Goal: Complete application form: Complete application form

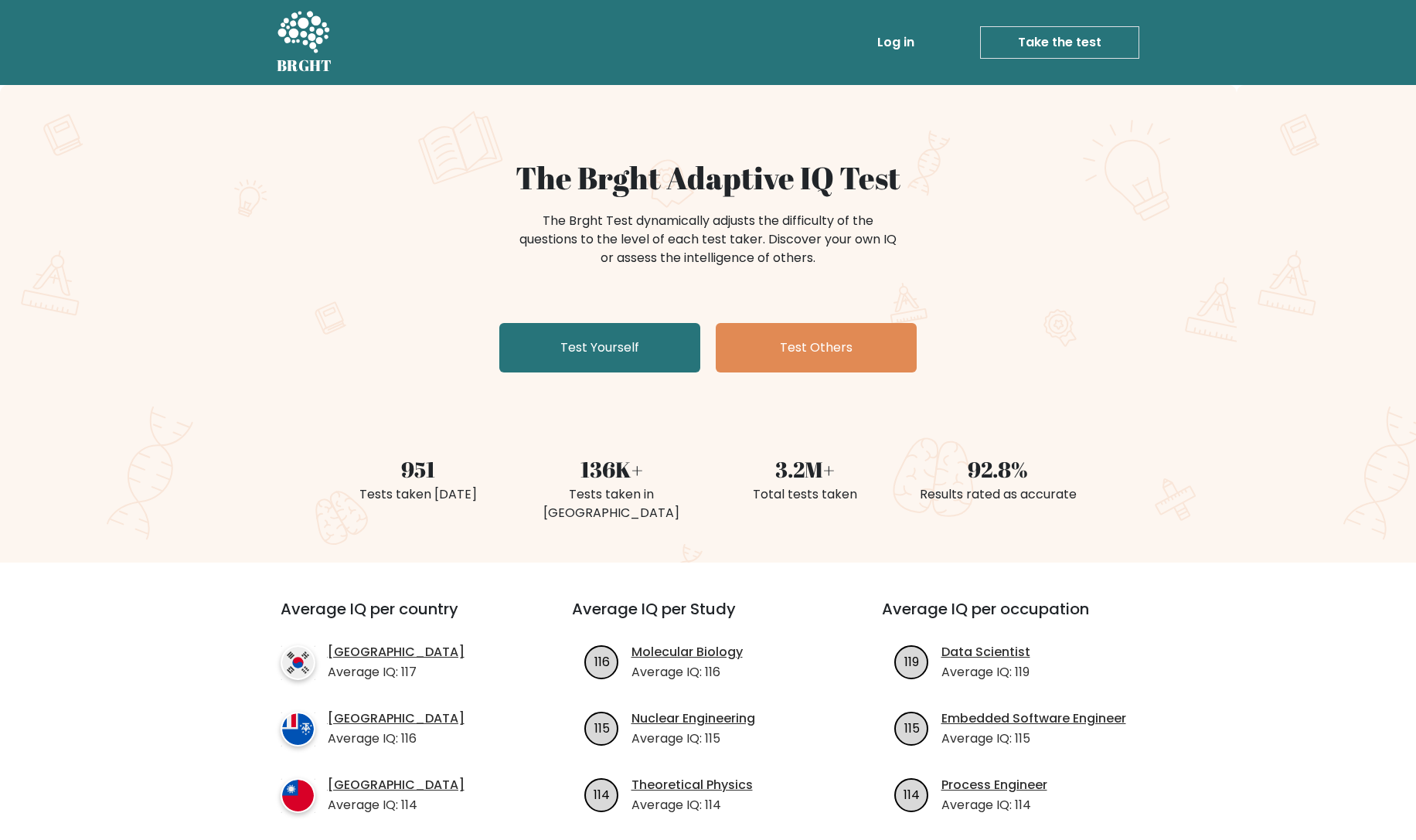
click at [856, 44] on link "Take the test" at bounding box center [1060, 42] width 159 height 33
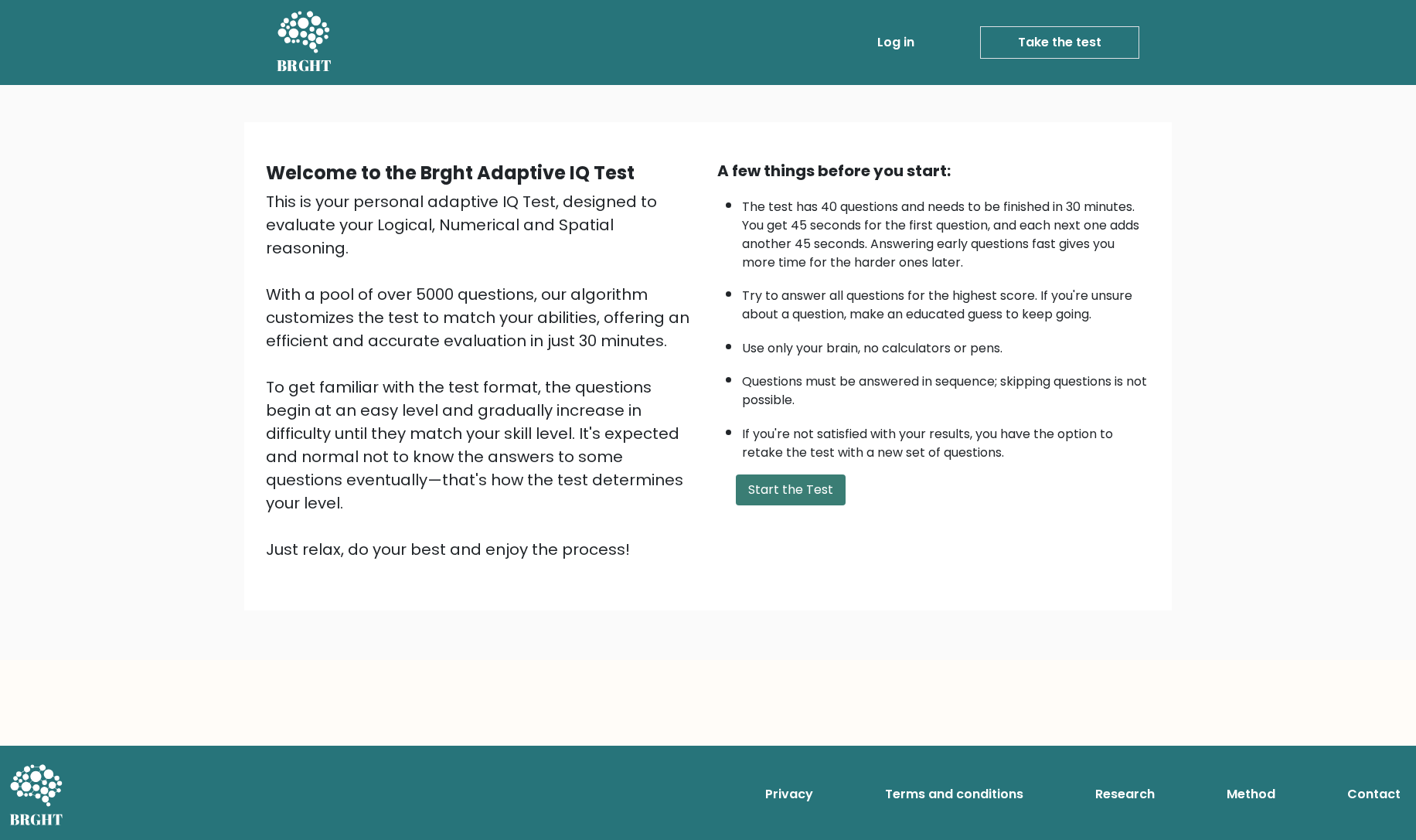
click at [773, 505] on button "Start the Test" at bounding box center [791, 489] width 110 height 31
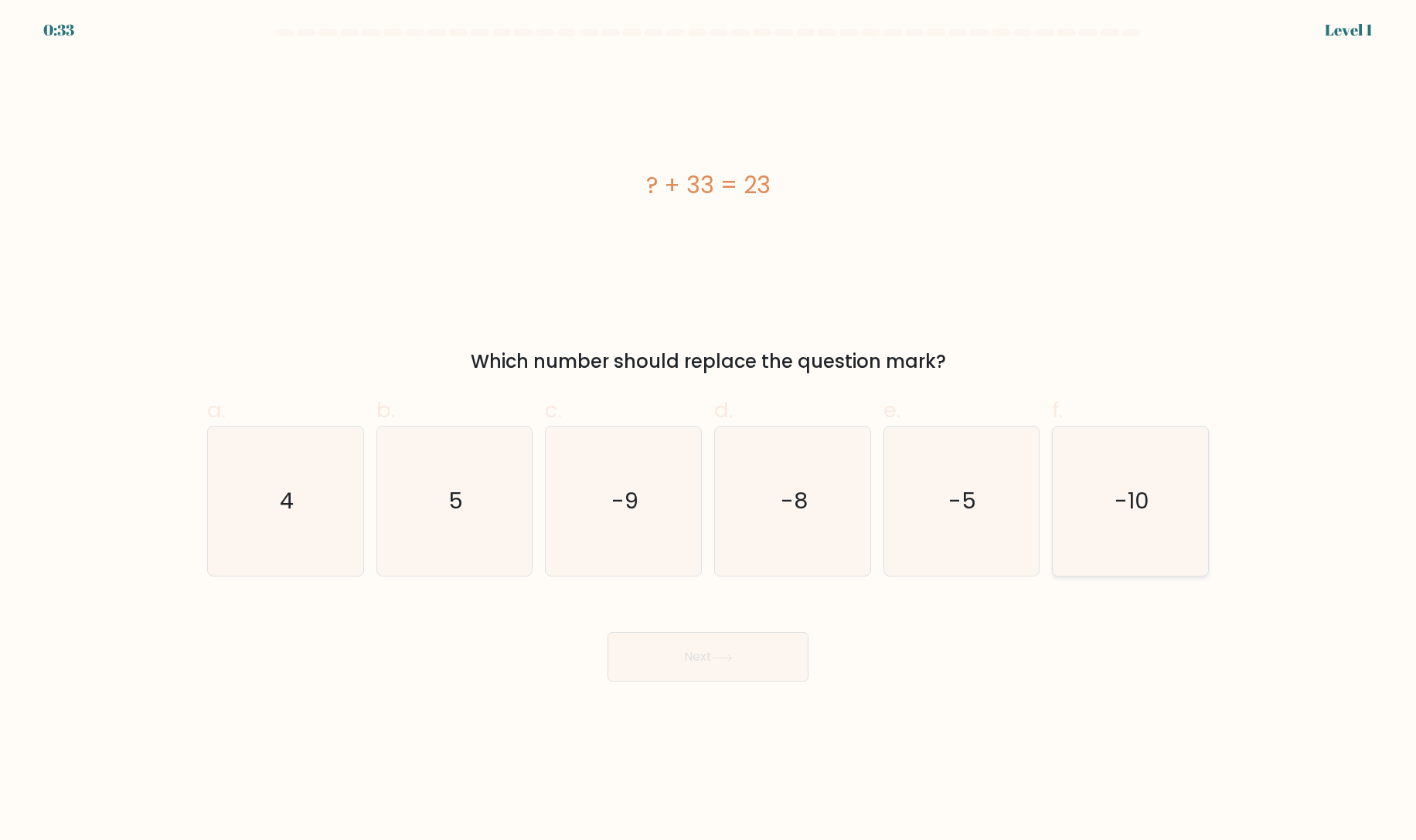
click at [1130, 516] on text "-10" at bounding box center [1131, 502] width 35 height 31
click at [709, 431] on input "f. -10" at bounding box center [708, 425] width 1 height 10
radio input "true"
click at [783, 668] on button "Next" at bounding box center [708, 656] width 201 height 50
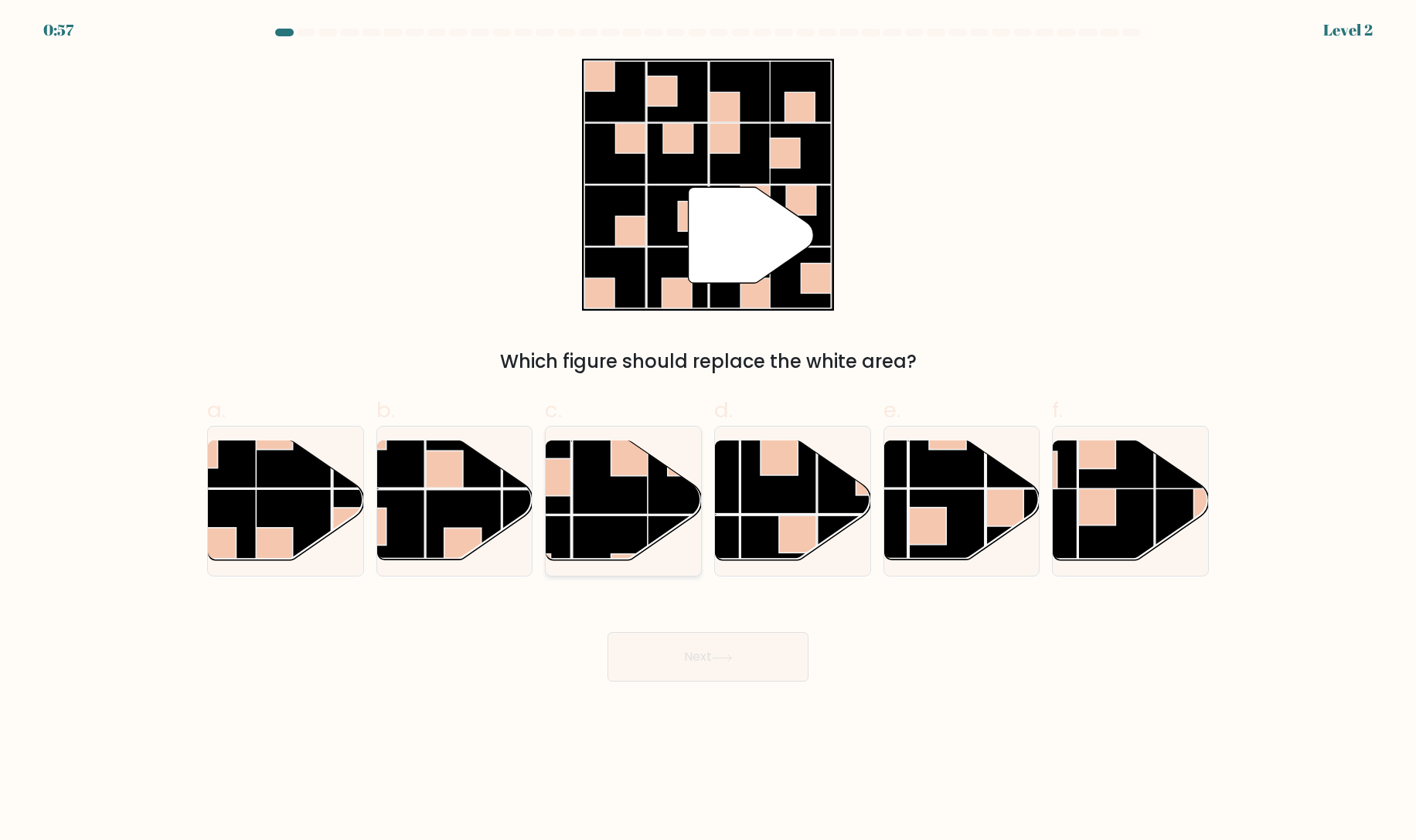
click at [624, 522] on rect at bounding box center [610, 553] width 76 height 76
click at [708, 431] on input "c." at bounding box center [708, 425] width 1 height 10
radio input "true"
click at [753, 655] on button "Next" at bounding box center [708, 656] width 201 height 50
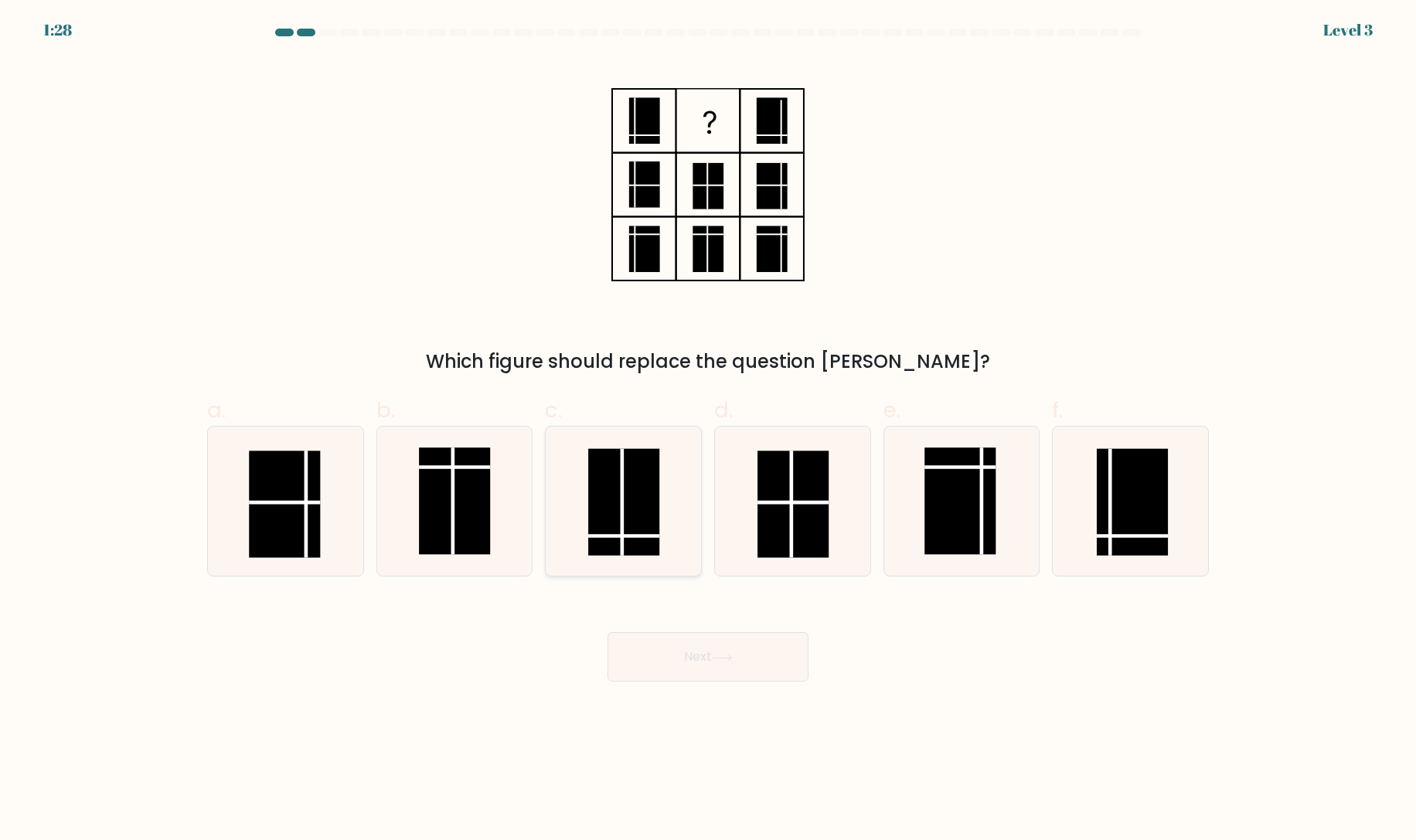
click at [606, 490] on rect at bounding box center [623, 502] width 71 height 106
click at [708, 431] on input "c." at bounding box center [708, 425] width 1 height 10
radio input "true"
click at [656, 655] on button "Next" at bounding box center [708, 656] width 201 height 50
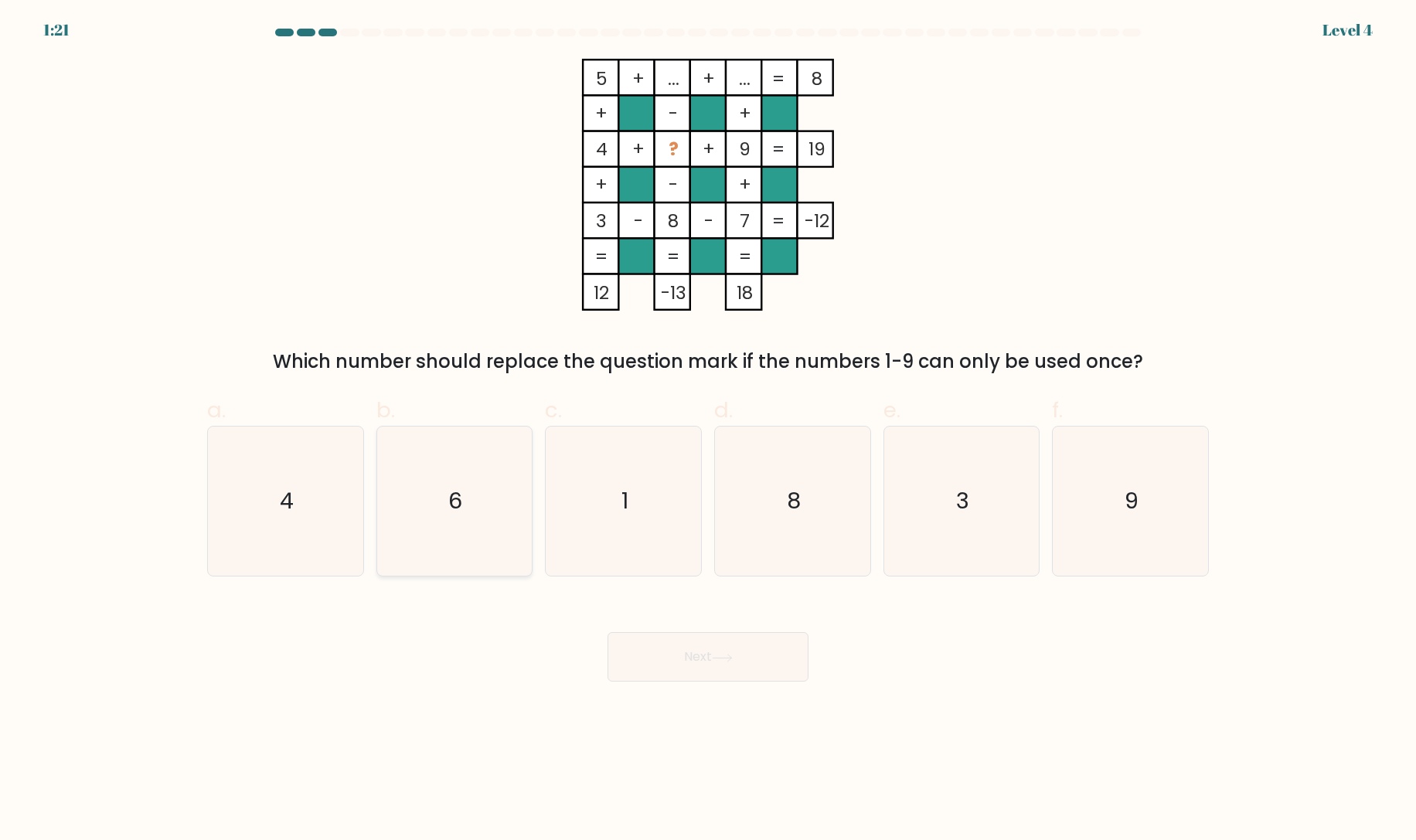
click at [444, 505] on icon "6" at bounding box center [454, 501] width 149 height 149
click at [708, 431] on input "b. 6" at bounding box center [708, 425] width 1 height 10
radio input "true"
click at [699, 655] on button "Next" at bounding box center [708, 656] width 201 height 50
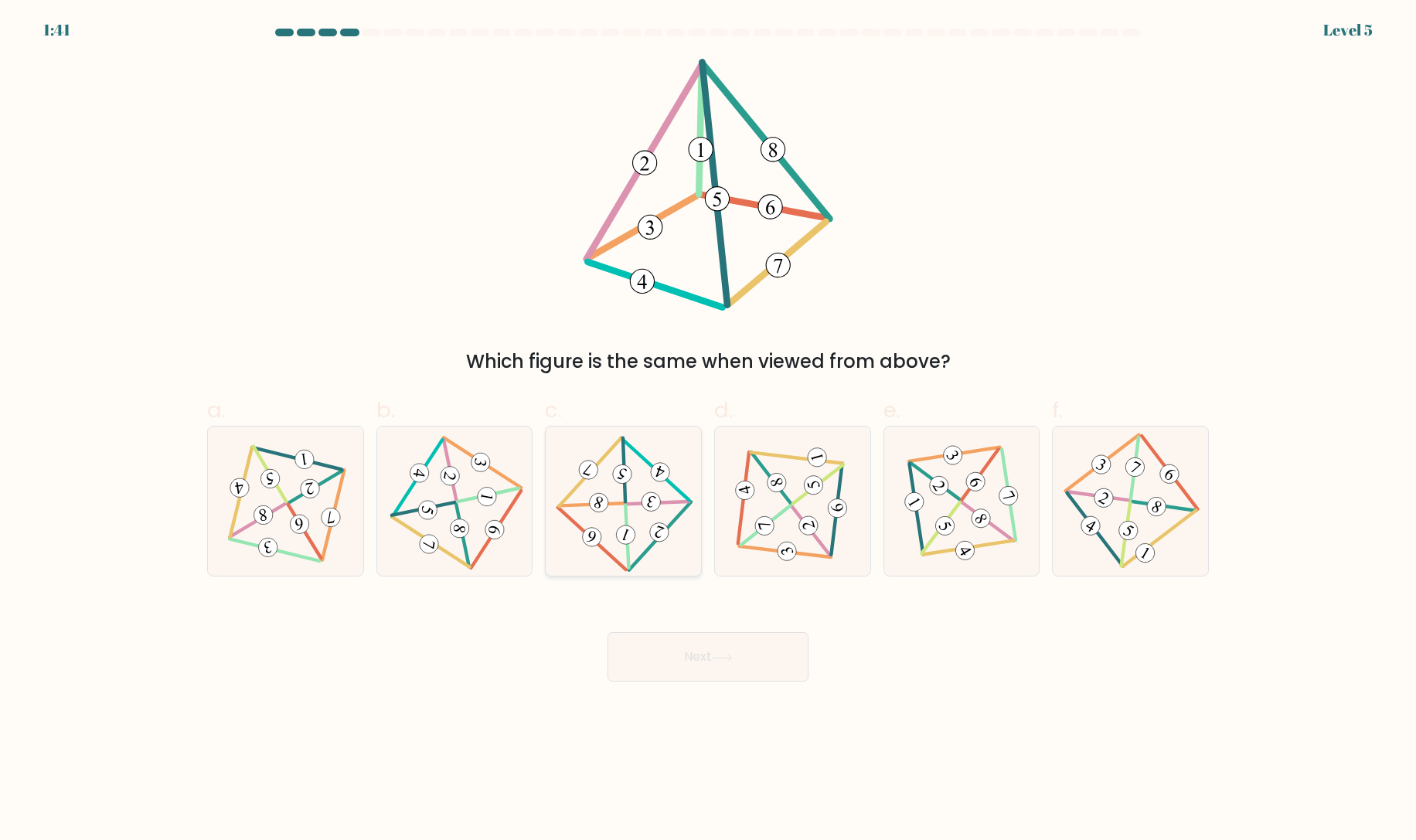
click at [611, 498] on icon at bounding box center [623, 502] width 120 height 119
click at [708, 431] on input "c." at bounding box center [708, 425] width 1 height 10
radio input "true"
click at [714, 666] on button "Next" at bounding box center [708, 656] width 201 height 50
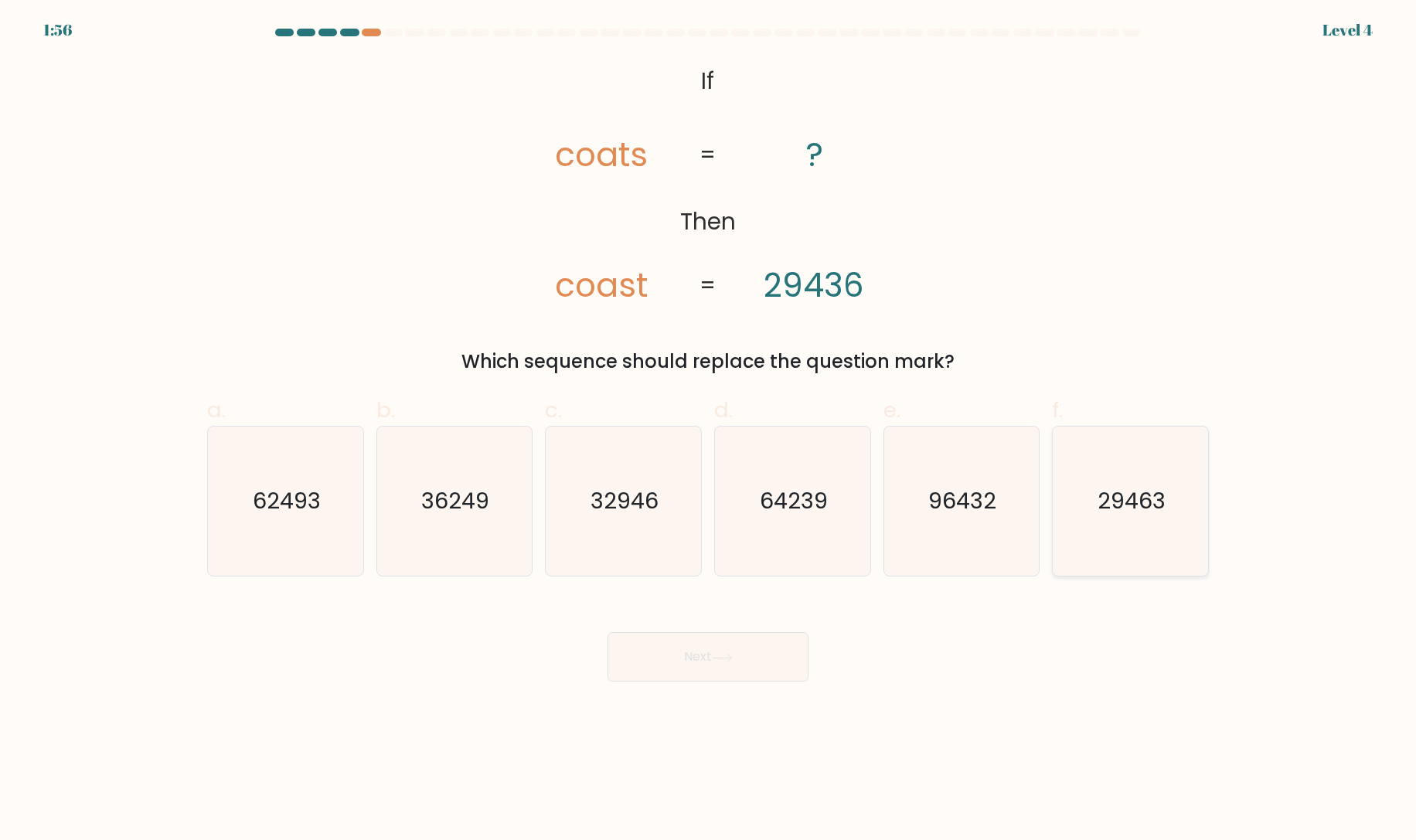
click at [1140, 520] on icon "29463" at bounding box center [1130, 501] width 149 height 149
click at [709, 431] on input "f. 29463" at bounding box center [708, 425] width 1 height 10
radio input "true"
click at [751, 670] on button "Next" at bounding box center [708, 656] width 201 height 50
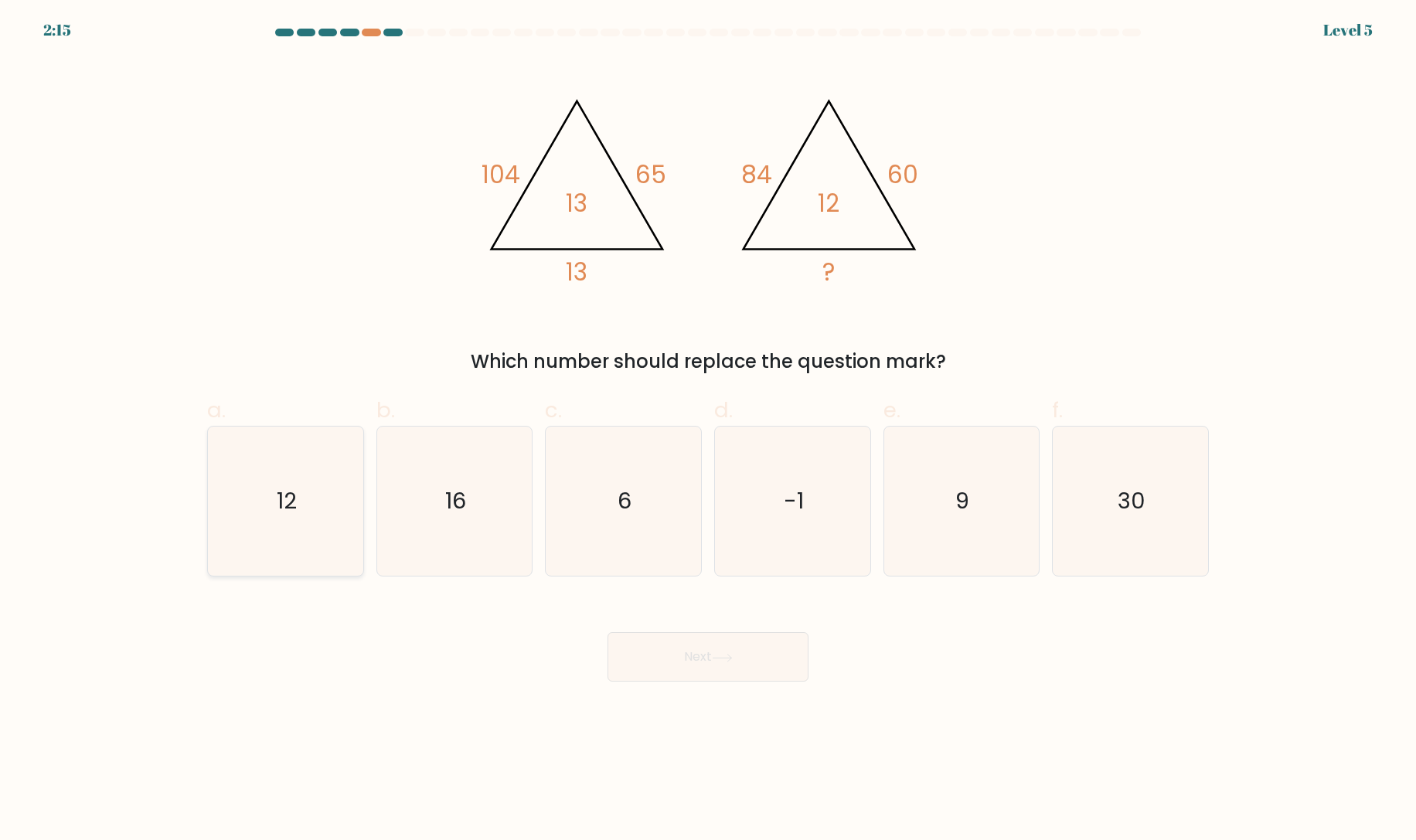
click at [276, 512] on icon "12" at bounding box center [285, 501] width 149 height 149
click at [708, 431] on input "a. 12" at bounding box center [708, 425] width 1 height 10
radio input "true"
click at [682, 662] on button "Next" at bounding box center [708, 656] width 201 height 50
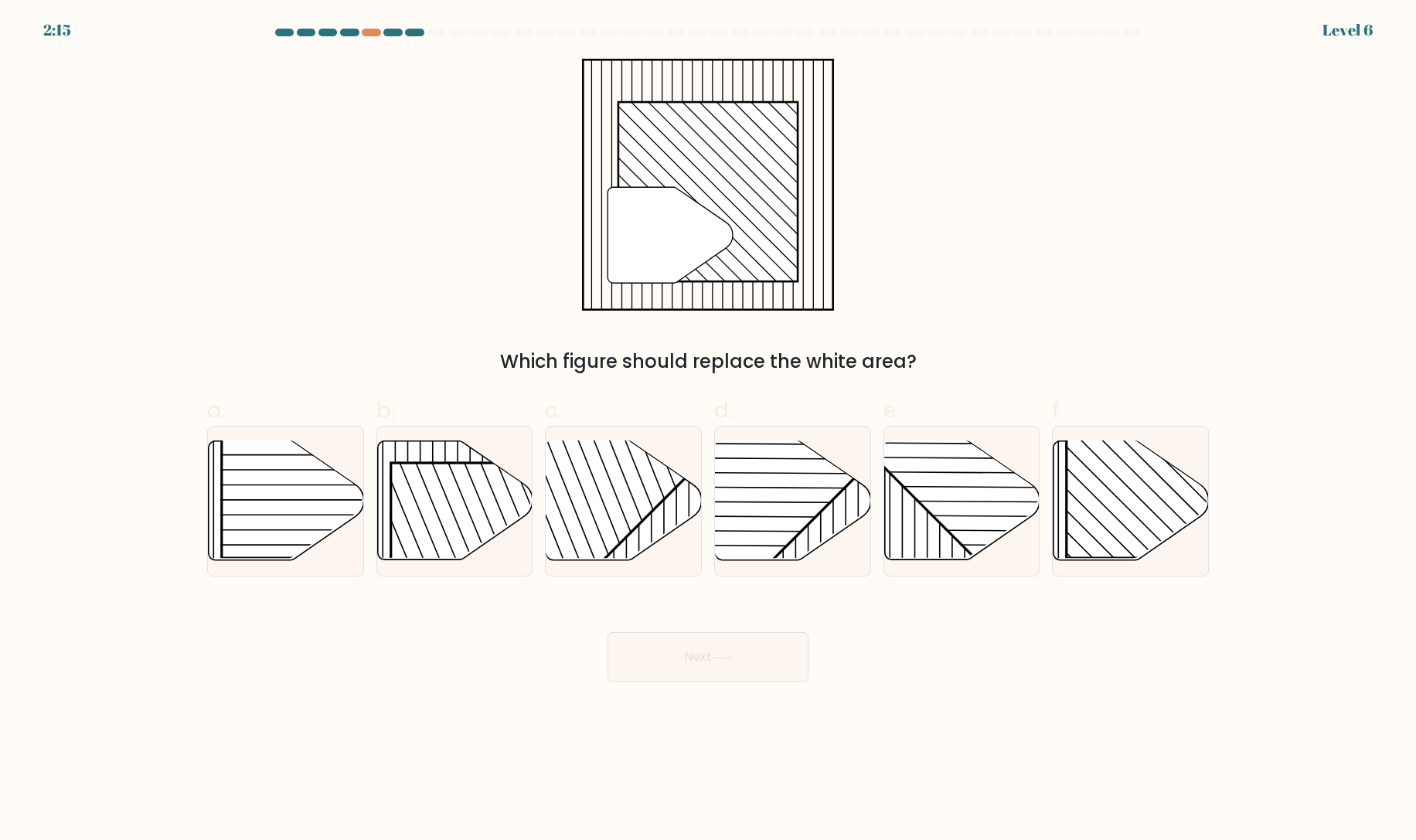
drag, startPoint x: 1149, startPoint y: 517, endPoint x: 877, endPoint y: 576, distance: 278.3
click at [1149, 517] on rect at bounding box center [1178, 447] width 222 height 222
click at [709, 431] on input "f." at bounding box center [708, 425] width 1 height 10
radio input "true"
click at [729, 656] on icon at bounding box center [723, 658] width 21 height 8
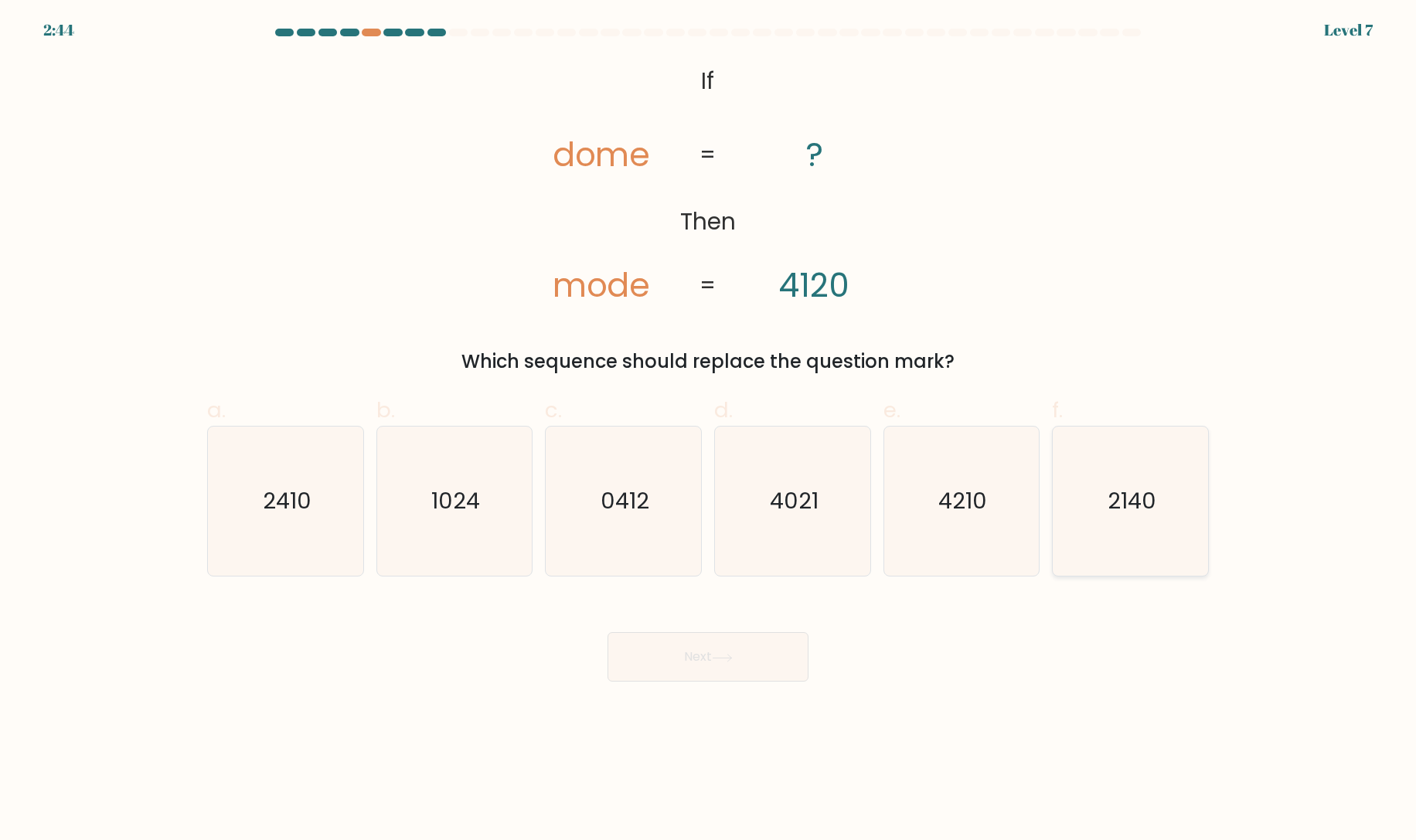
click at [1159, 515] on icon "2140" at bounding box center [1130, 501] width 149 height 149
click at [709, 431] on input "f. 2140" at bounding box center [708, 425] width 1 height 10
radio input "true"
click at [739, 673] on button "Next" at bounding box center [708, 656] width 201 height 50
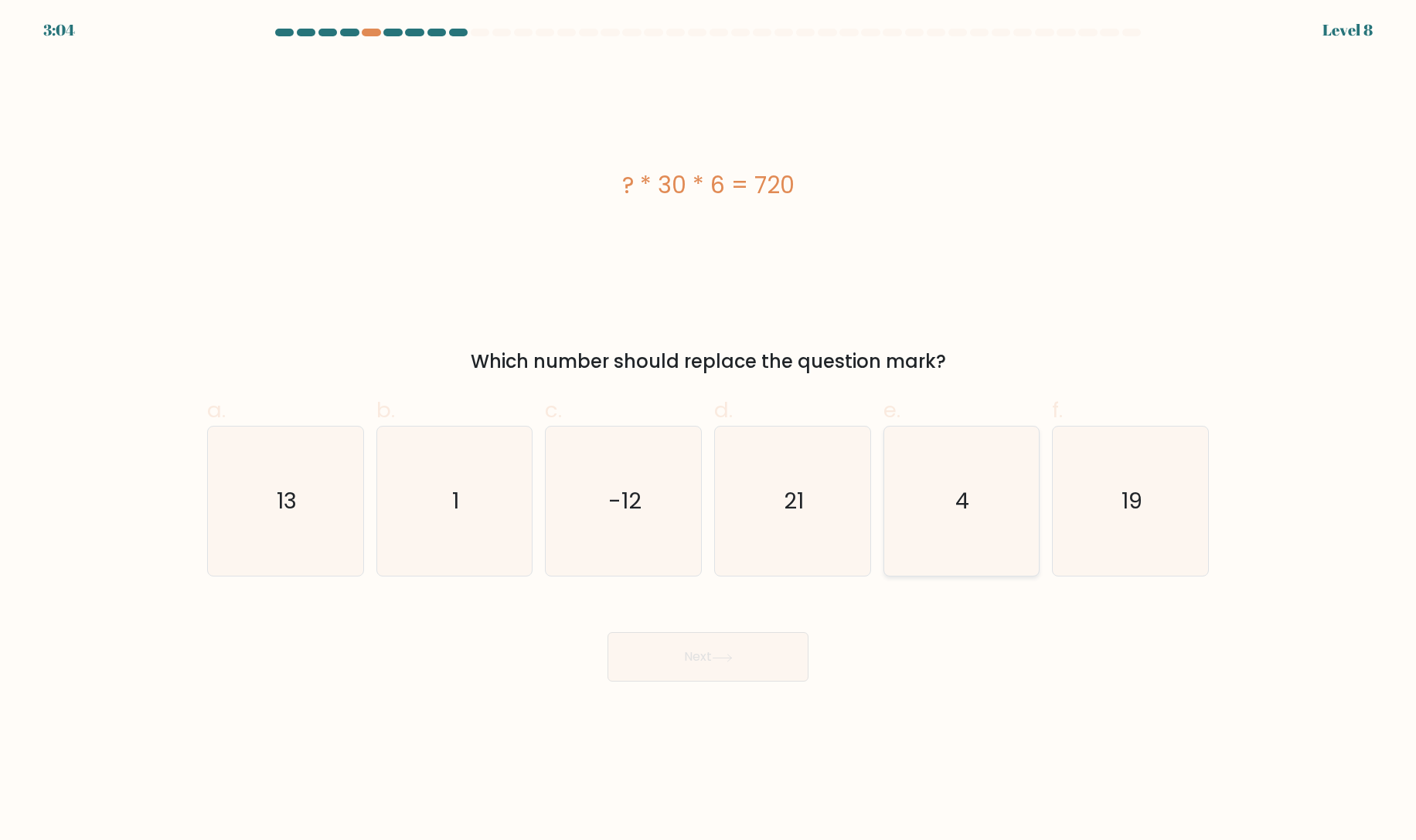
click at [939, 501] on icon "4" at bounding box center [961, 501] width 149 height 149
click at [709, 431] on input "e. 4" at bounding box center [708, 425] width 1 height 10
radio input "true"
click at [747, 651] on button "Next" at bounding box center [708, 656] width 201 height 50
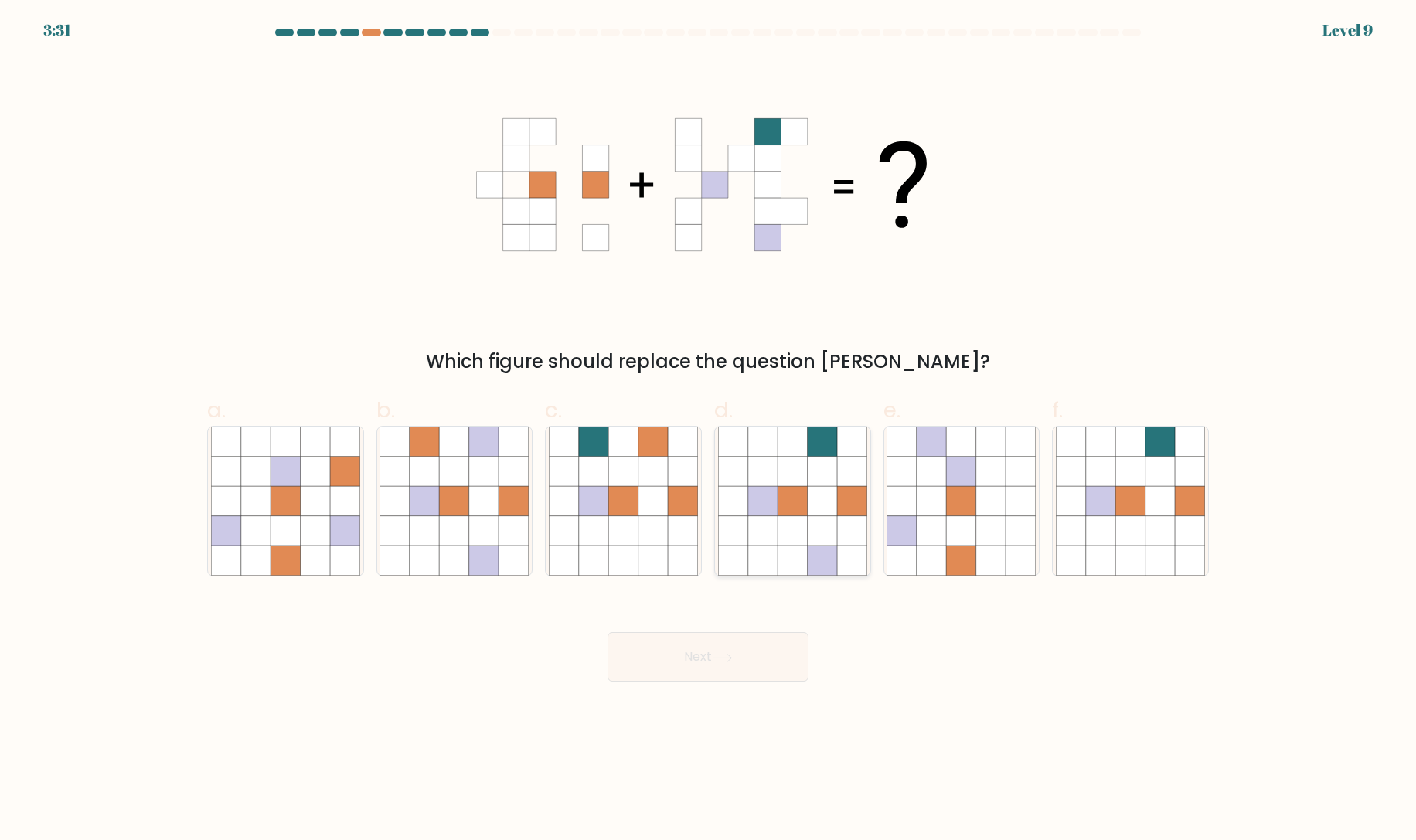
click at [816, 551] on icon at bounding box center [822, 561] width 29 height 29
click at [709, 431] on input "d." at bounding box center [708, 425] width 1 height 10
radio input "true"
click at [686, 659] on button "Next" at bounding box center [708, 656] width 201 height 50
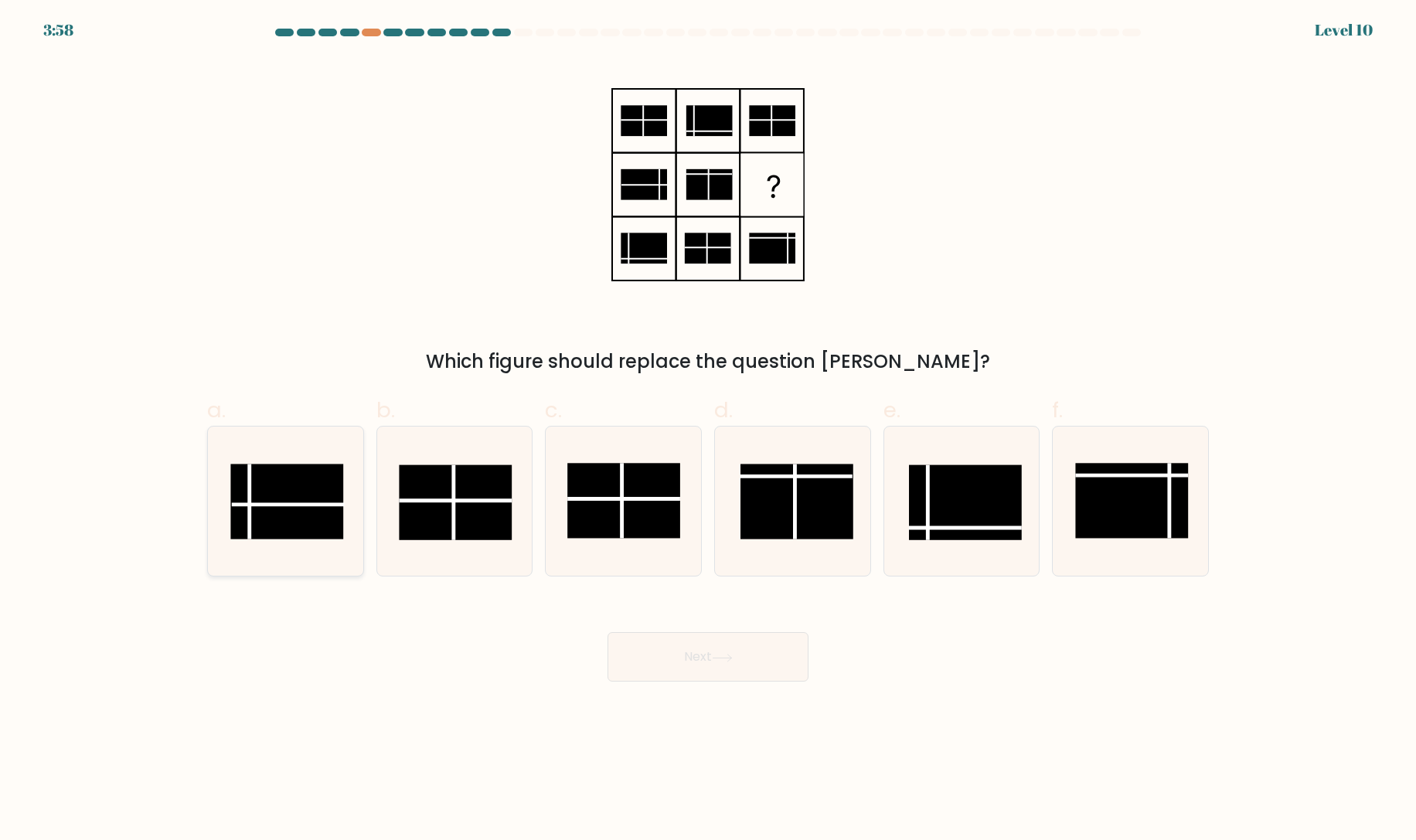
click at [278, 508] on rect at bounding box center [287, 502] width 113 height 75
click at [708, 431] on input "a." at bounding box center [708, 425] width 1 height 10
radio input "true"
click at [716, 659] on icon at bounding box center [723, 658] width 21 height 8
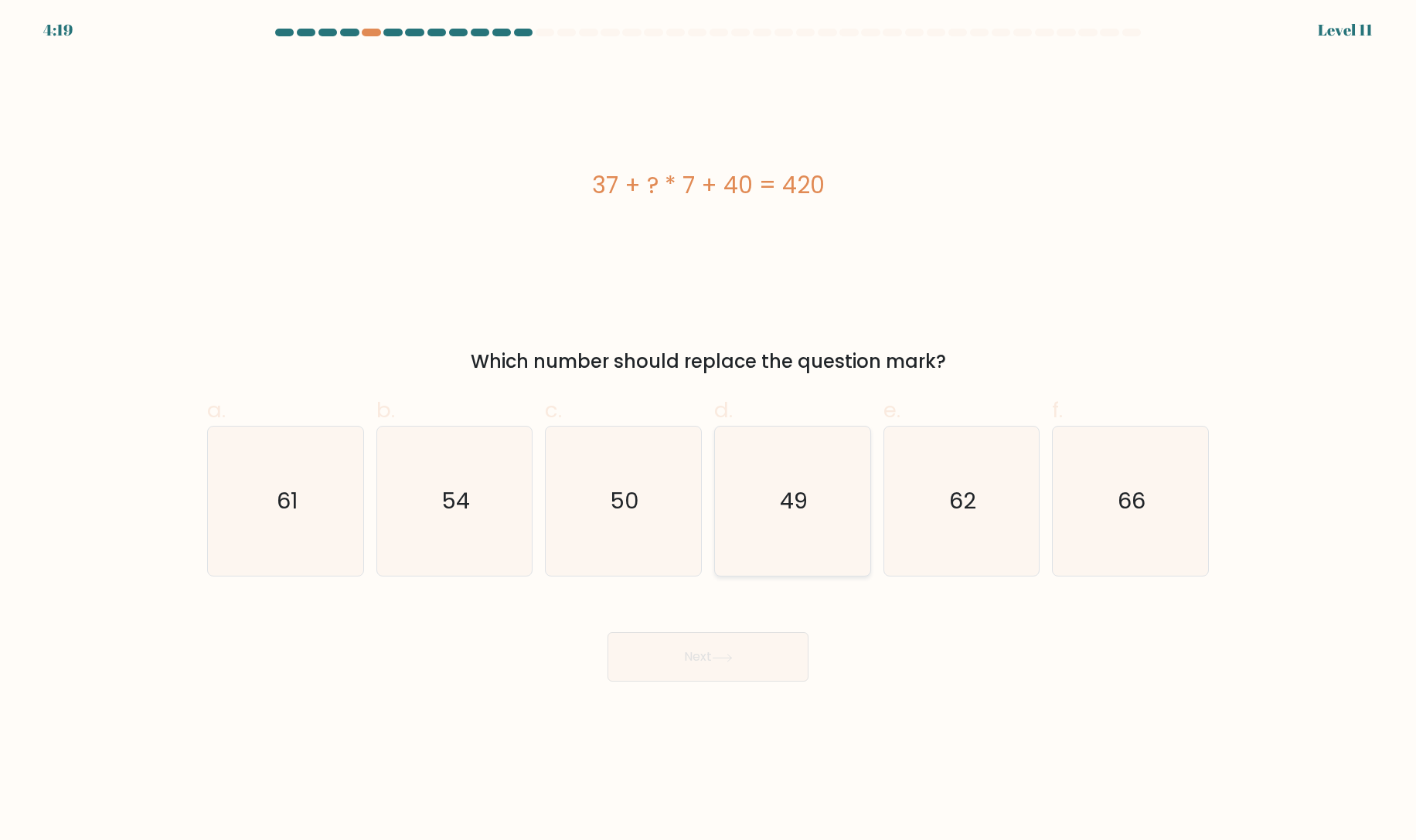
drag, startPoint x: 806, startPoint y: 535, endPoint x: 808, endPoint y: 561, distance: 26.1
click at [806, 536] on icon "49" at bounding box center [792, 501] width 149 height 149
click at [709, 431] on input "d. 49" at bounding box center [708, 425] width 1 height 10
radio input "true"
click at [733, 668] on button "Next" at bounding box center [708, 656] width 201 height 50
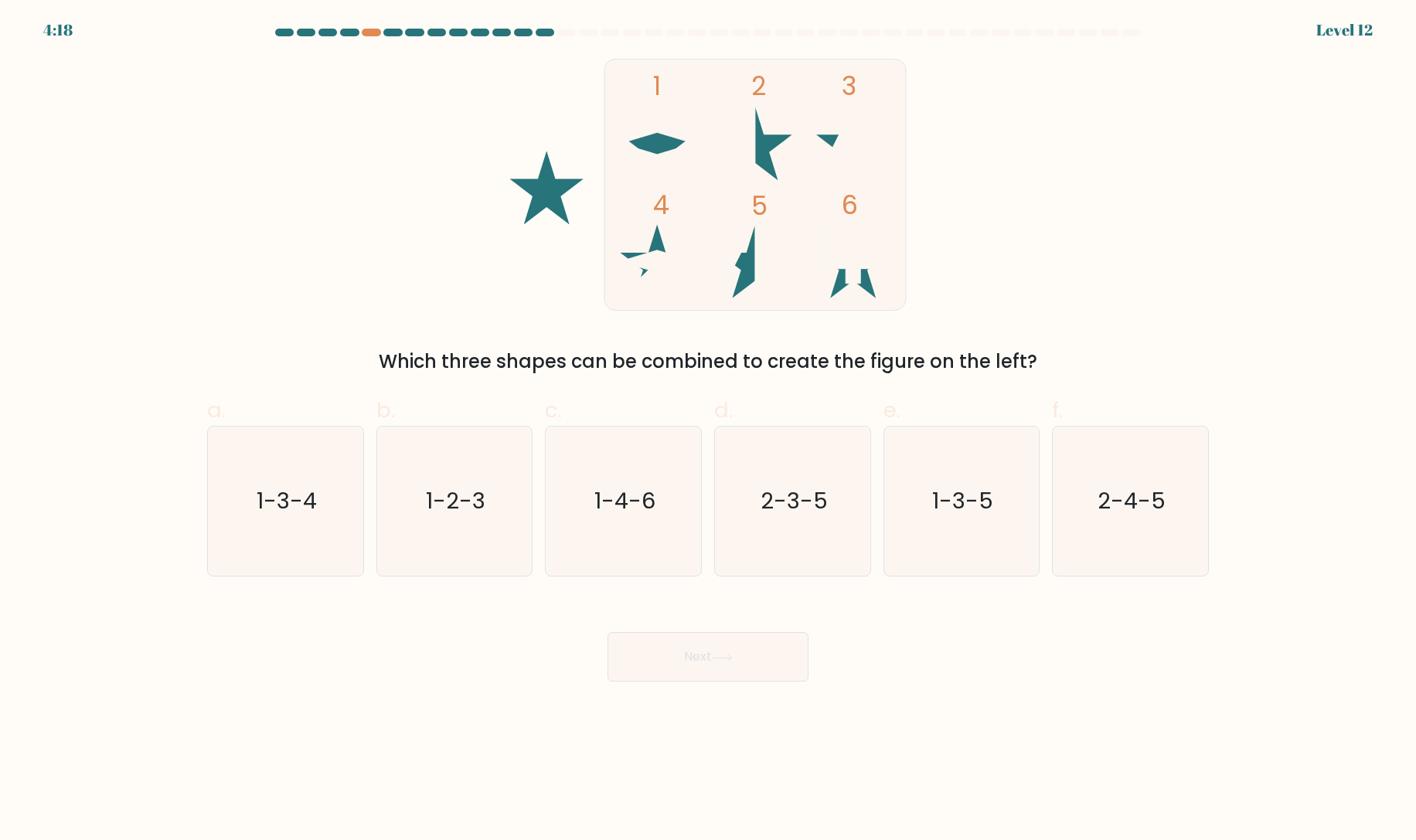
click at [643, 270] on icon at bounding box center [657, 261] width 74 height 74
click at [291, 524] on icon "1-3-4" at bounding box center [285, 501] width 149 height 149
click at [708, 431] on input "a. 1-3-4" at bounding box center [708, 425] width 1 height 10
radio input "true"
click at [756, 655] on button "Next" at bounding box center [708, 656] width 201 height 50
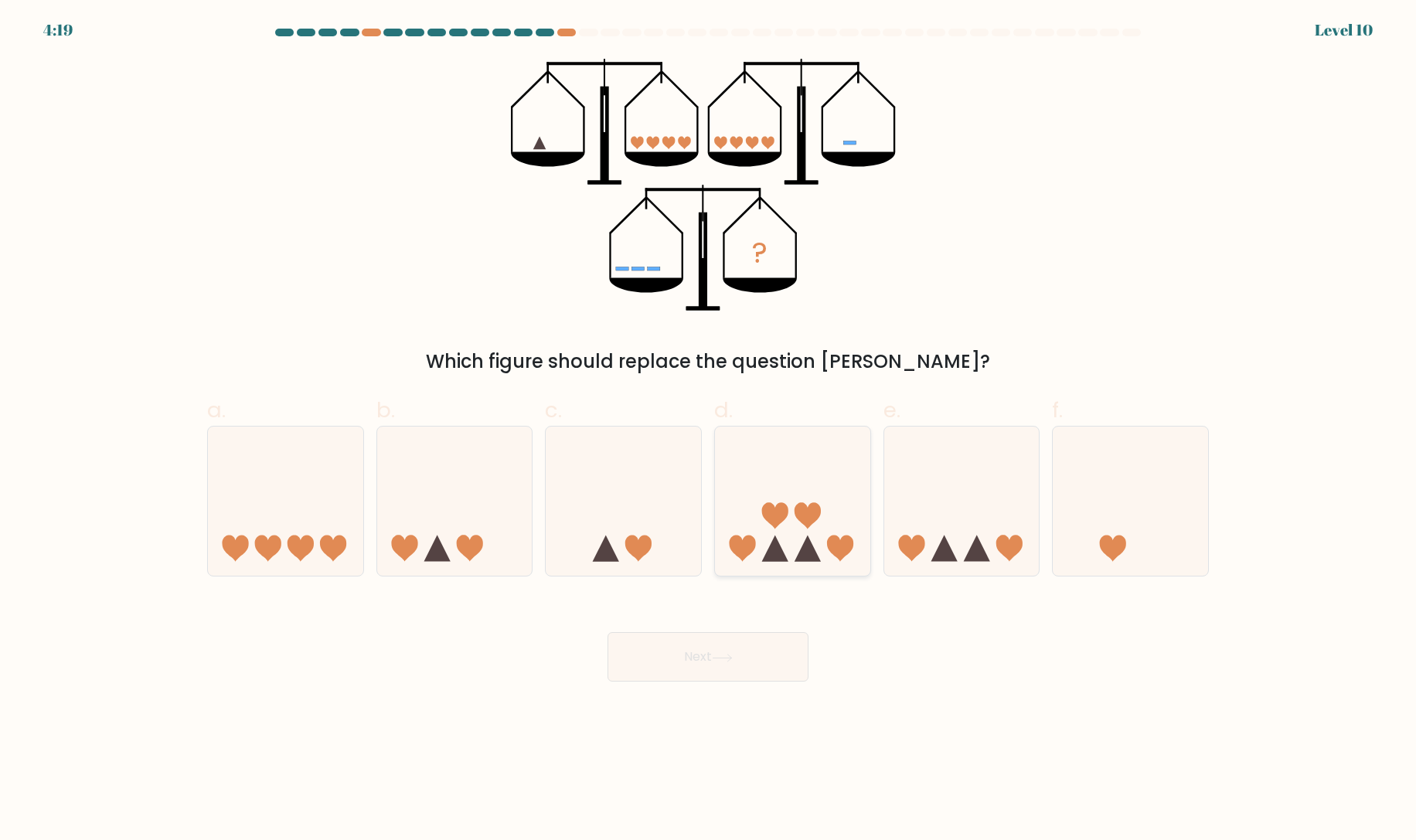
click at [812, 524] on icon at bounding box center [792, 501] width 155 height 128
click at [709, 431] on input "d." at bounding box center [708, 425] width 1 height 10
radio input "true"
click at [752, 657] on button "Next" at bounding box center [708, 656] width 201 height 50
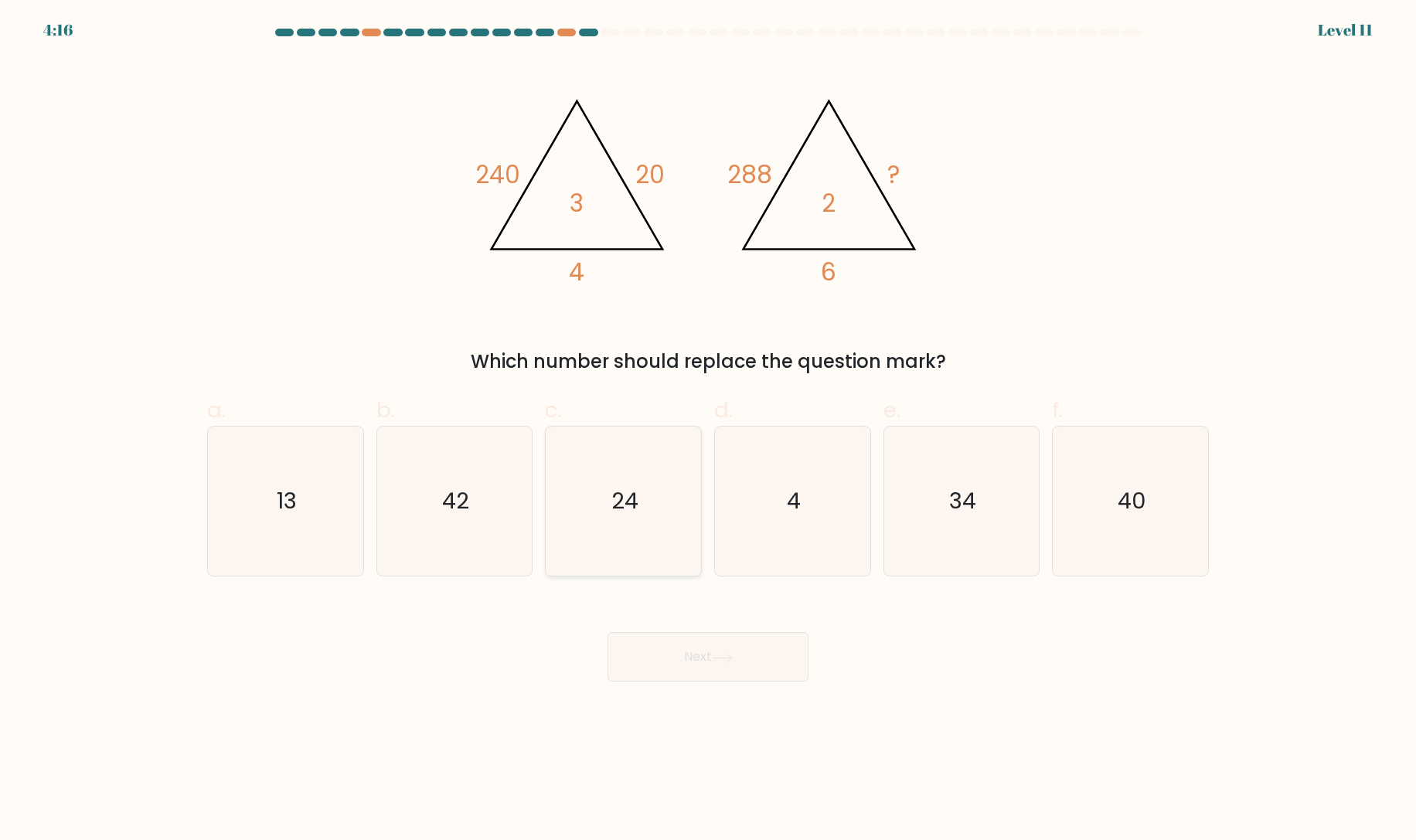
drag, startPoint x: 674, startPoint y: 503, endPoint x: 661, endPoint y: 504, distance: 13.0
click at [672, 503] on icon "24" at bounding box center [623, 501] width 149 height 149
click at [708, 431] on input "c. 24" at bounding box center [708, 425] width 1 height 10
radio input "true"
click at [731, 648] on button "Next" at bounding box center [708, 656] width 201 height 50
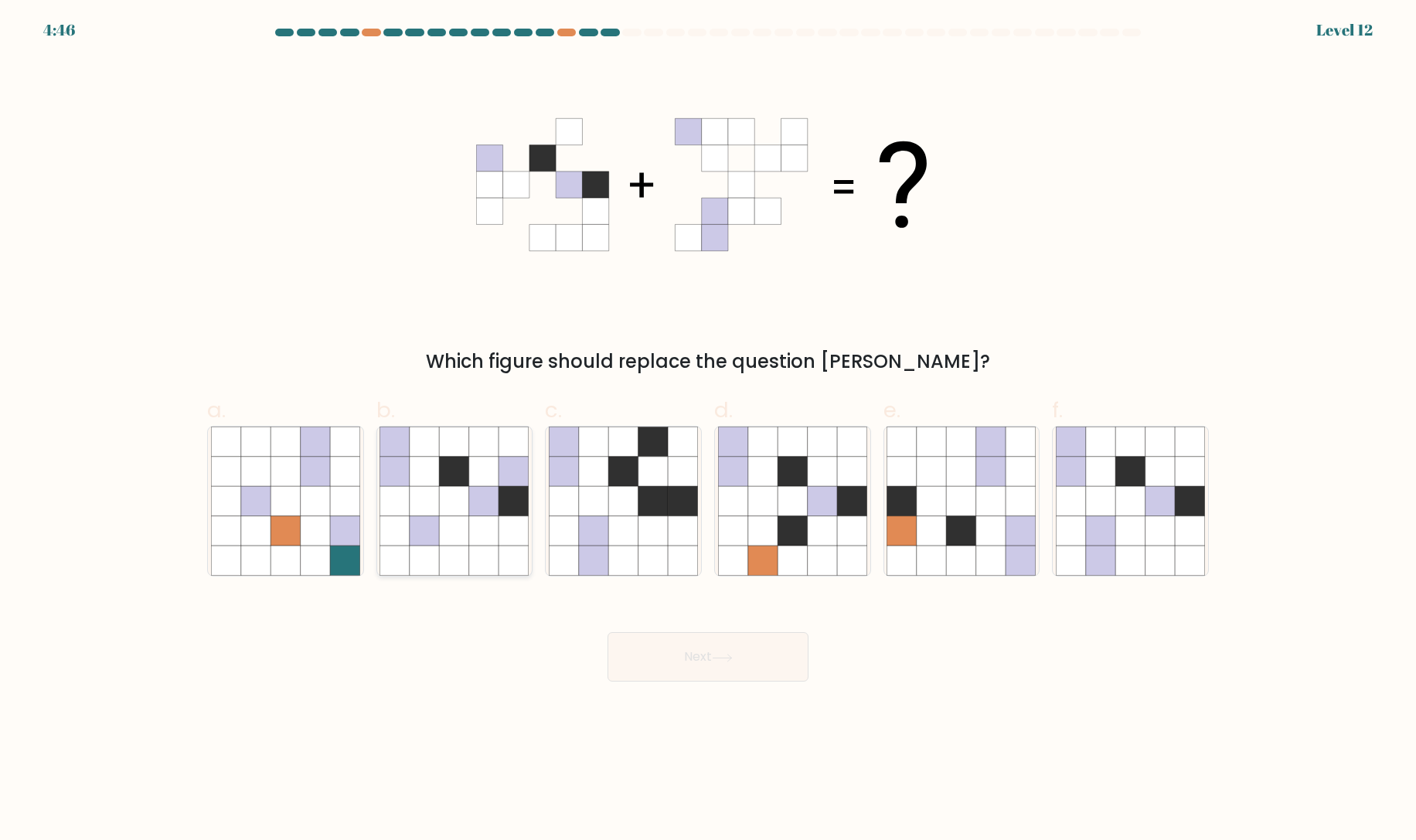
click at [486, 519] on icon at bounding box center [484, 530] width 29 height 29
click at [708, 431] on input "b." at bounding box center [708, 425] width 1 height 10
radio input "true"
click at [697, 664] on button "Next" at bounding box center [708, 656] width 201 height 50
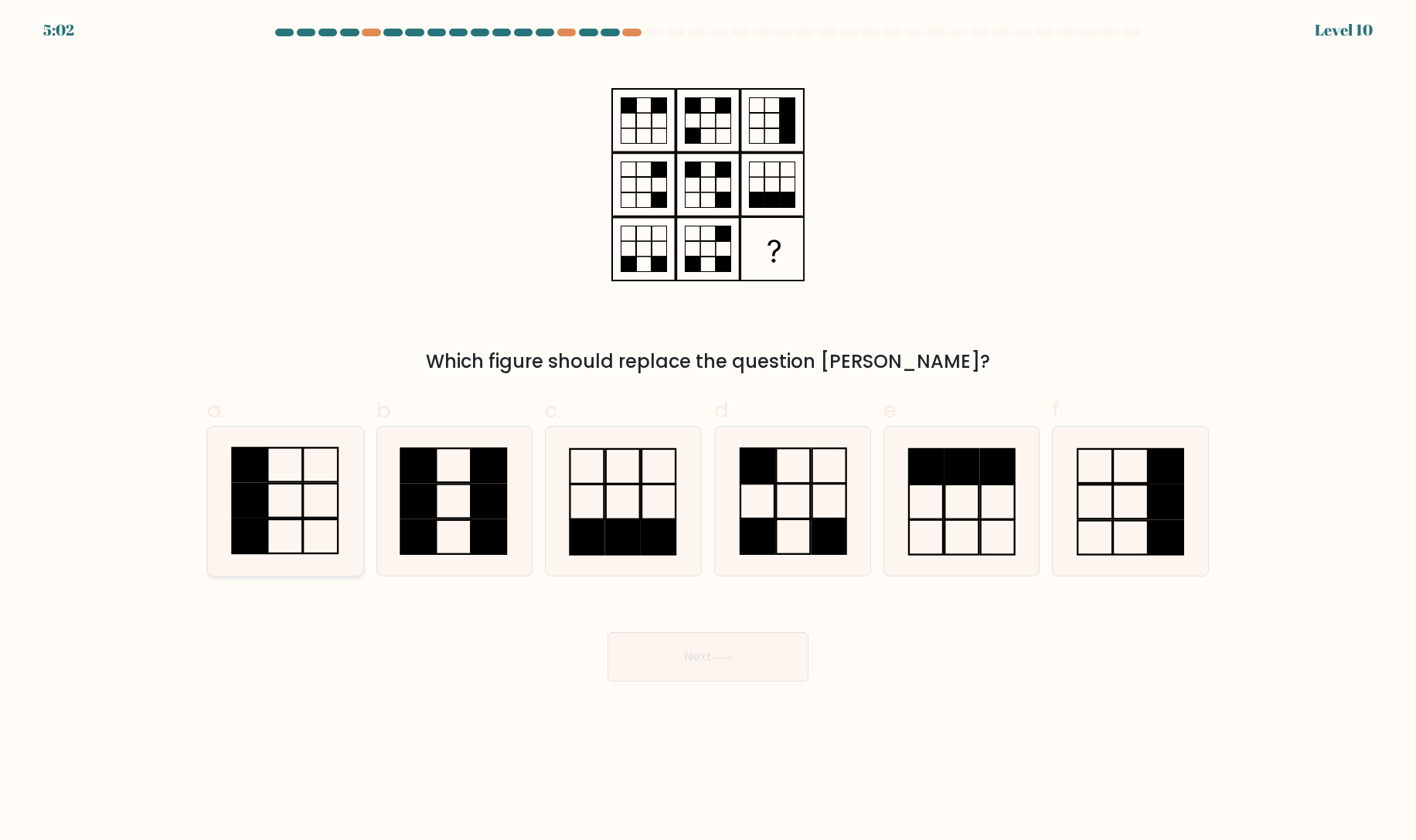
click at [276, 520] on icon at bounding box center [285, 501] width 149 height 149
click at [708, 431] on input "a." at bounding box center [708, 425] width 1 height 10
radio input "true"
click at [701, 650] on button "Next" at bounding box center [708, 656] width 201 height 50
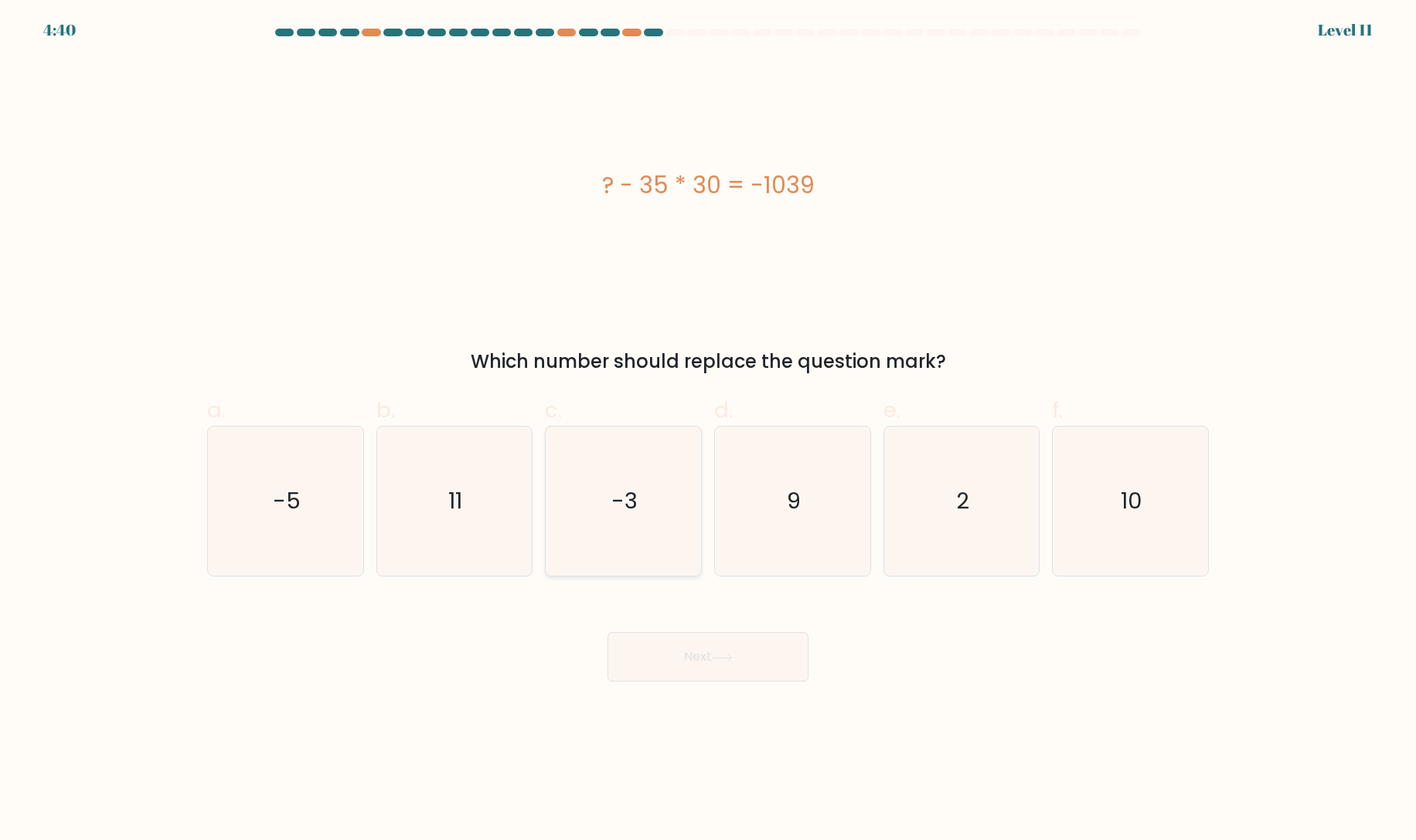
click at [629, 478] on icon "-3" at bounding box center [623, 501] width 149 height 149
click at [708, 431] on input "c. -3" at bounding box center [708, 425] width 1 height 10
radio input "true"
click at [723, 657] on icon at bounding box center [723, 658] width 21 height 8
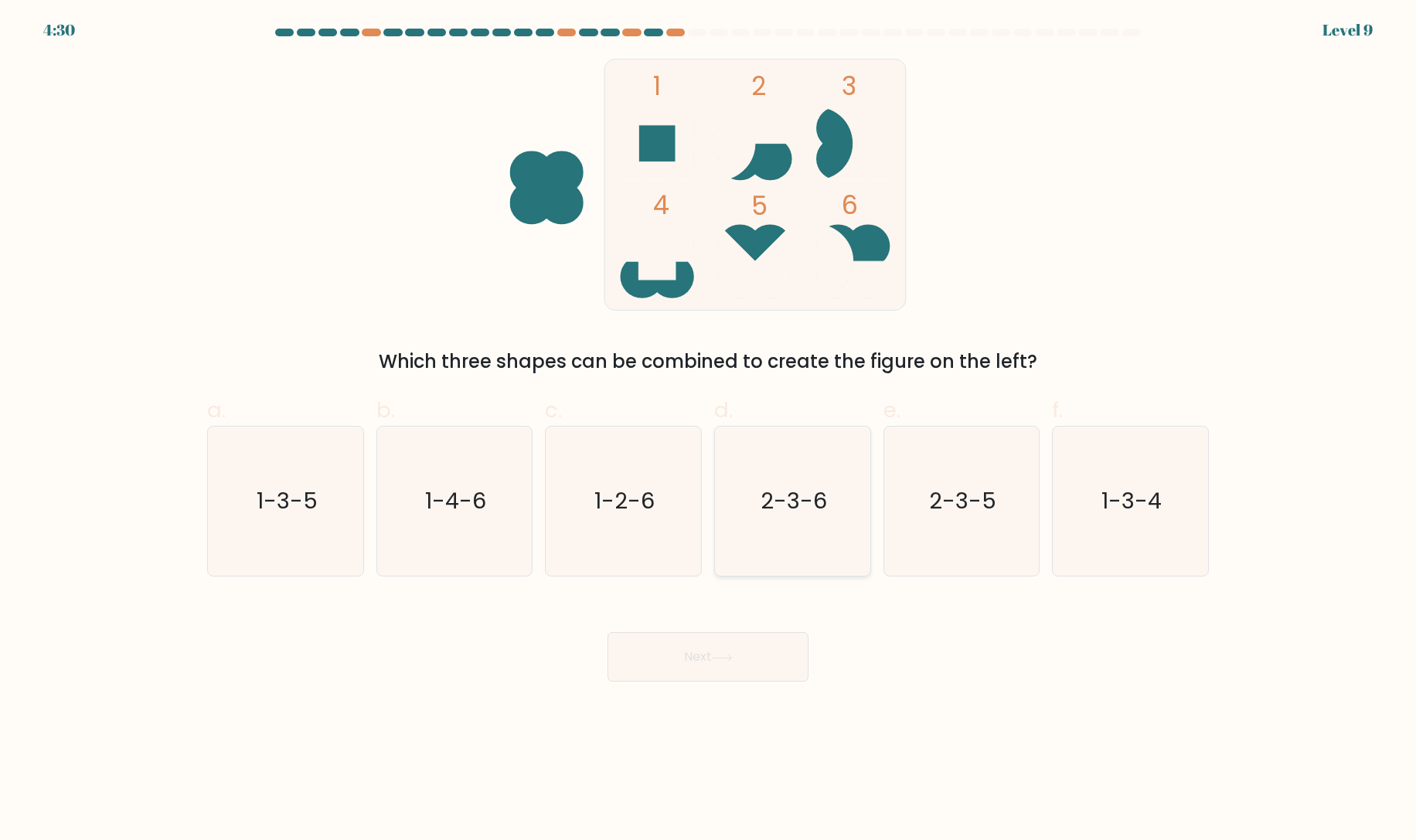
click at [799, 547] on icon "2-3-6" at bounding box center [792, 501] width 149 height 149
click at [709, 431] on input "d. 2-3-6" at bounding box center [708, 425] width 1 height 10
radio input "true"
click at [737, 663] on button "Next" at bounding box center [708, 656] width 201 height 50
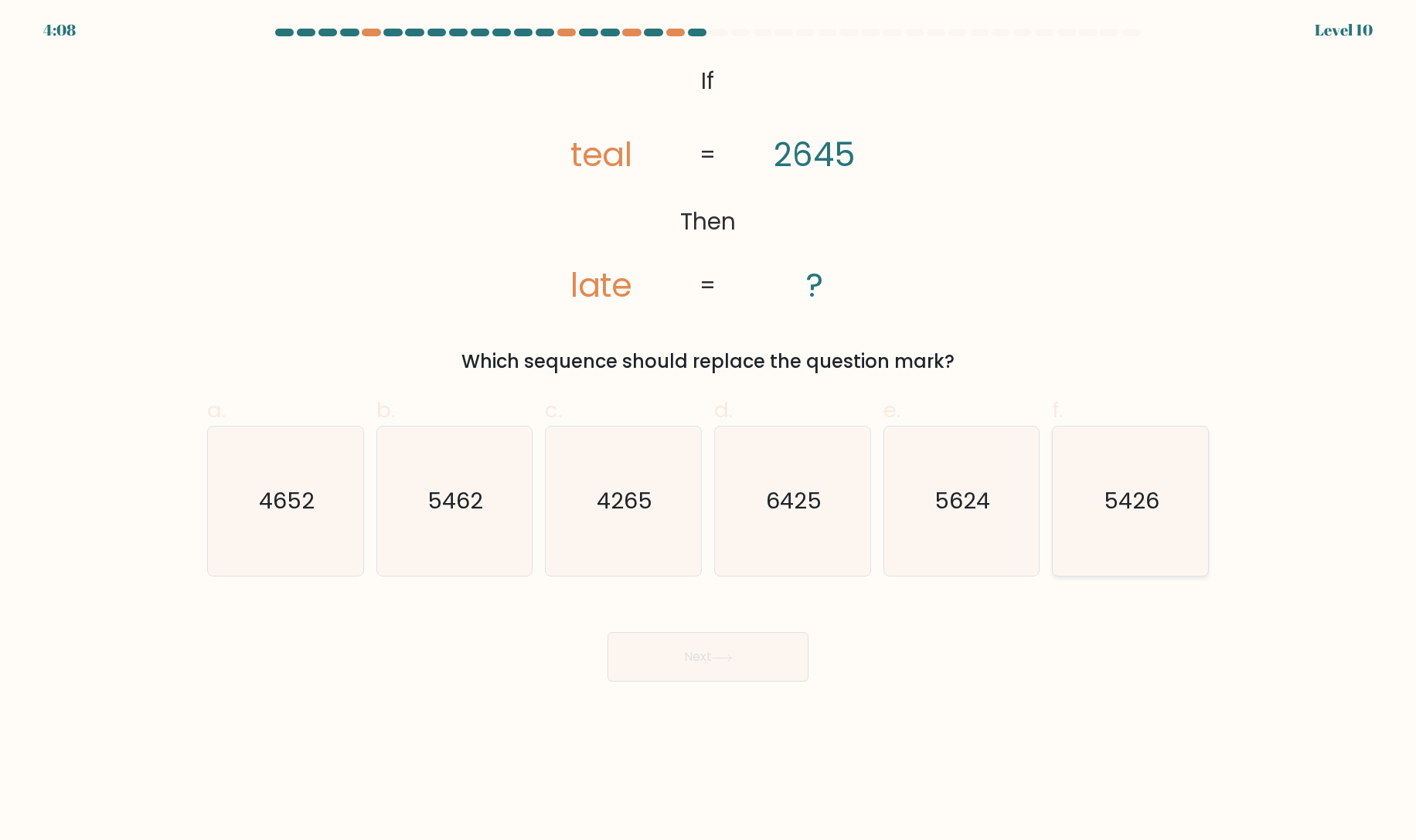
click at [1170, 512] on icon "5426" at bounding box center [1130, 501] width 149 height 149
click at [709, 431] on input "f. 5426" at bounding box center [708, 425] width 1 height 10
radio input "true"
click at [737, 660] on button "Next" at bounding box center [708, 656] width 201 height 50
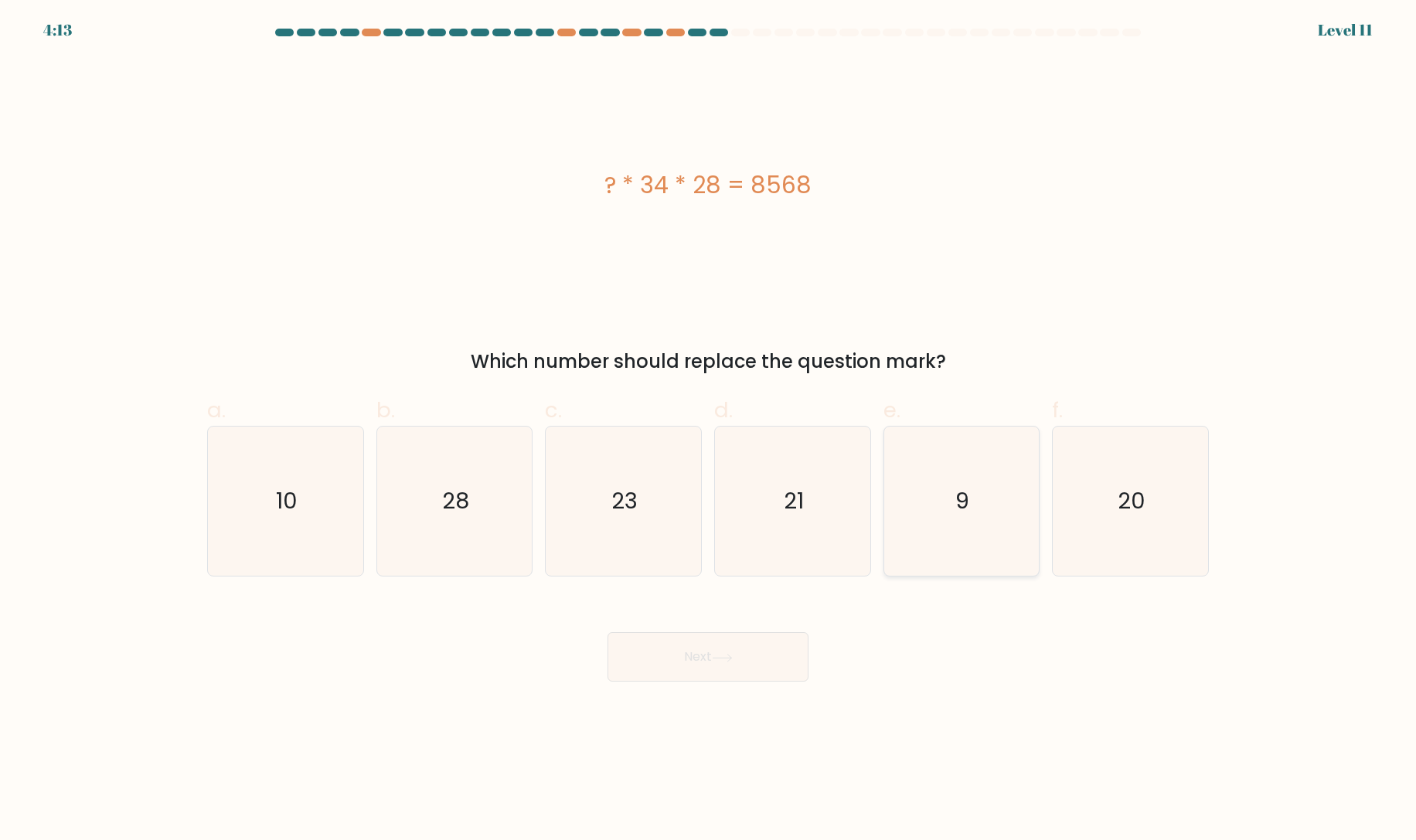
drag, startPoint x: 925, startPoint y: 480, endPoint x: 962, endPoint y: 536, distance: 67.1
click at [926, 480] on icon "9" at bounding box center [961, 501] width 149 height 149
click at [709, 431] on input "e. 9" at bounding box center [708, 425] width 1 height 10
radio input "true"
click at [686, 665] on button "Next" at bounding box center [708, 656] width 201 height 50
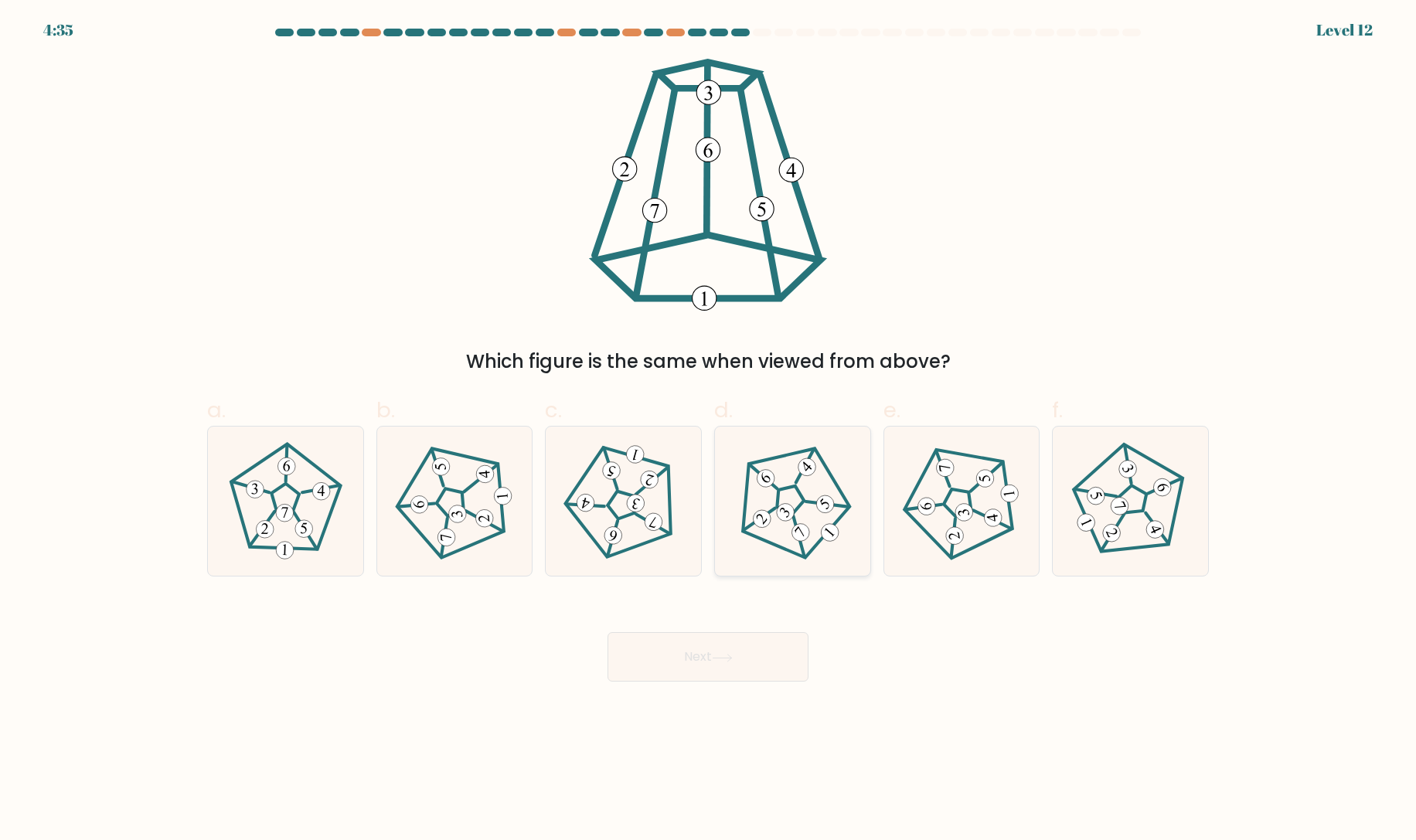
click at [789, 495] on icon at bounding box center [792, 502] width 119 height 119
click at [709, 431] on input "d." at bounding box center [708, 425] width 1 height 10
radio input "true"
click at [728, 667] on button "Next" at bounding box center [708, 656] width 201 height 50
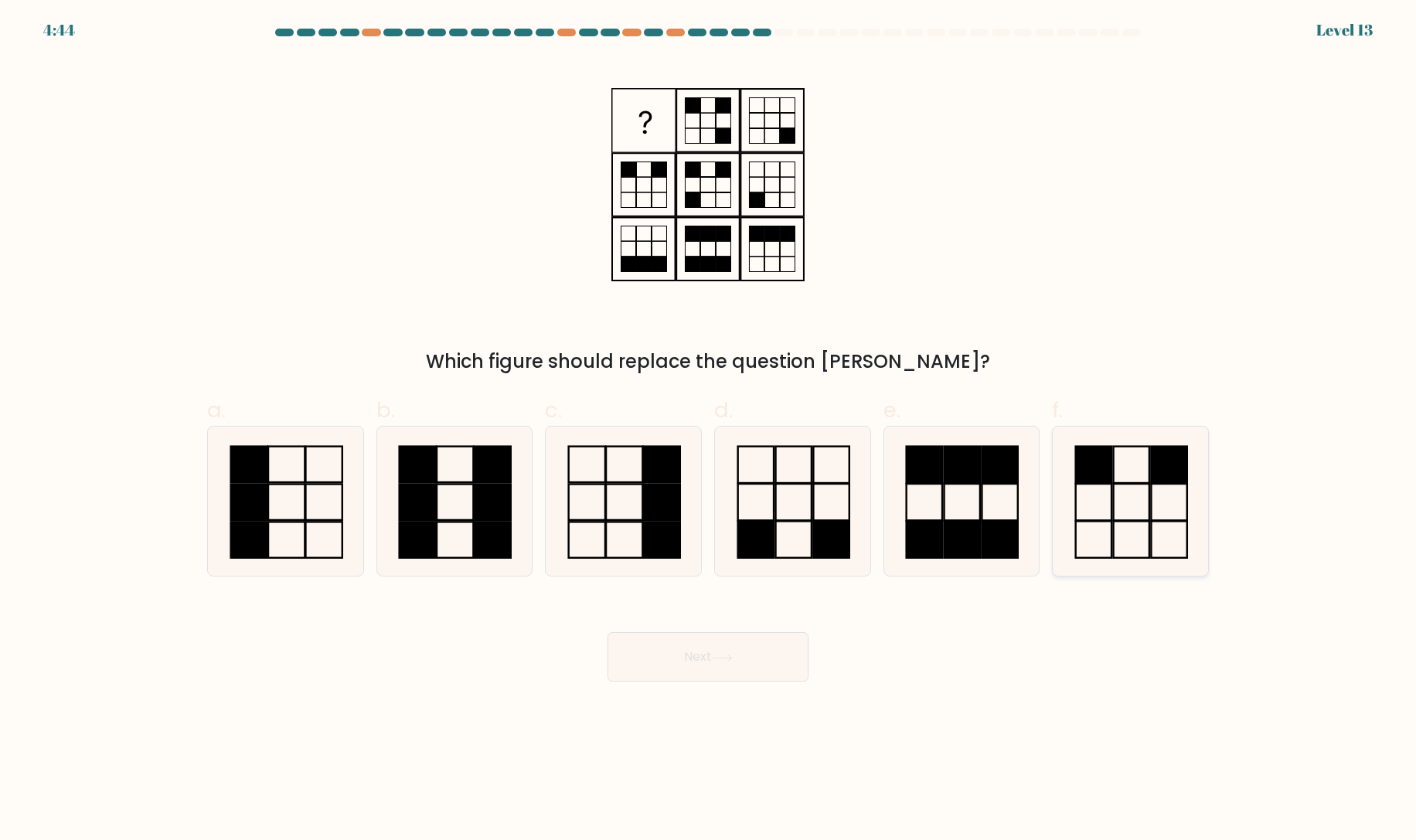
click at [1172, 500] on icon at bounding box center [1130, 501] width 149 height 149
click at [709, 431] on input "f." at bounding box center [708, 425] width 1 height 10
radio input "true"
click at [681, 667] on button "Next" at bounding box center [708, 656] width 201 height 50
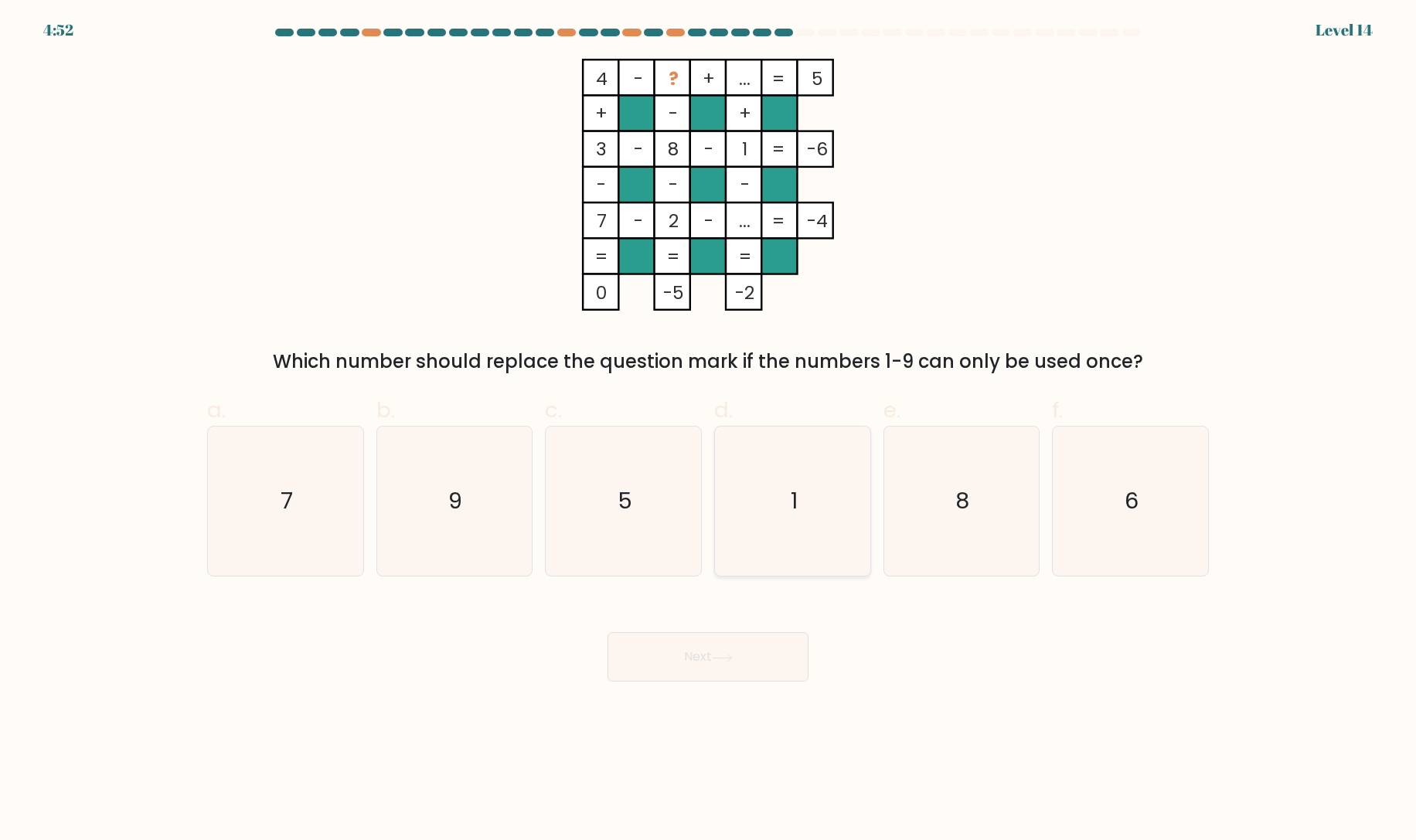
drag, startPoint x: 763, startPoint y: 500, endPoint x: 770, endPoint y: 503, distance: 7.6
click at [764, 500] on icon "1" at bounding box center [792, 501] width 149 height 149
click at [709, 431] on input "d. 1" at bounding box center [708, 425] width 1 height 10
radio input "true"
click at [749, 664] on button "Next" at bounding box center [708, 656] width 201 height 50
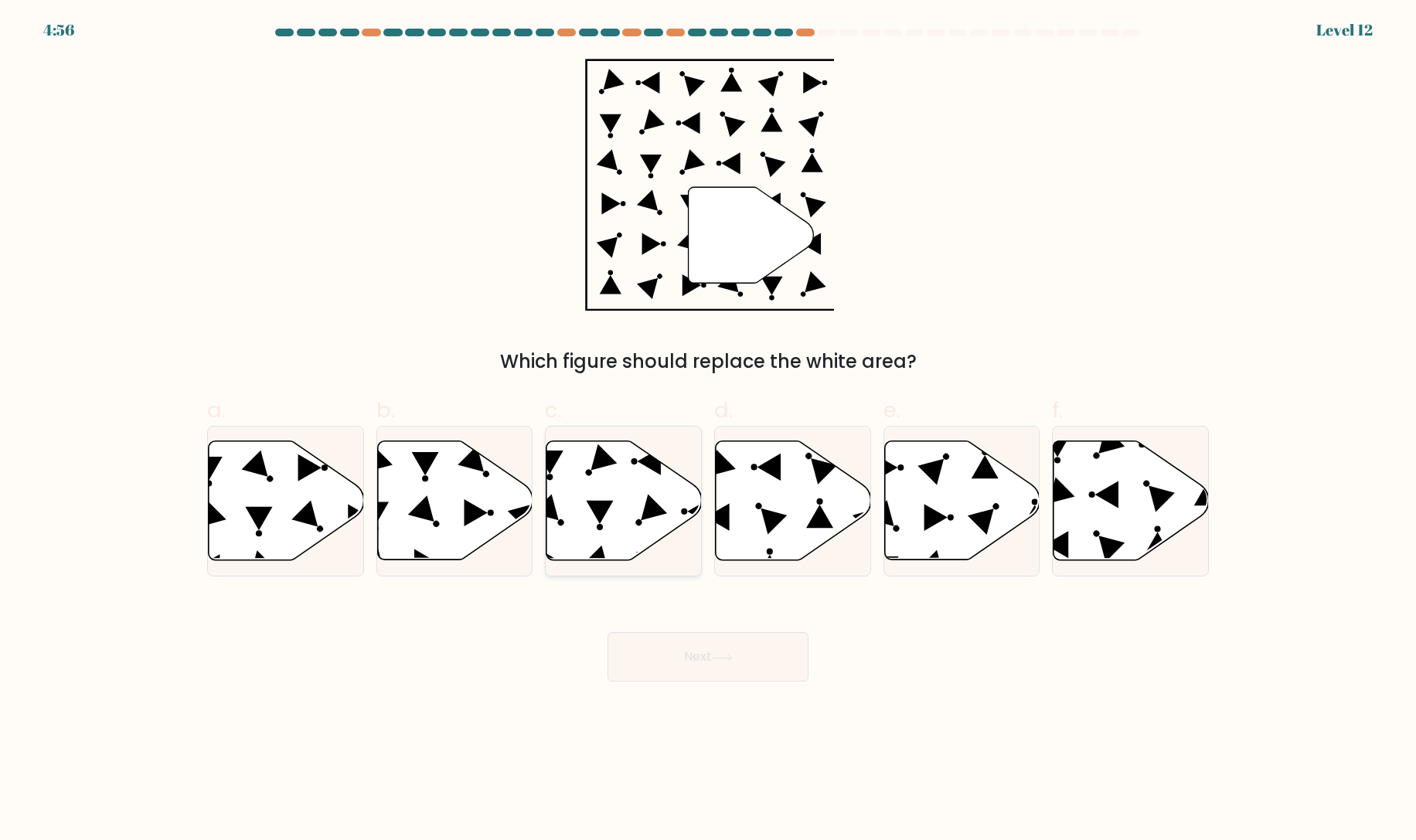
click at [623, 517] on icon at bounding box center [624, 501] width 155 height 119
click at [708, 431] on input "c." at bounding box center [708, 425] width 1 height 10
radio input "true"
click at [726, 654] on icon at bounding box center [723, 658] width 21 height 8
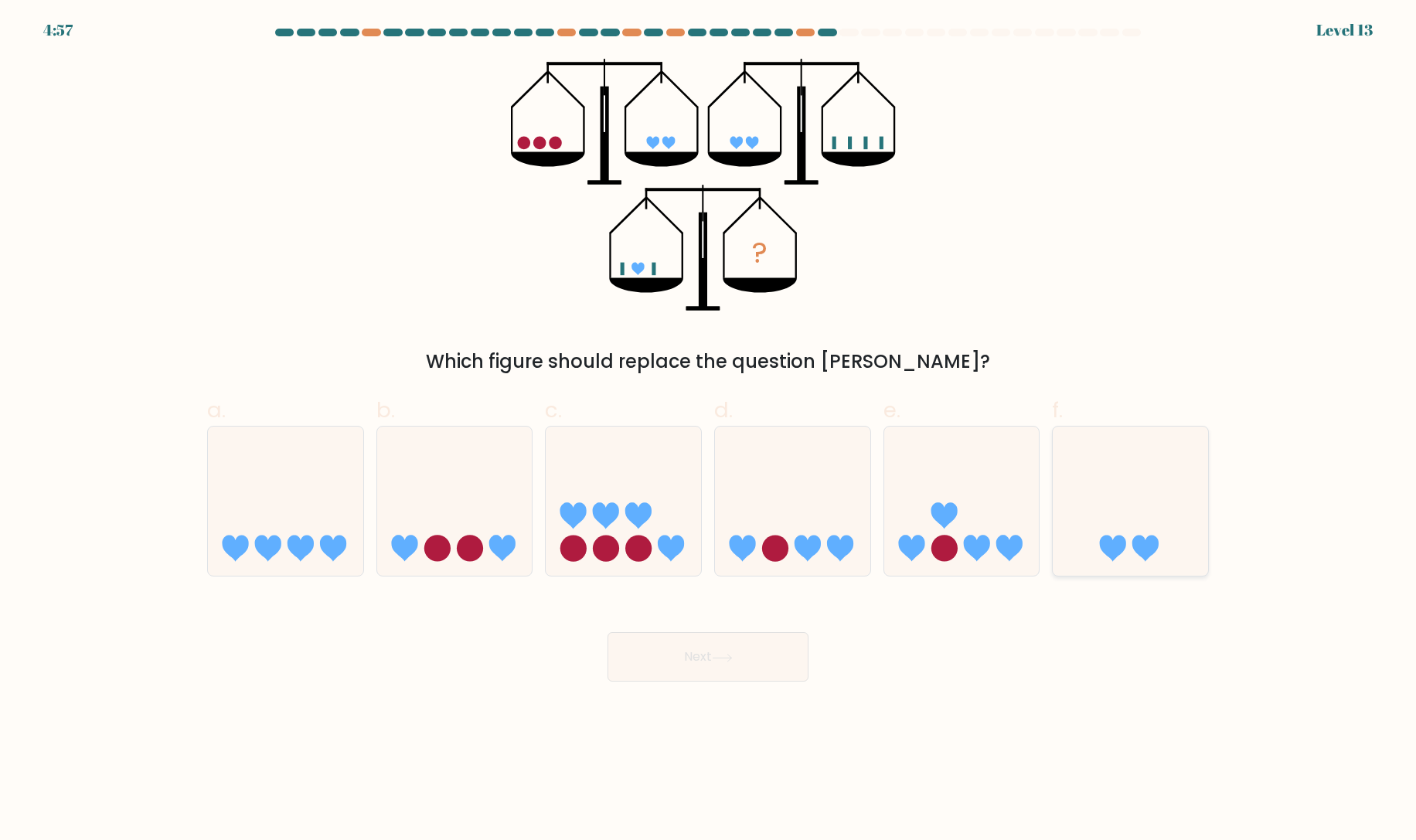
click at [1114, 498] on icon at bounding box center [1131, 501] width 155 height 128
click at [709, 431] on input "f." at bounding box center [708, 425] width 1 height 10
radio input "true"
click at [778, 659] on button "Next" at bounding box center [708, 656] width 201 height 50
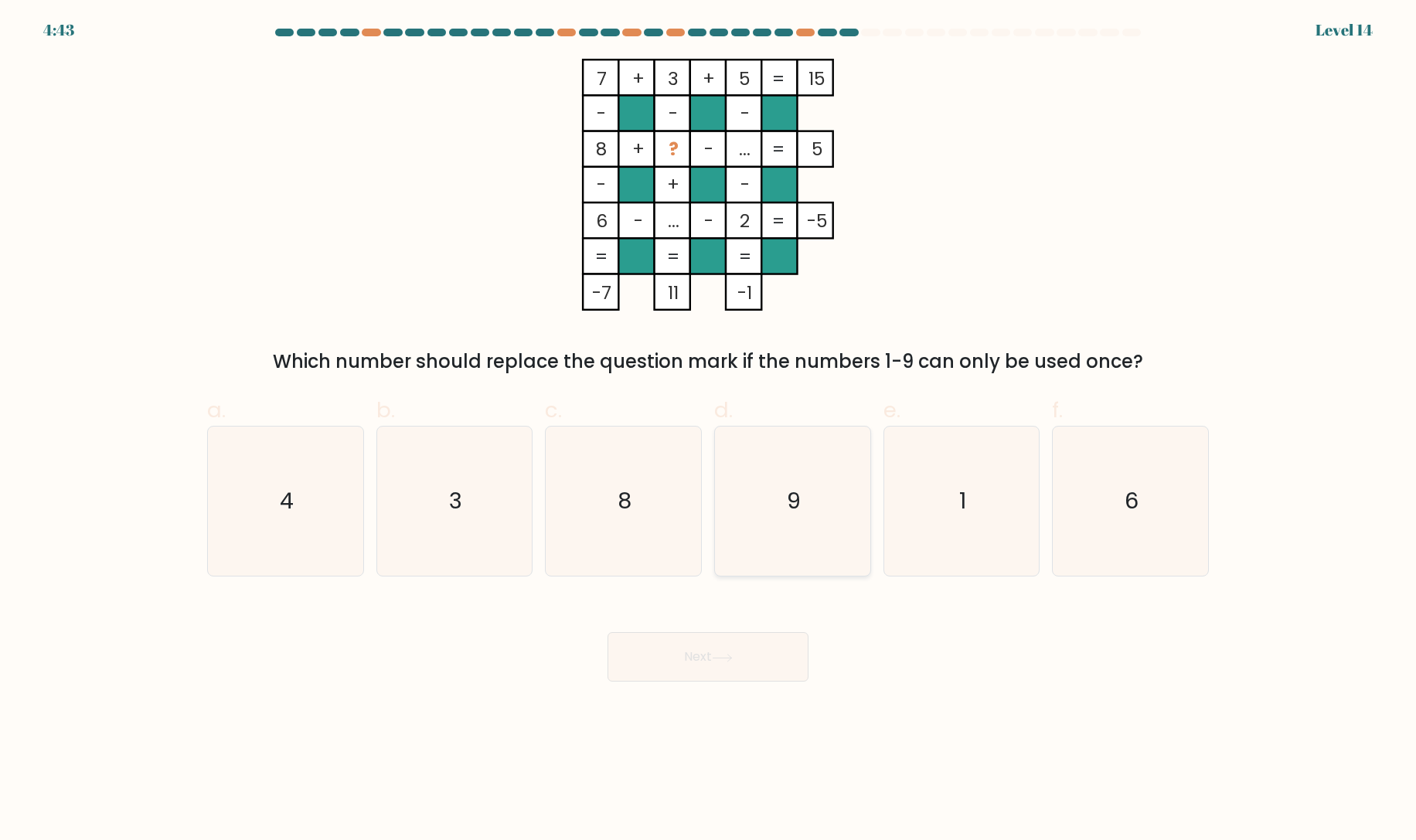
click at [799, 493] on text "9" at bounding box center [793, 502] width 14 height 31
click at [709, 431] on input "d. 9" at bounding box center [708, 425] width 1 height 10
radio input "true"
click at [763, 653] on button "Next" at bounding box center [708, 656] width 201 height 50
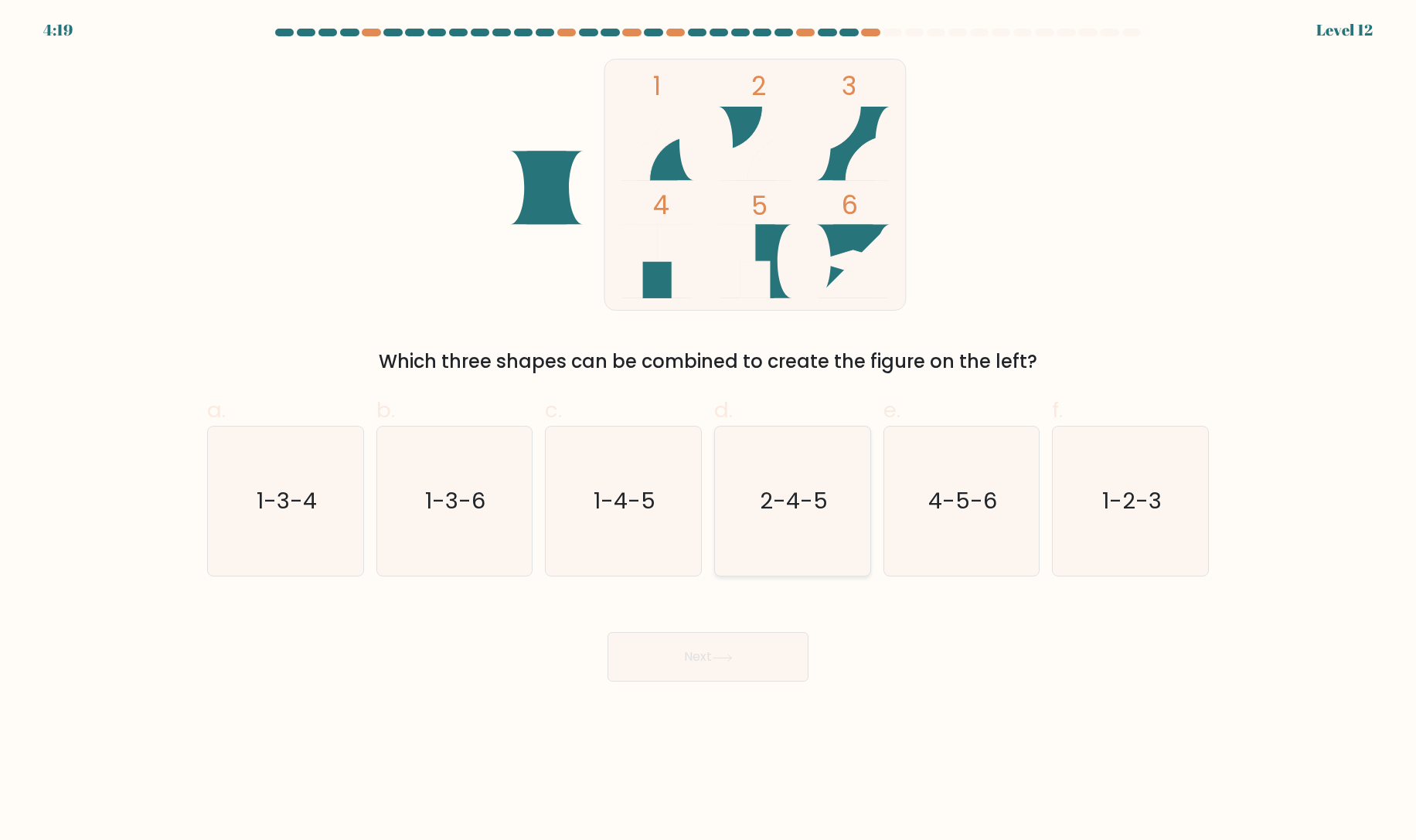
click at [825, 480] on icon "2-4-5" at bounding box center [792, 501] width 149 height 149
click at [709, 431] on input "d. 2-4-5" at bounding box center [708, 425] width 1 height 10
radio input "true"
click at [662, 660] on button "Next" at bounding box center [708, 656] width 201 height 50
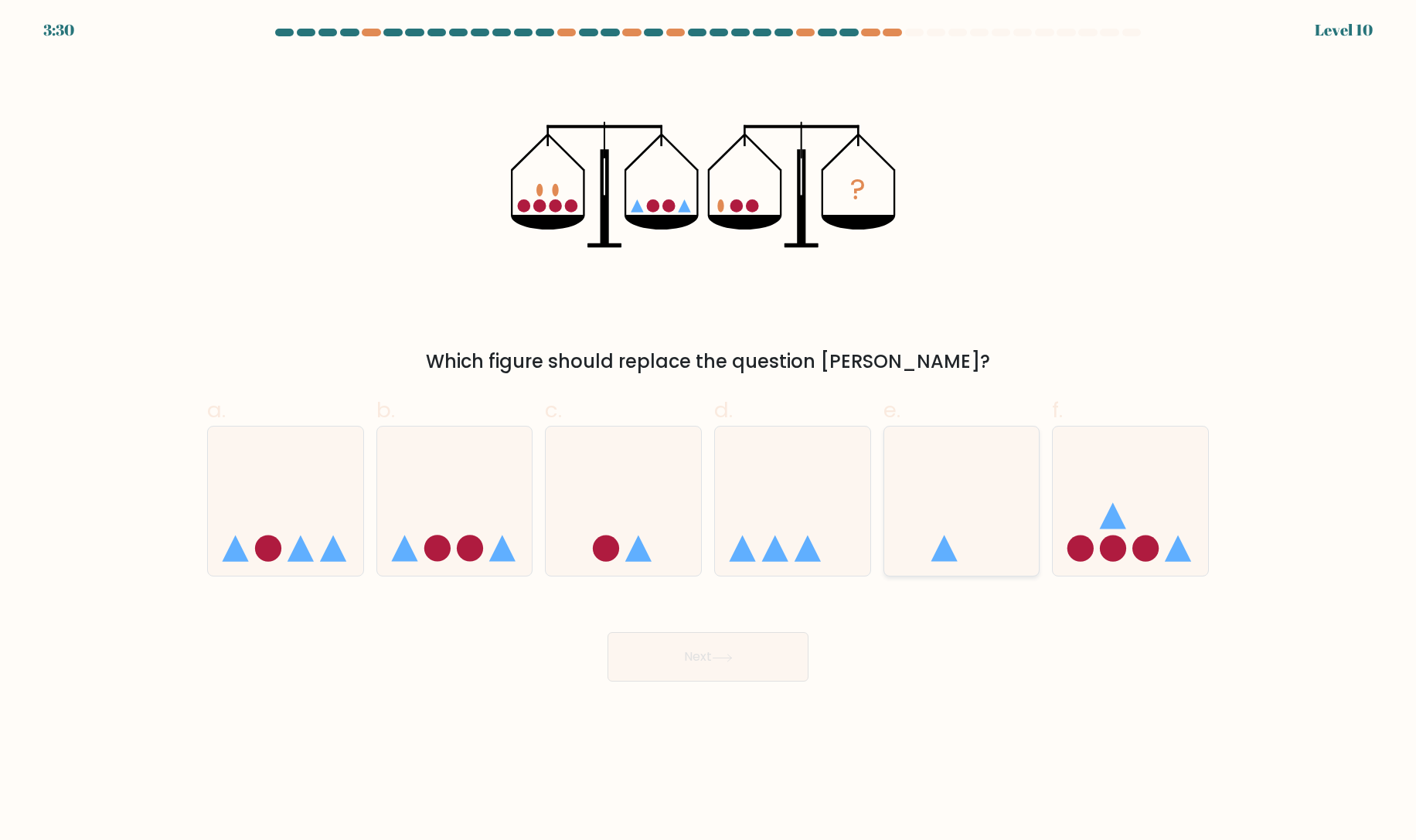
click at [935, 550] on icon at bounding box center [961, 501] width 155 height 128
click at [709, 431] on input "e." at bounding box center [708, 425] width 1 height 10
radio input "true"
click at [742, 656] on button "Next" at bounding box center [708, 656] width 201 height 50
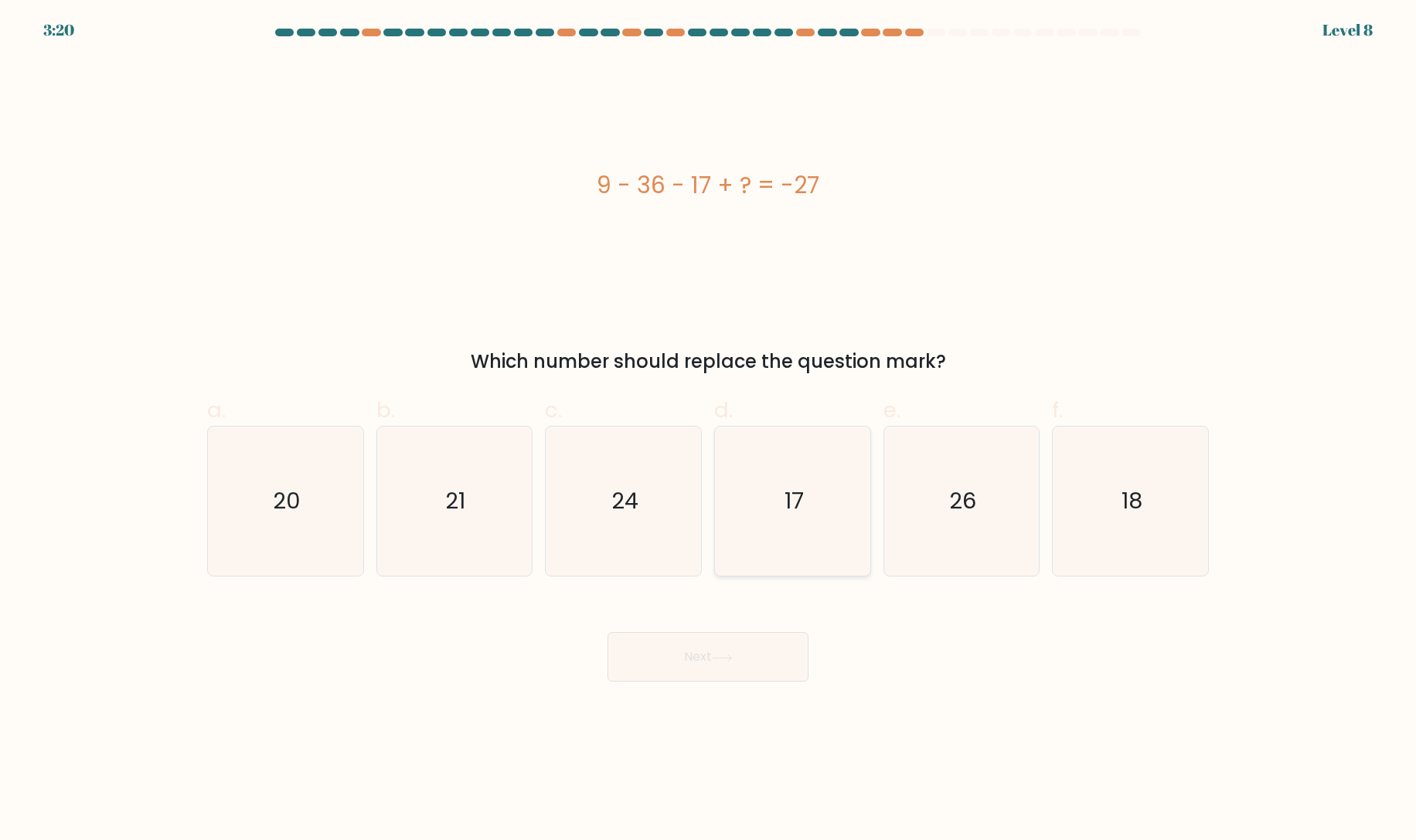
click at [762, 529] on icon "17" at bounding box center [792, 501] width 149 height 149
click at [709, 431] on input "d. 17" at bounding box center [708, 425] width 1 height 10
radio input "true"
click at [745, 658] on button "Next" at bounding box center [708, 656] width 201 height 50
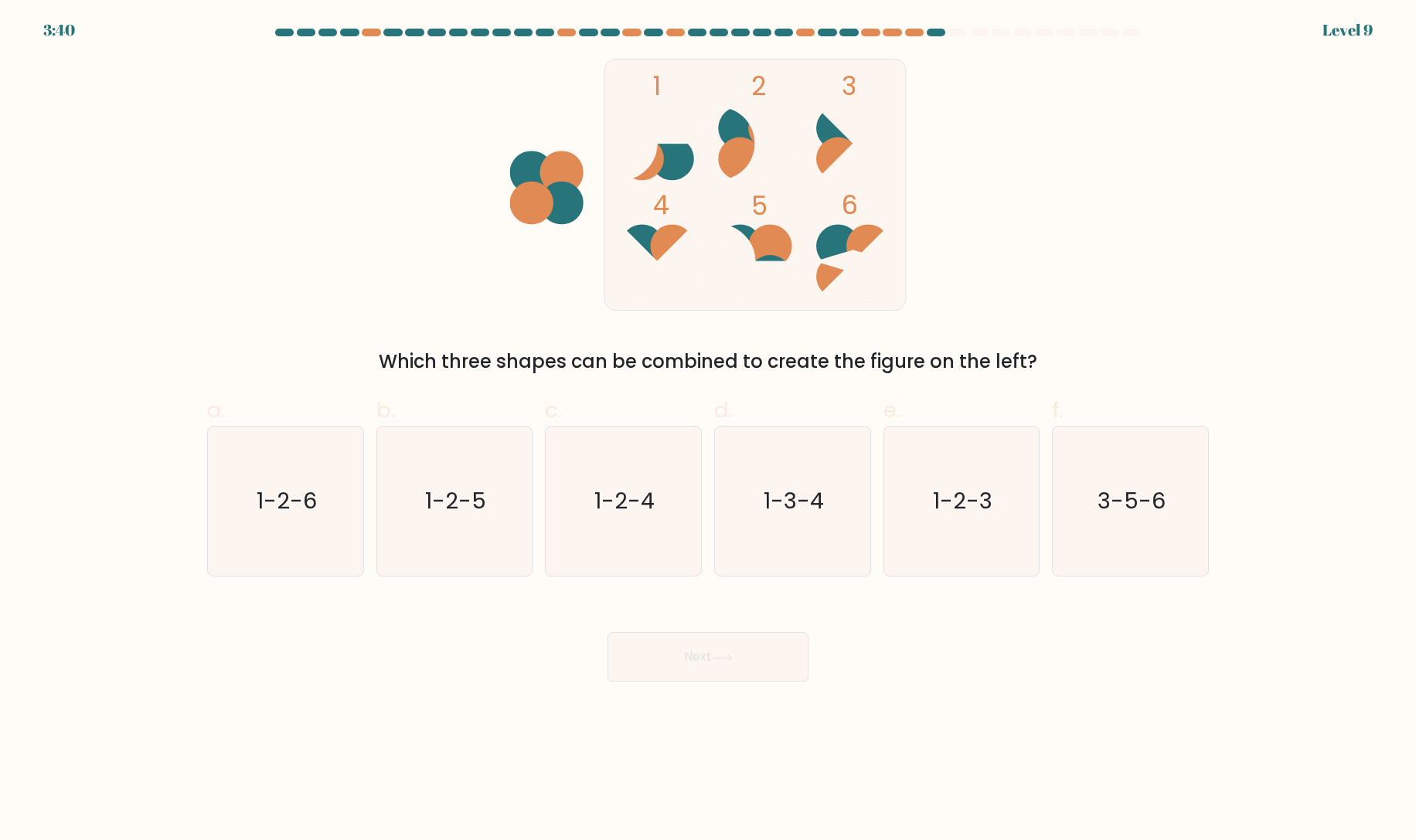
drag, startPoint x: 472, startPoint y: 486, endPoint x: 664, endPoint y: 582, distance: 214.7
click at [477, 489] on text "1-2-5" at bounding box center [455, 502] width 61 height 31
click at [708, 431] on input "b. 1-2-5" at bounding box center [708, 425] width 1 height 10
radio input "true"
click at [763, 659] on button "Next" at bounding box center [708, 656] width 201 height 50
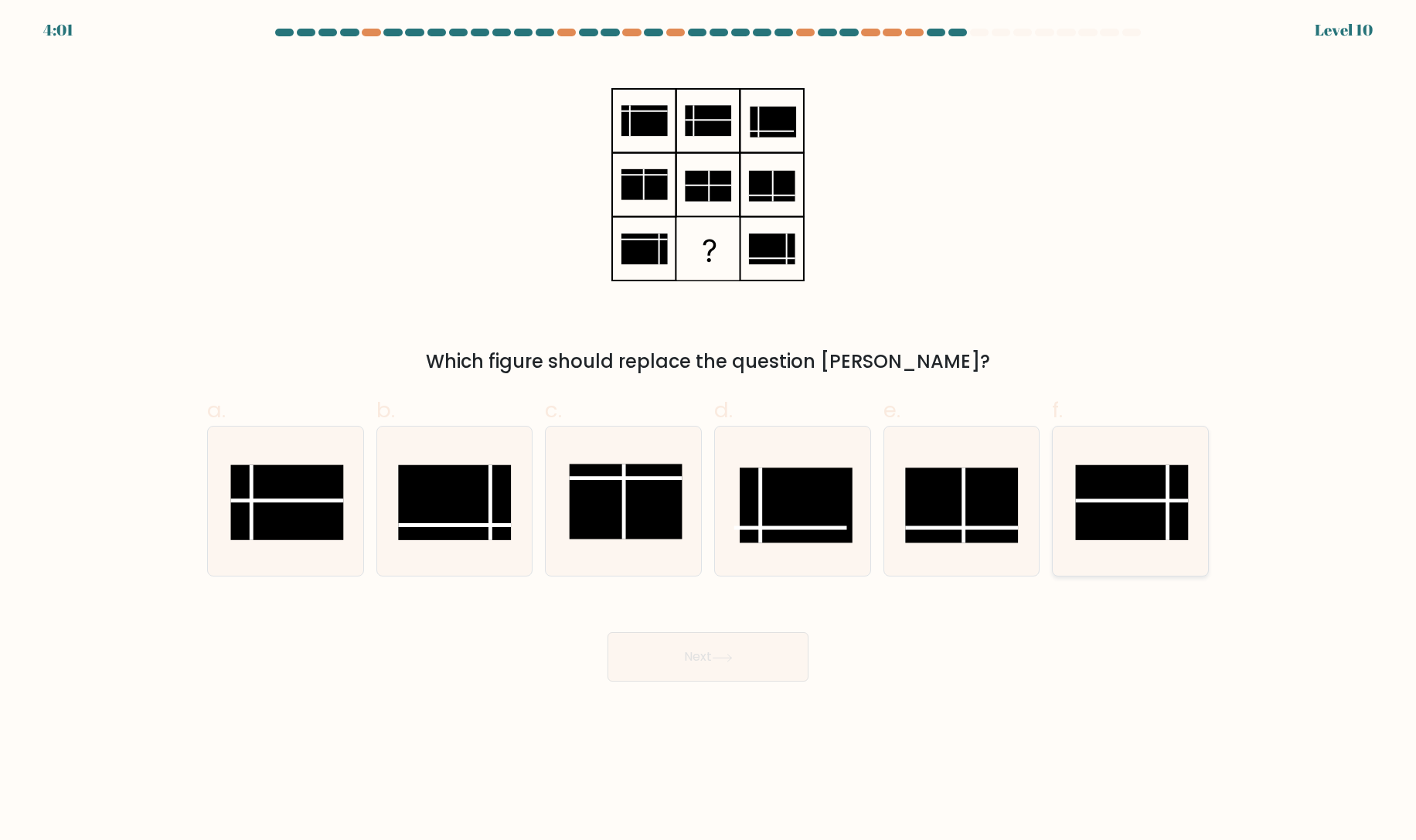
click at [1167, 520] on line at bounding box center [1167, 503] width 0 height 75
click at [709, 431] on input "f." at bounding box center [708, 425] width 1 height 10
radio input "true"
click at [711, 651] on button "Next" at bounding box center [708, 656] width 201 height 50
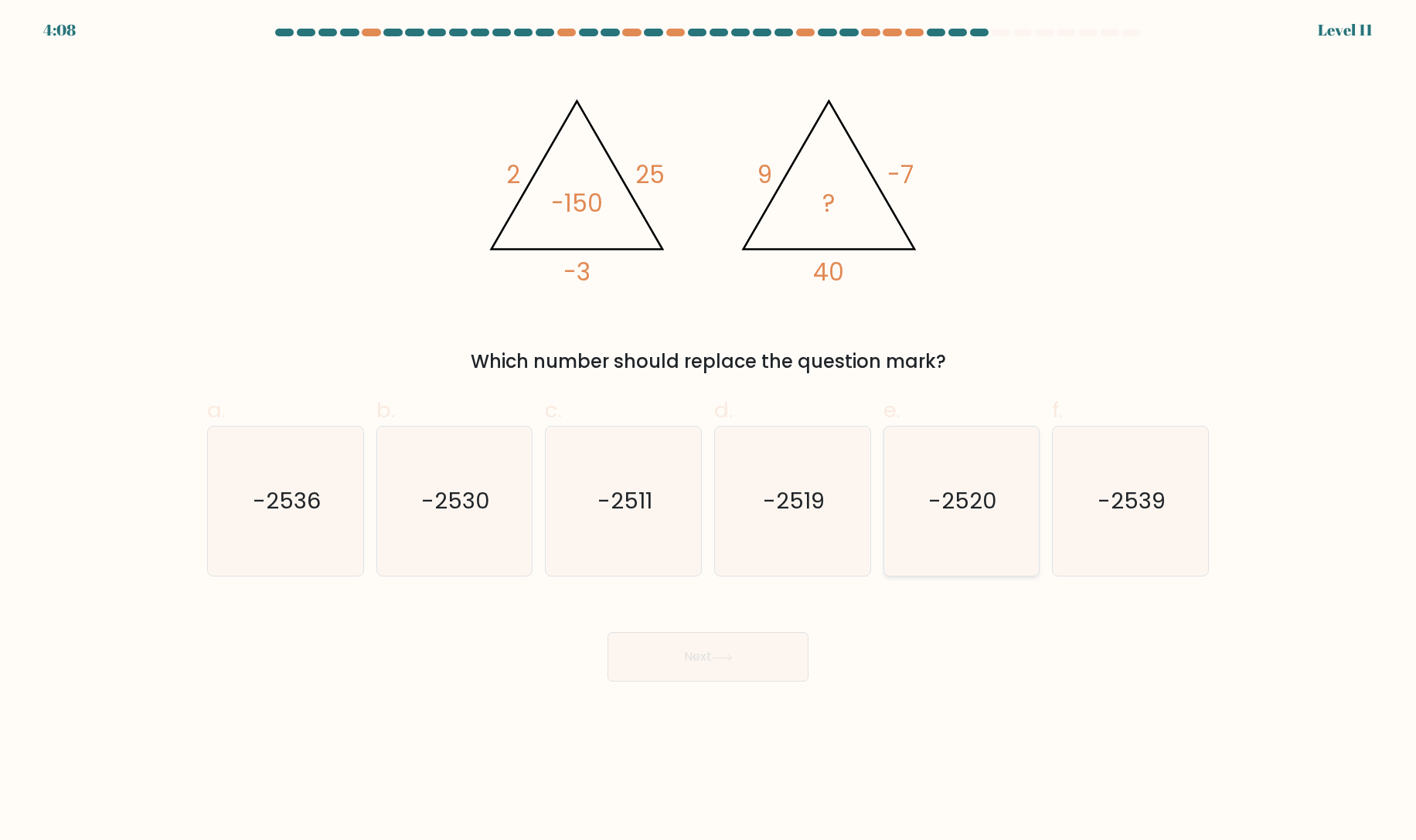
click at [968, 514] on text "-2520" at bounding box center [962, 502] width 69 height 31
click at [709, 431] on input "e. -2520" at bounding box center [708, 425] width 1 height 10
radio input "true"
click at [697, 665] on button "Next" at bounding box center [708, 656] width 201 height 50
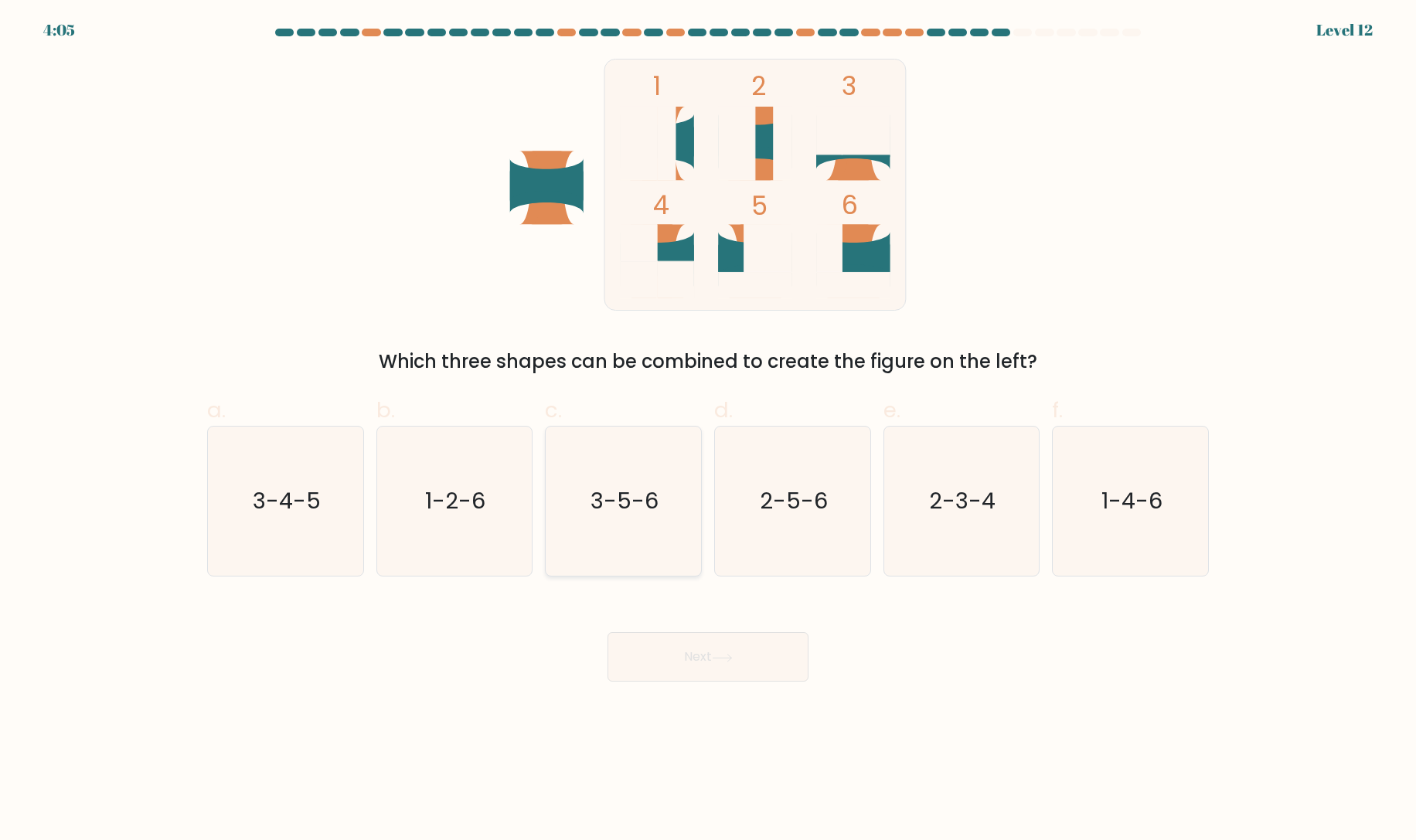
click at [617, 516] on text "3-5-6" at bounding box center [625, 502] width 68 height 31
click at [708, 431] on input "c. 3-5-6" at bounding box center [708, 425] width 1 height 10
radio input "true"
click at [720, 661] on icon at bounding box center [723, 658] width 21 height 8
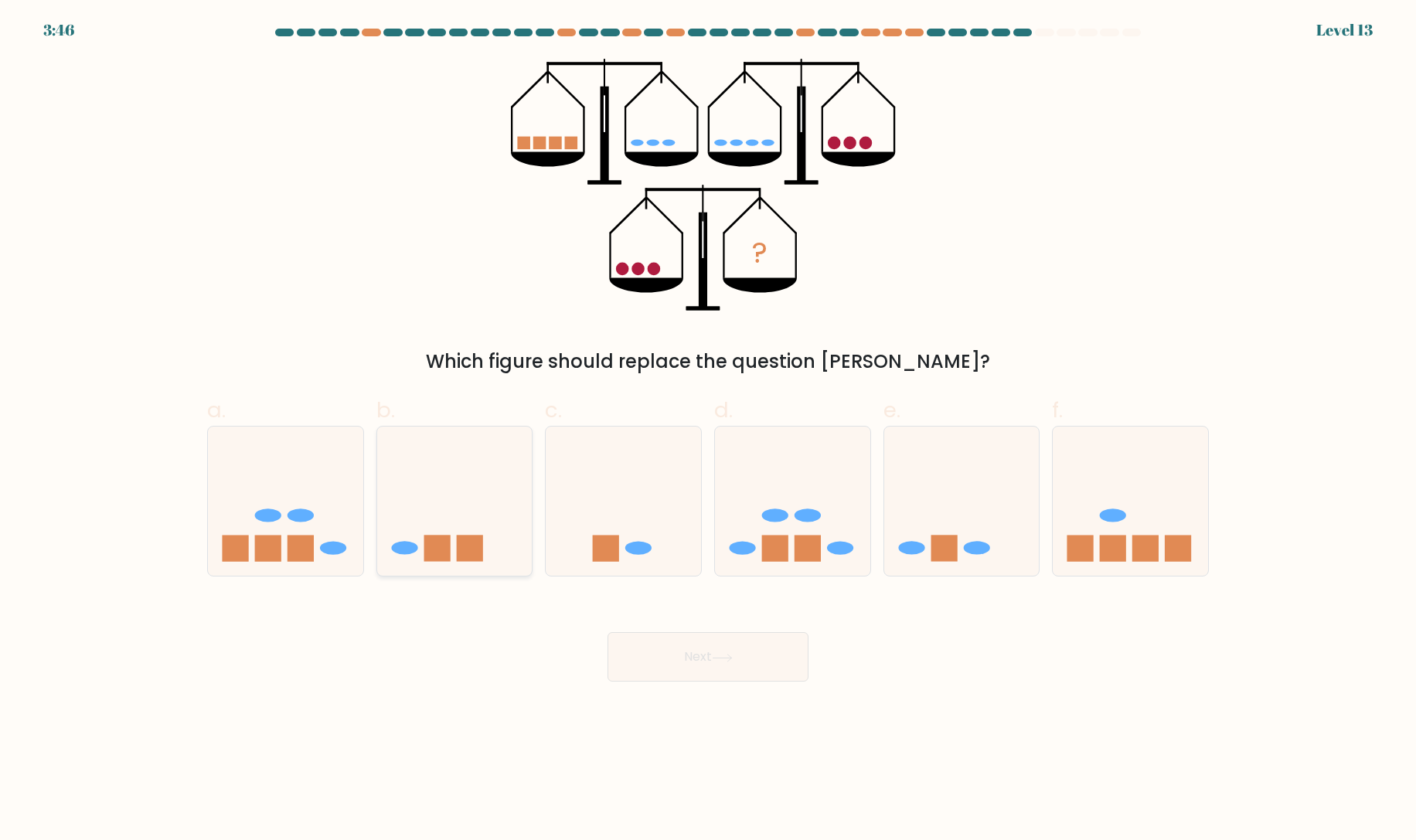
click at [426, 546] on rect at bounding box center [437, 547] width 26 height 26
click at [708, 431] on input "b." at bounding box center [708, 425] width 1 height 10
radio input "true"
click at [692, 659] on button "Next" at bounding box center [708, 656] width 201 height 50
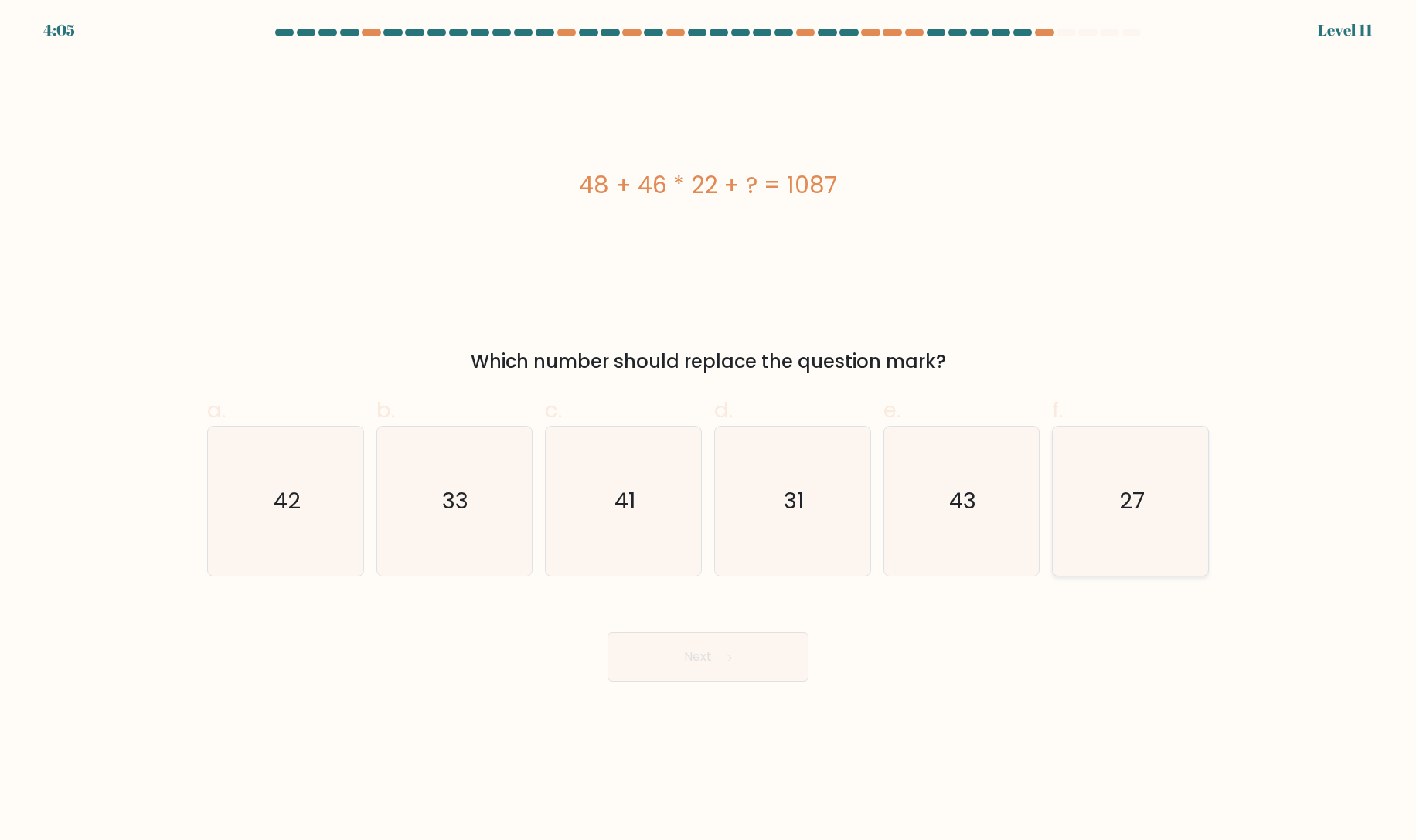
click at [1132, 525] on icon "27" at bounding box center [1130, 501] width 149 height 149
click at [709, 431] on input "f. 27" at bounding box center [708, 425] width 1 height 10
radio input "true"
click at [692, 661] on button "Next" at bounding box center [708, 656] width 201 height 50
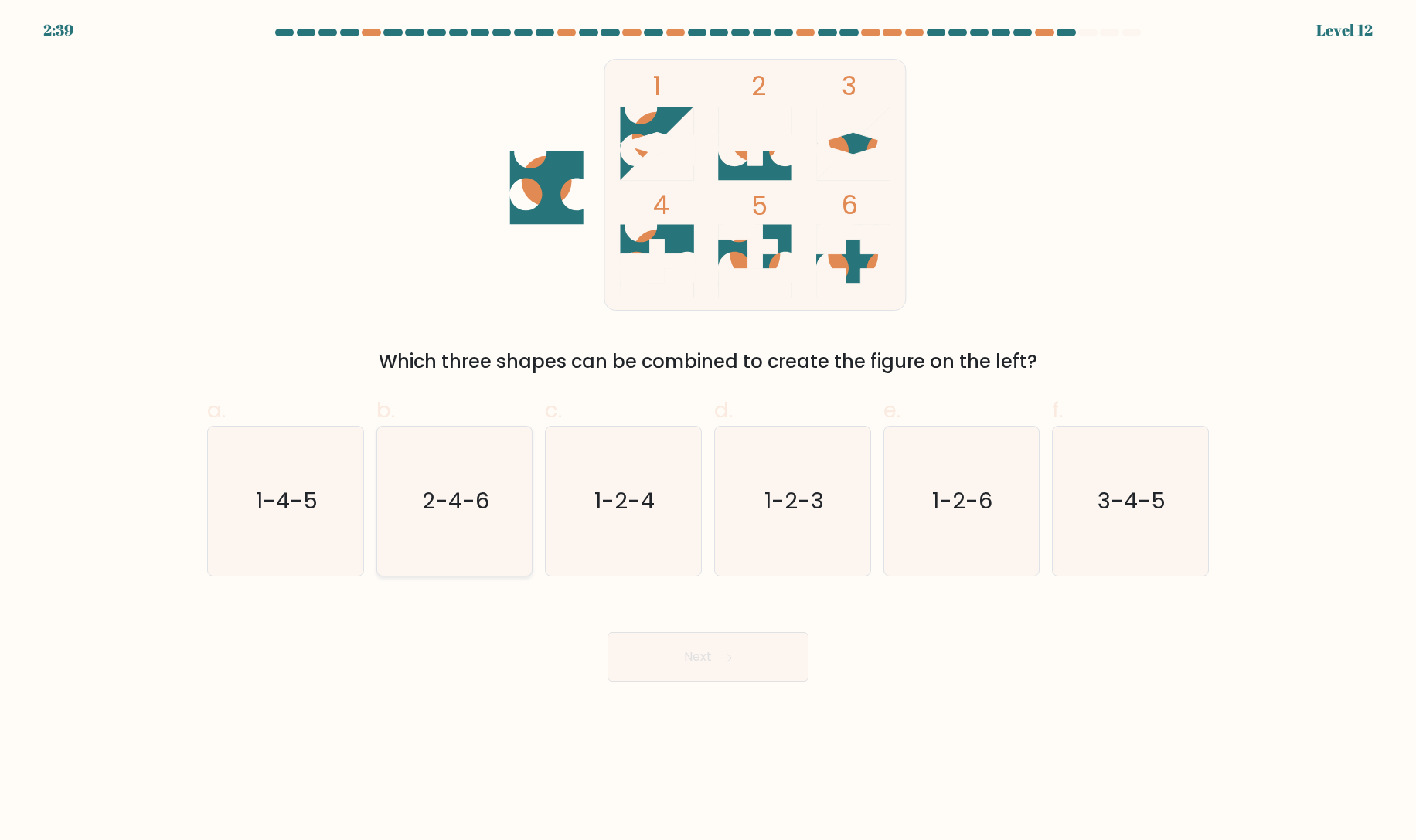
click at [468, 510] on text "2-4-6" at bounding box center [455, 502] width 67 height 31
click at [708, 431] on input "b. 2-4-6" at bounding box center [708, 425] width 1 height 10
radio input "true"
click at [731, 648] on button "Next" at bounding box center [708, 656] width 201 height 50
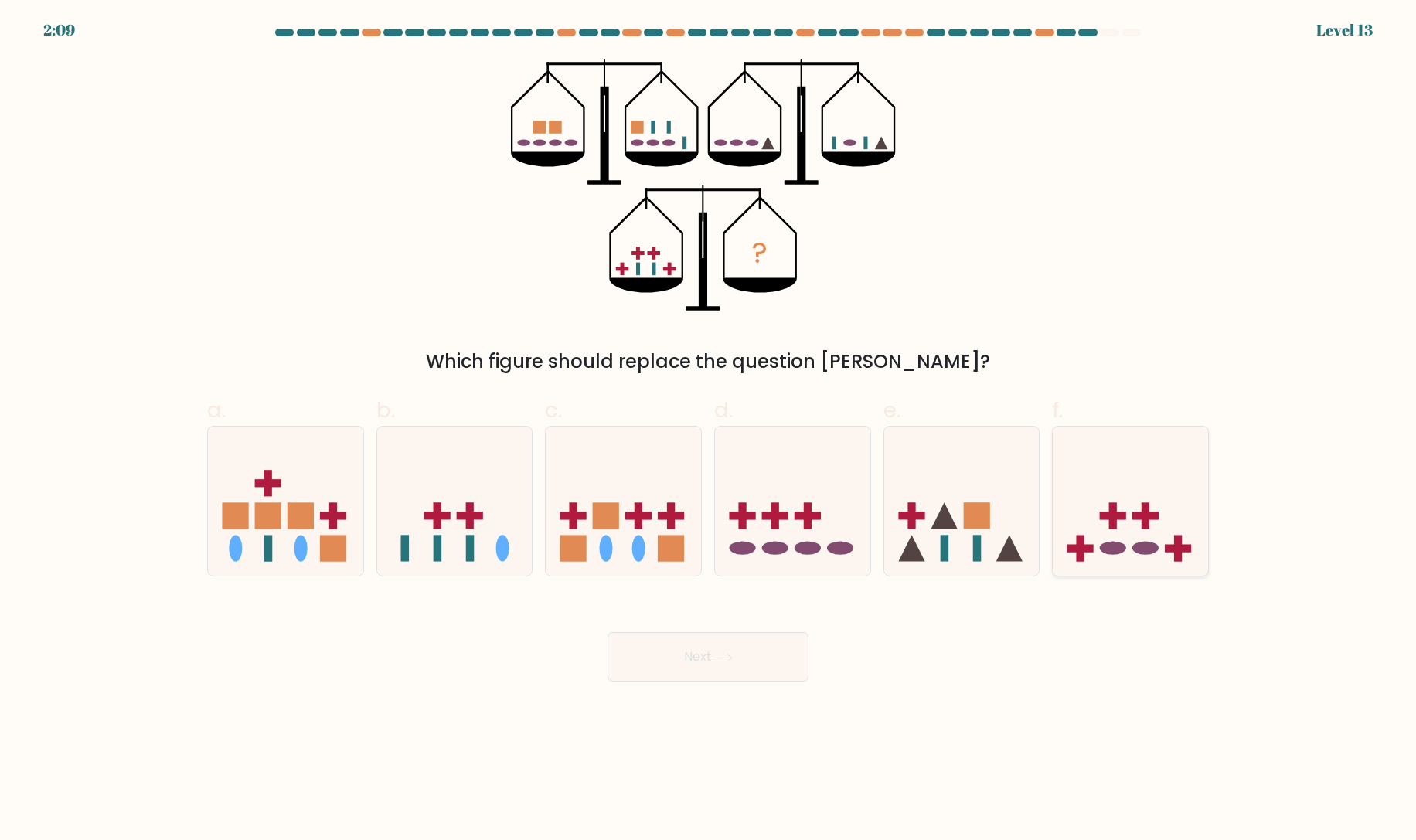
drag, startPoint x: 1145, startPoint y: 512, endPoint x: 1158, endPoint y: 546, distance: 36.4
click at [1145, 512] on rect at bounding box center [1145, 515] width 26 height 7
click at [709, 431] on input "f." at bounding box center [708, 425] width 1 height 10
radio input "true"
click at [756, 655] on button "Next" at bounding box center [708, 656] width 201 height 50
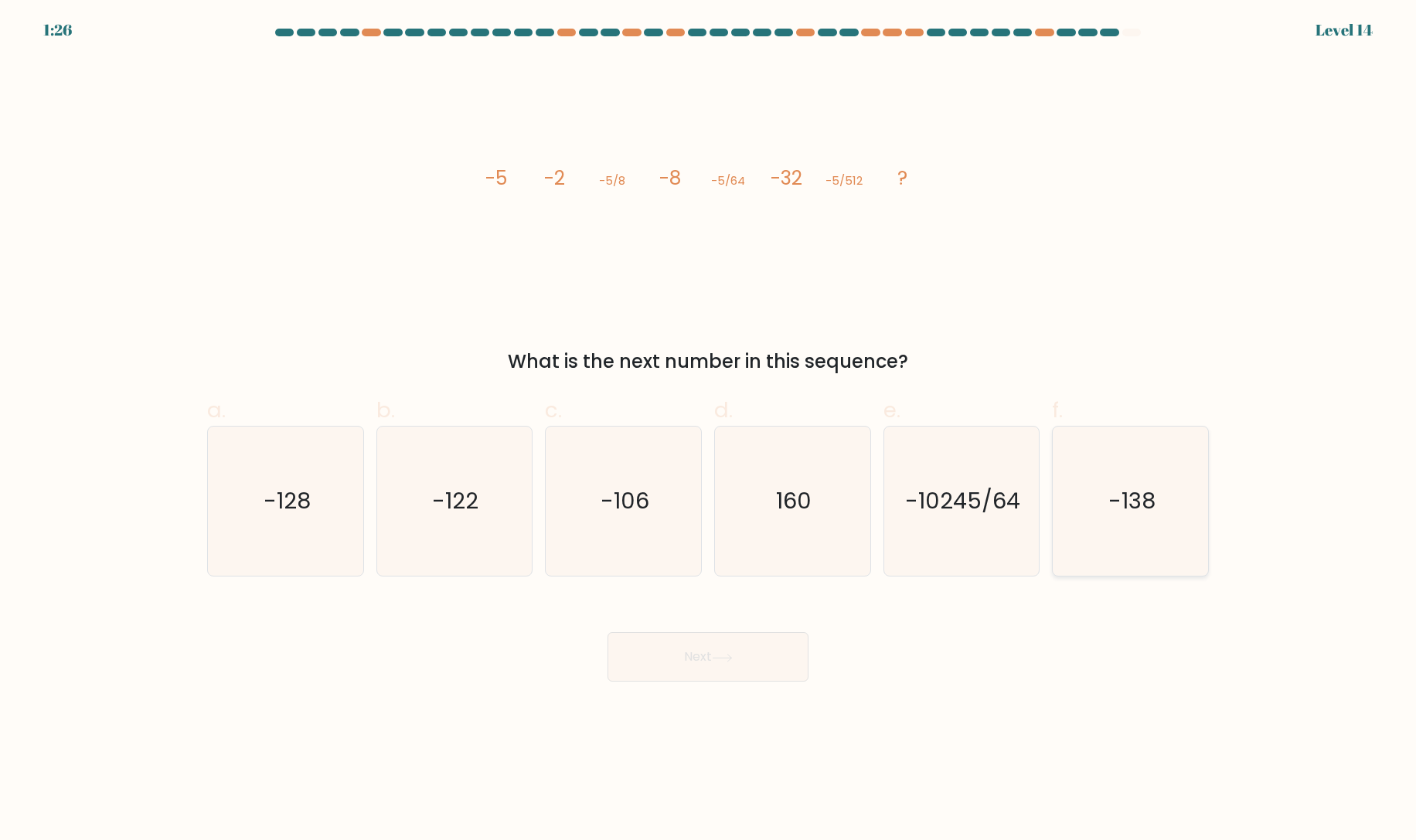
click at [1088, 511] on icon "-138" at bounding box center [1130, 501] width 149 height 149
click at [709, 431] on input "f. -138" at bounding box center [708, 425] width 1 height 10
radio input "true"
click at [701, 664] on button "Next" at bounding box center [708, 656] width 201 height 50
click at [713, 651] on button "Next" at bounding box center [708, 656] width 201 height 50
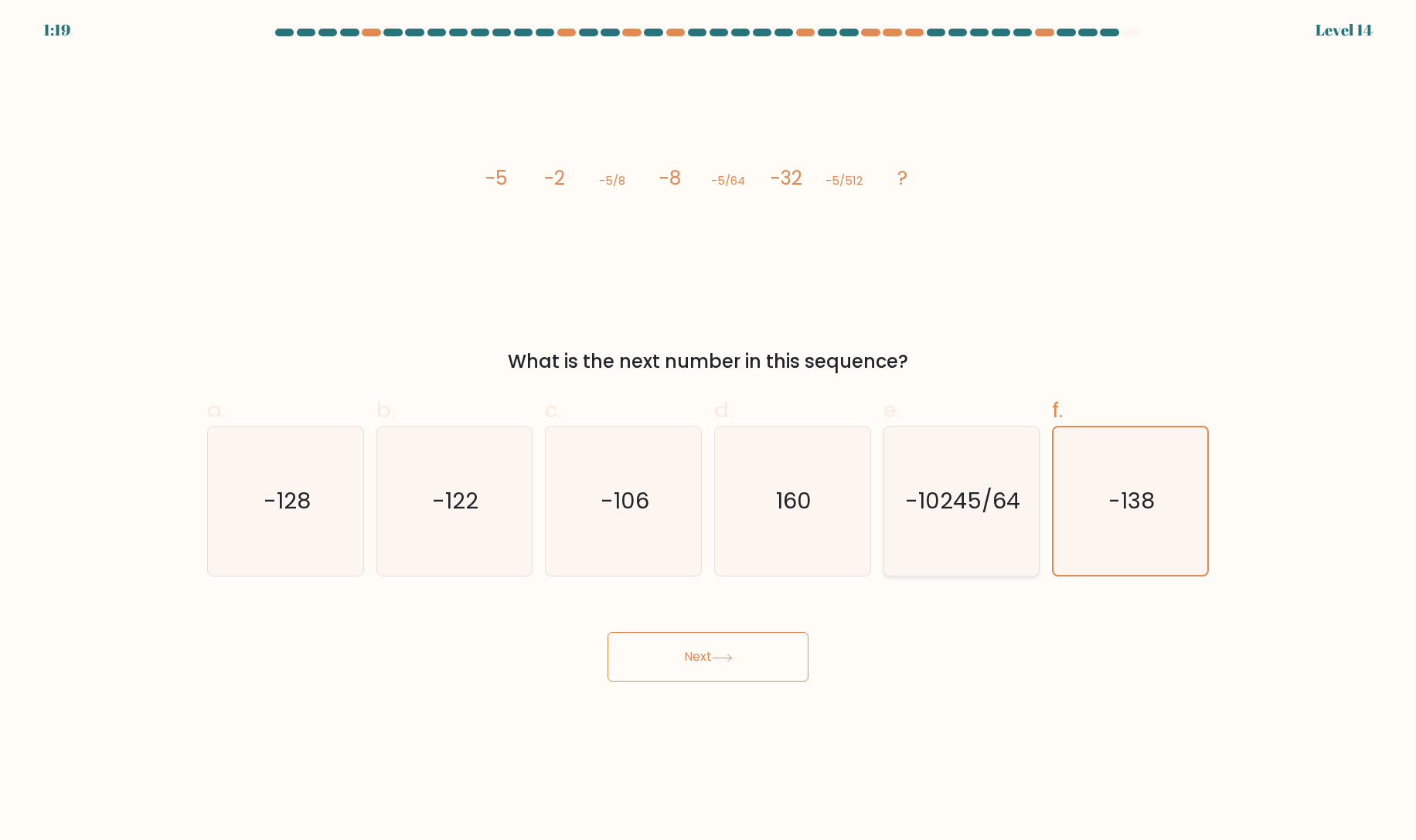
drag, startPoint x: 1032, startPoint y: 231, endPoint x: 931, endPoint y: 431, distance: 224.1
click at [1033, 233] on div "image/svg+xml -5 -2 -5/8 -8 -5/64 -32 -5/512 ? What is the next number in this …" at bounding box center [708, 217] width 1020 height 317
click at [718, 669] on button "Next" at bounding box center [708, 656] width 201 height 50
click at [738, 656] on button "Next" at bounding box center [708, 656] width 201 height 50
click at [620, 653] on button "Next" at bounding box center [708, 656] width 201 height 50
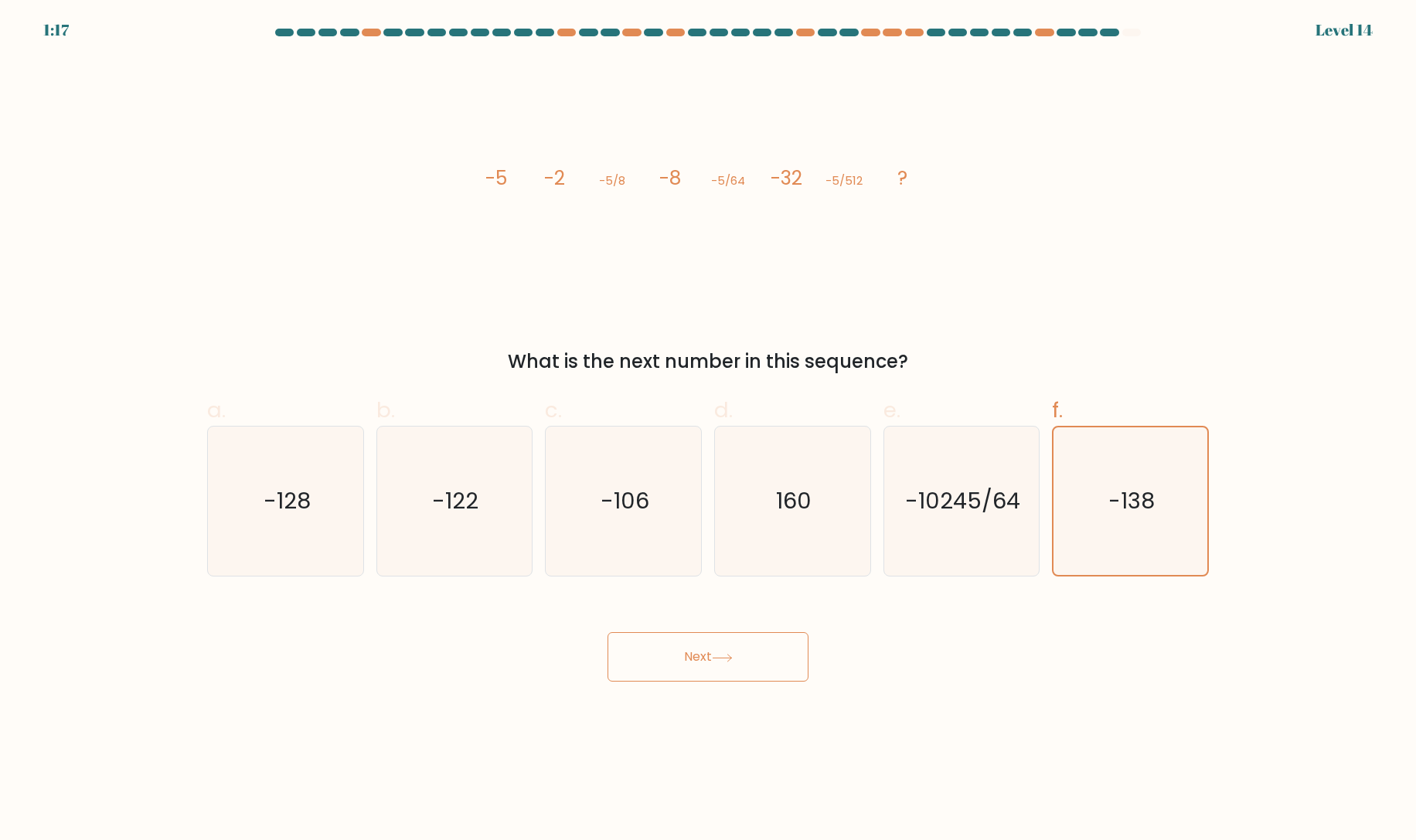
click at [1102, 219] on div "image/svg+xml -5 -2 -5/8 -8 -5/64 -32 -5/512 ? What is the next number in this …" at bounding box center [708, 217] width 1020 height 317
drag, startPoint x: 1156, startPoint y: 494, endPoint x: 1082, endPoint y: 503, distance: 74.5
click at [1116, 498] on icon "-138" at bounding box center [1130, 501] width 148 height 148
click at [709, 431] on input "f. -138" at bounding box center [708, 425] width 1 height 10
drag, startPoint x: 869, startPoint y: 503, endPoint x: 881, endPoint y: 511, distance: 14.4
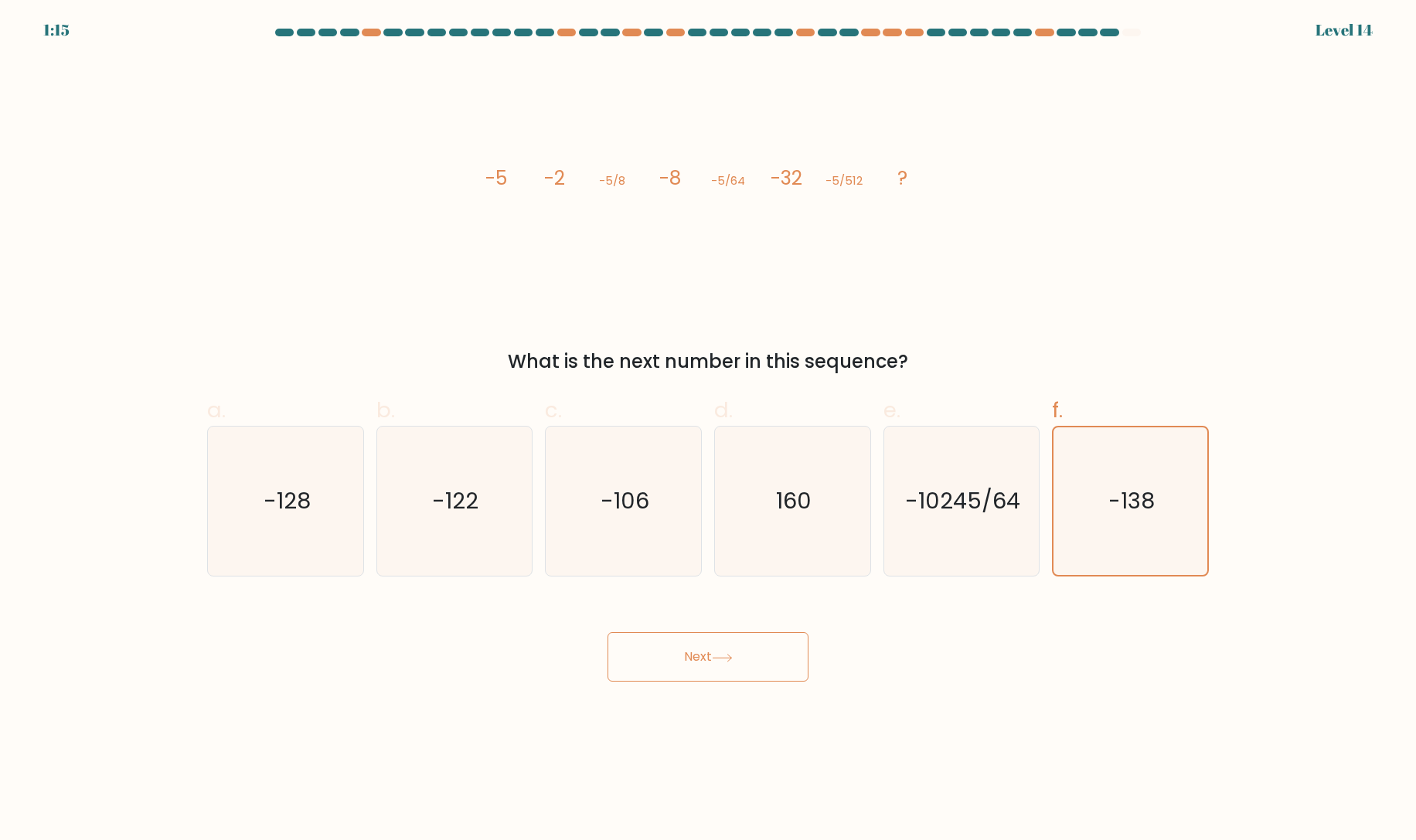
click at [876, 504] on div "a. -128 b. -122 c." at bounding box center [708, 479] width 1014 height 194
drag, startPoint x: 1037, startPoint y: 500, endPoint x: 955, endPoint y: 523, distance: 85.2
click at [1029, 504] on icon "-10245/64" at bounding box center [961, 501] width 149 height 149
click at [709, 431] on input "e. -10245/64" at bounding box center [708, 425] width 1 height 10
radio input "true"
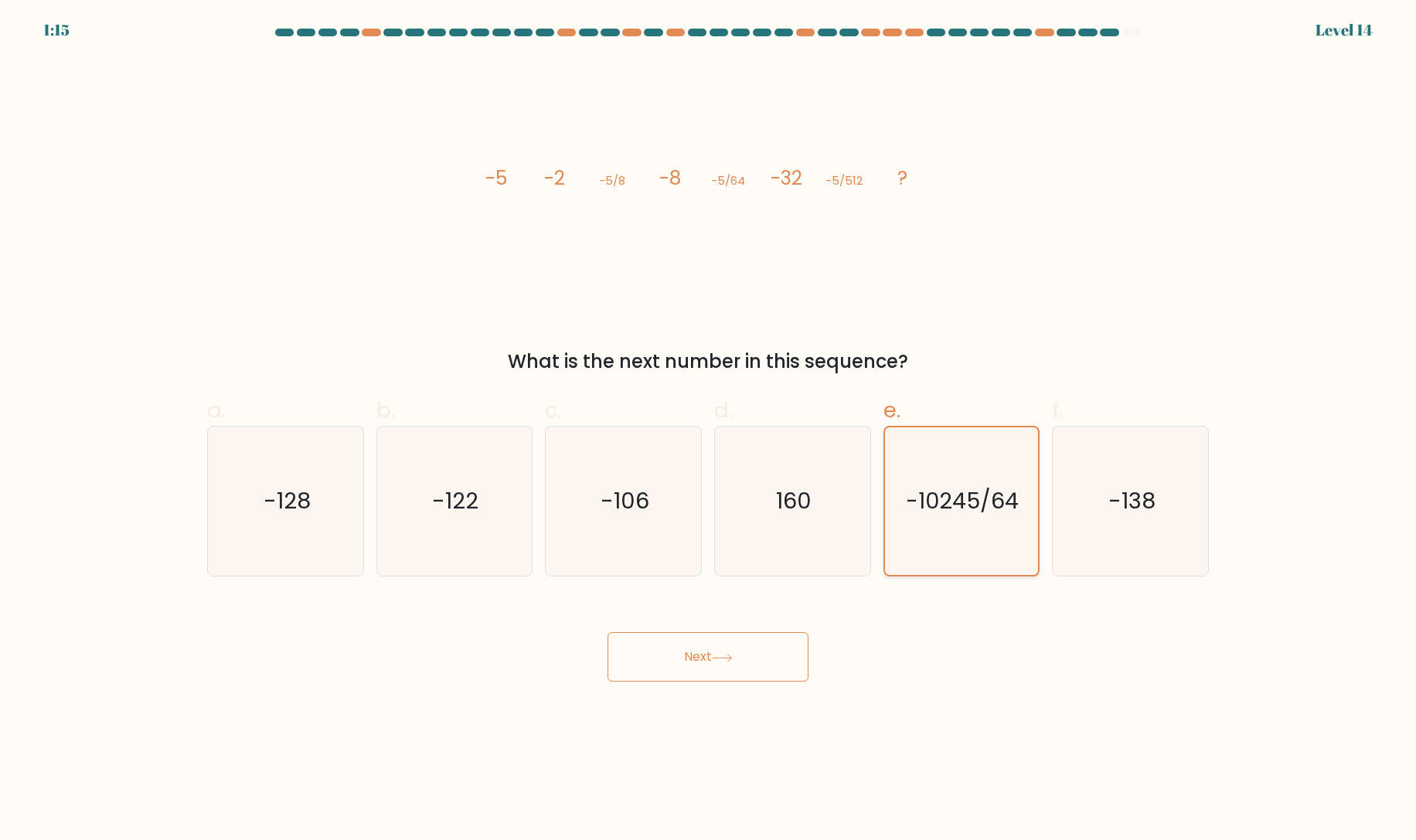
drag, startPoint x: 955, startPoint y: 523, endPoint x: 1050, endPoint y: 512, distance: 95.6
click at [969, 523] on icon "-10245/64" at bounding box center [961, 501] width 148 height 148
click at [709, 431] on input "e. -10245/64" at bounding box center [708, 425] width 1 height 10
click at [1053, 512] on div "-138" at bounding box center [1131, 501] width 157 height 150
click at [709, 431] on input "f. -138" at bounding box center [708, 425] width 1 height 10
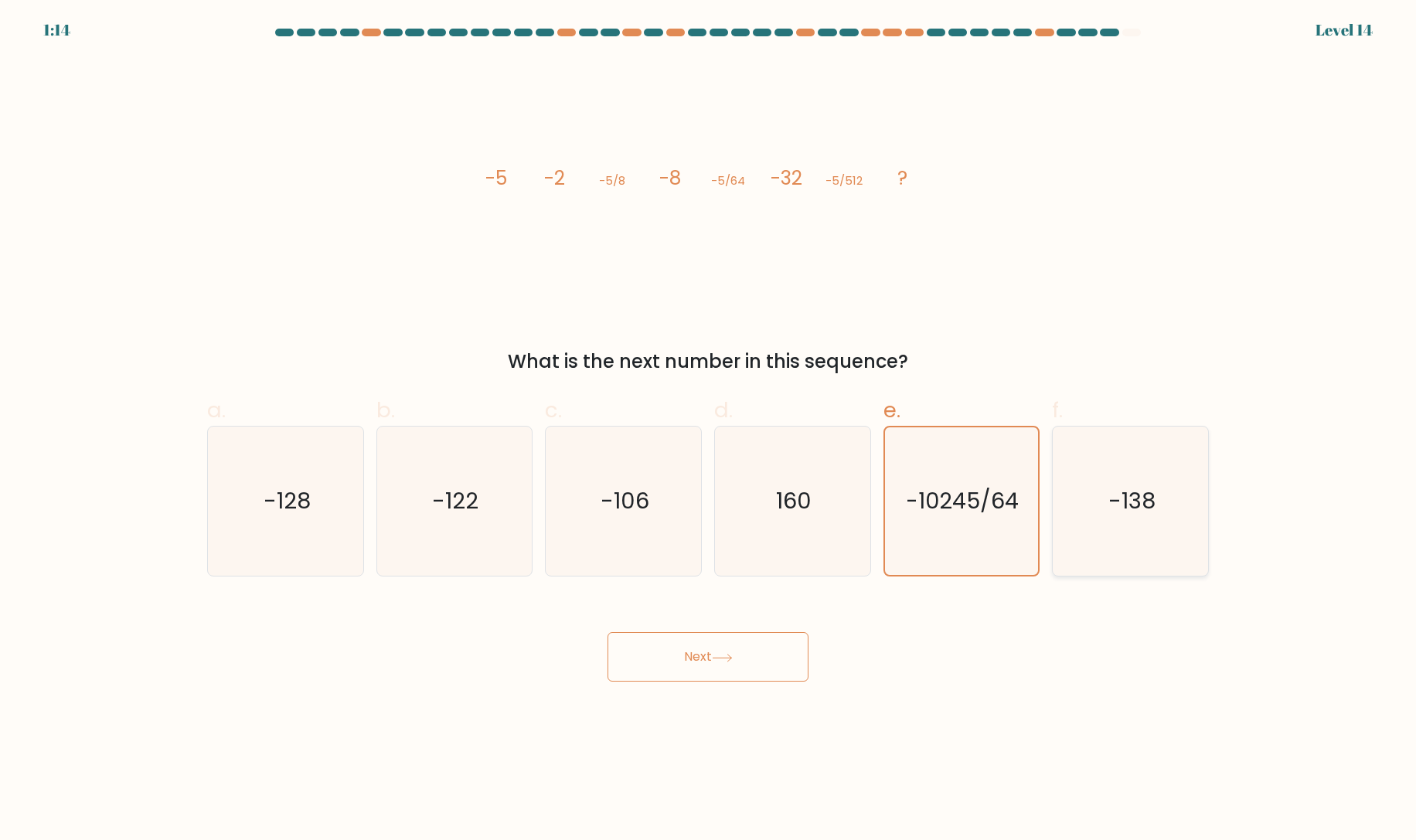
radio input "true"
drag, startPoint x: 713, startPoint y: 664, endPoint x: 700, endPoint y: 662, distance: 13.2
click at [705, 663] on button "Next" at bounding box center [708, 656] width 201 height 50
click at [724, 663] on button "Next" at bounding box center [708, 656] width 201 height 50
drag, startPoint x: 724, startPoint y: 663, endPoint x: 646, endPoint y: 646, distance: 79.8
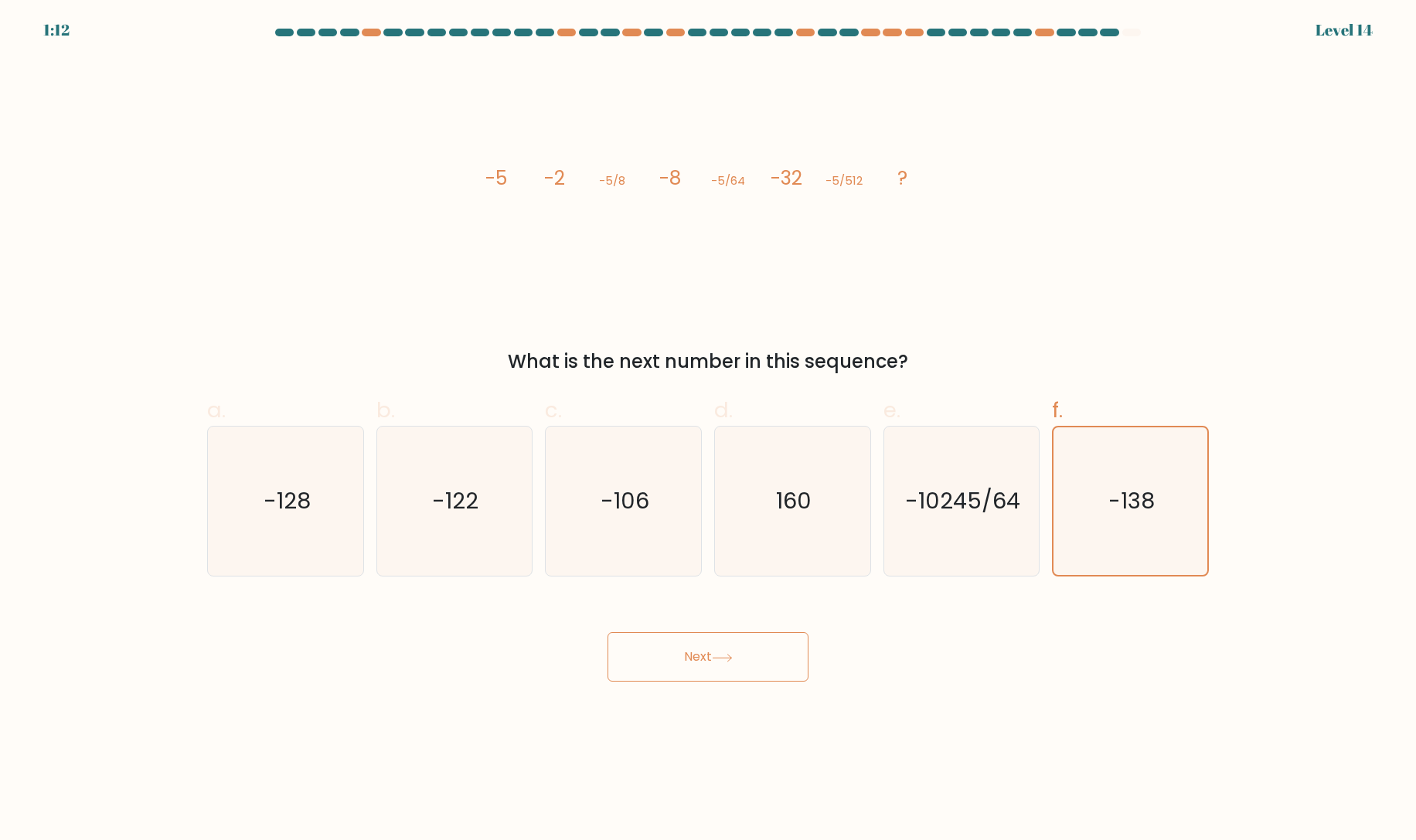
click at [640, 646] on button "Next" at bounding box center [708, 656] width 201 height 50
drag, startPoint x: 653, startPoint y: 646, endPoint x: 756, endPoint y: 404, distance: 263.0
click at [703, 512] on form at bounding box center [708, 355] width 1416 height 653
click at [818, 319] on div "image/svg+xml -5 -2 -5/8 -8 -5/64 -32 -5/512 ? What is the next number in this …" at bounding box center [708, 217] width 1020 height 317
drag, startPoint x: 1178, startPoint y: 259, endPoint x: 1004, endPoint y: 578, distance: 363.4
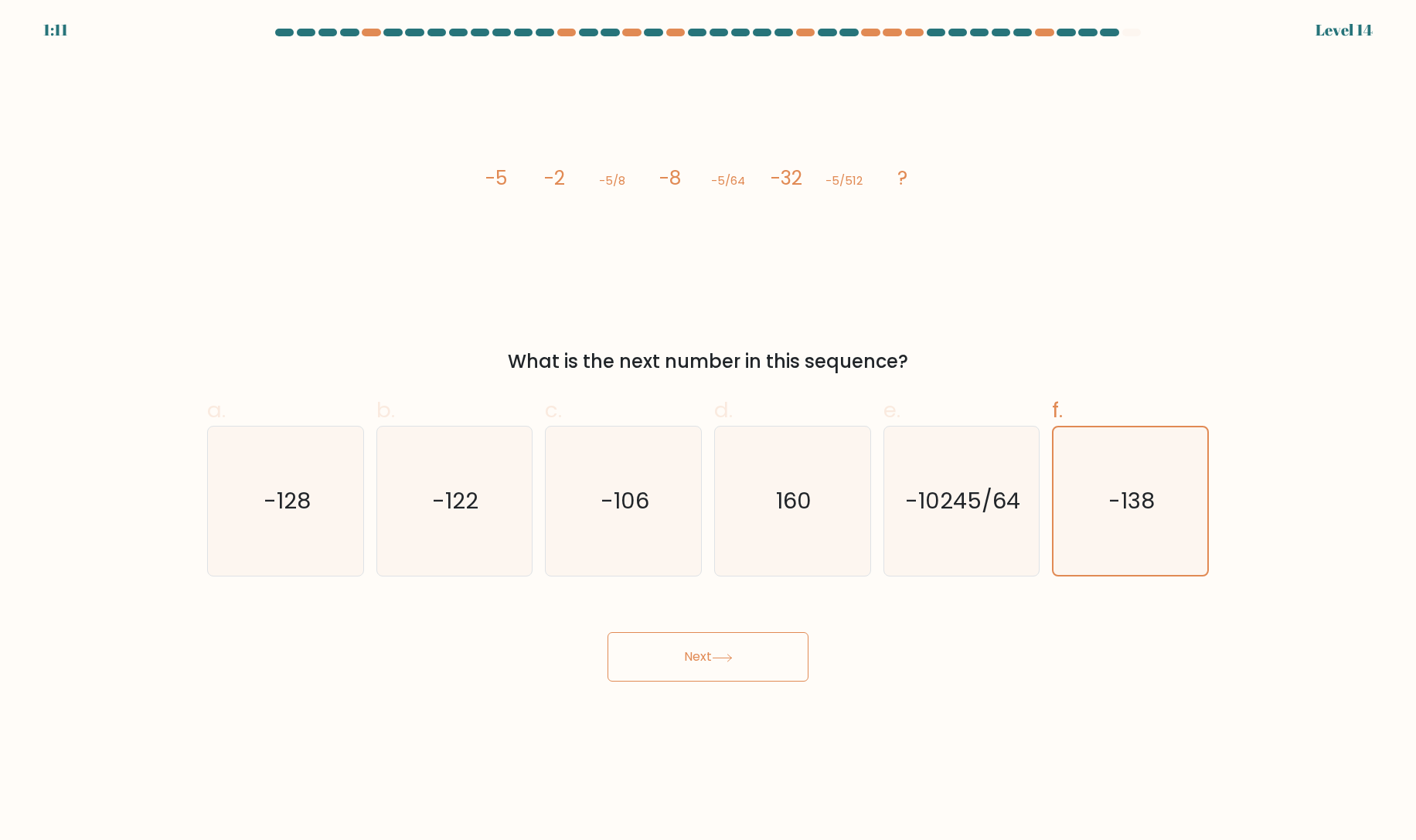
click at [1179, 261] on div "image/svg+xml -5 -2 -5/8 -8 -5/64 -32 -5/512 ? What is the next number in this …" at bounding box center [708, 217] width 1020 height 317
drag, startPoint x: 684, startPoint y: 635, endPoint x: 686, endPoint y: 647, distance: 12.2
click at [687, 643] on button "Next" at bounding box center [708, 656] width 201 height 50
click at [686, 651] on button "Next" at bounding box center [708, 656] width 201 height 50
drag, startPoint x: 686, startPoint y: 651, endPoint x: 702, endPoint y: 651, distance: 16.0
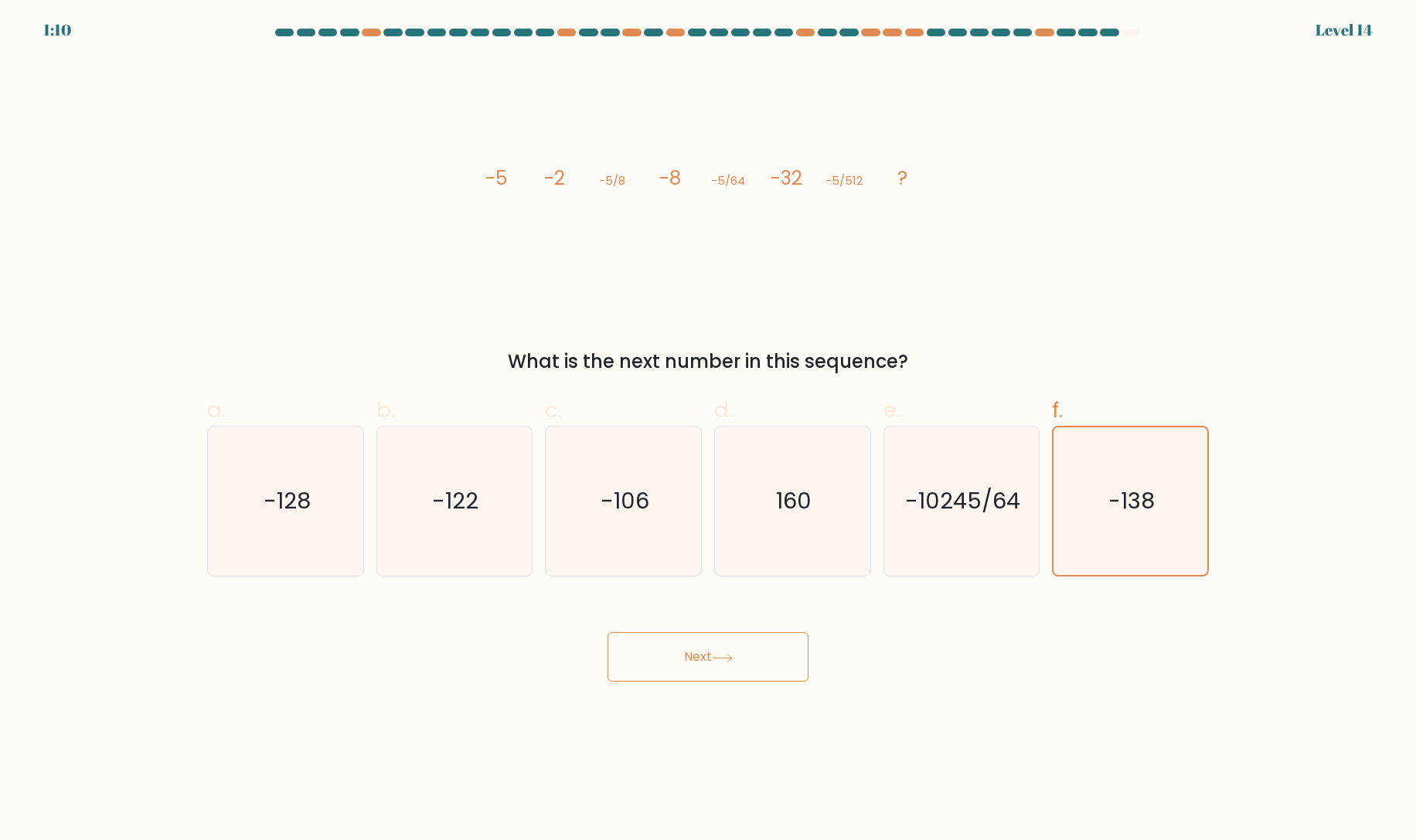
click at [687, 650] on button "Next" at bounding box center [708, 656] width 201 height 50
drag, startPoint x: 720, startPoint y: 374, endPoint x: 734, endPoint y: 384, distance: 17.2
click at [720, 374] on div "What is the next number in this sequence?" at bounding box center [708, 361] width 983 height 28
drag, startPoint x: 912, startPoint y: 475, endPoint x: 841, endPoint y: 512, distance: 80.1
click at [915, 476] on icon "-10245/64" at bounding box center [961, 501] width 149 height 149
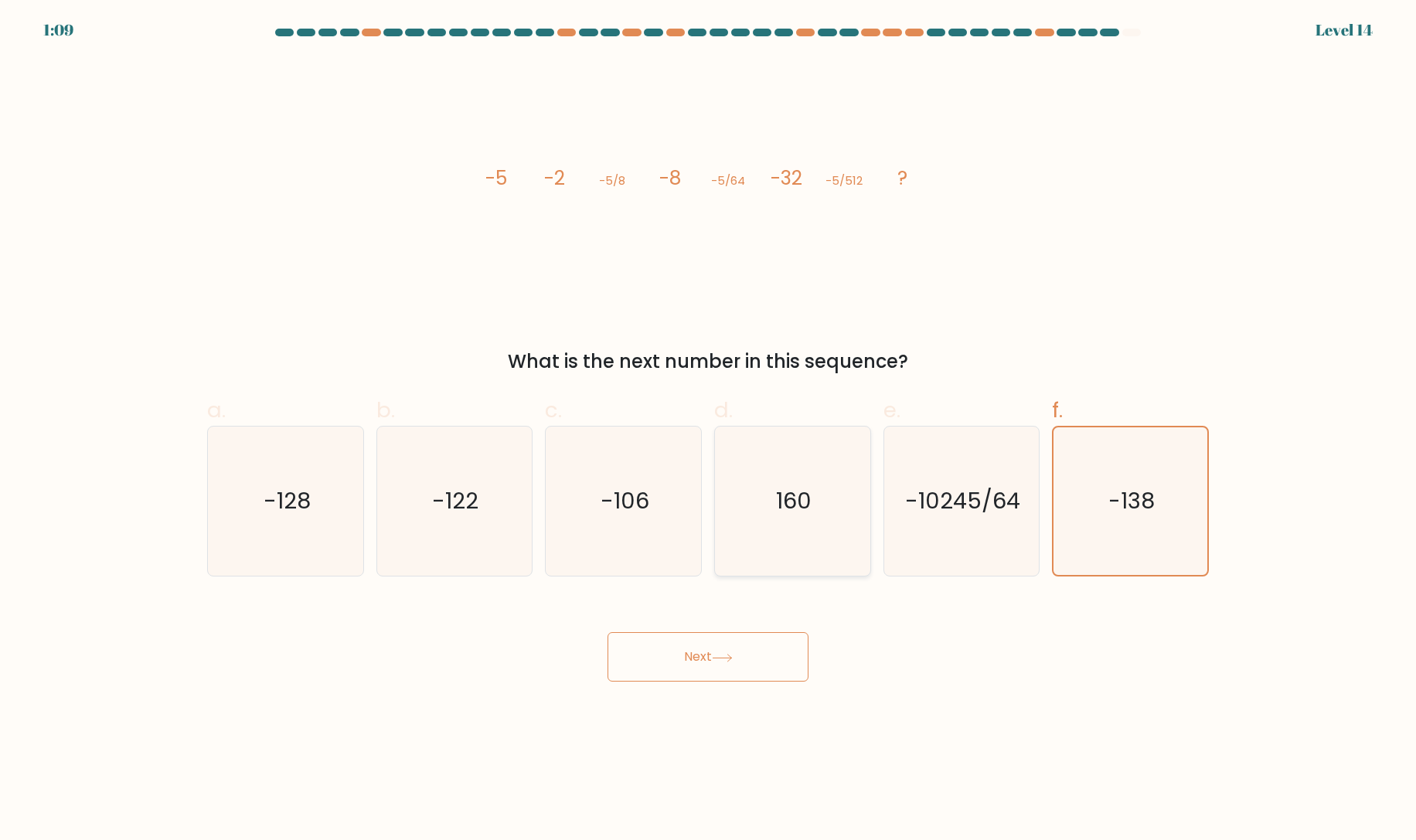
click at [709, 431] on input "e. -10245/64" at bounding box center [708, 425] width 1 height 10
radio input "true"
click at [807, 530] on icon "160" at bounding box center [792, 501] width 149 height 149
click at [709, 431] on input "d. 160" at bounding box center [708, 425] width 1 height 10
radio input "true"
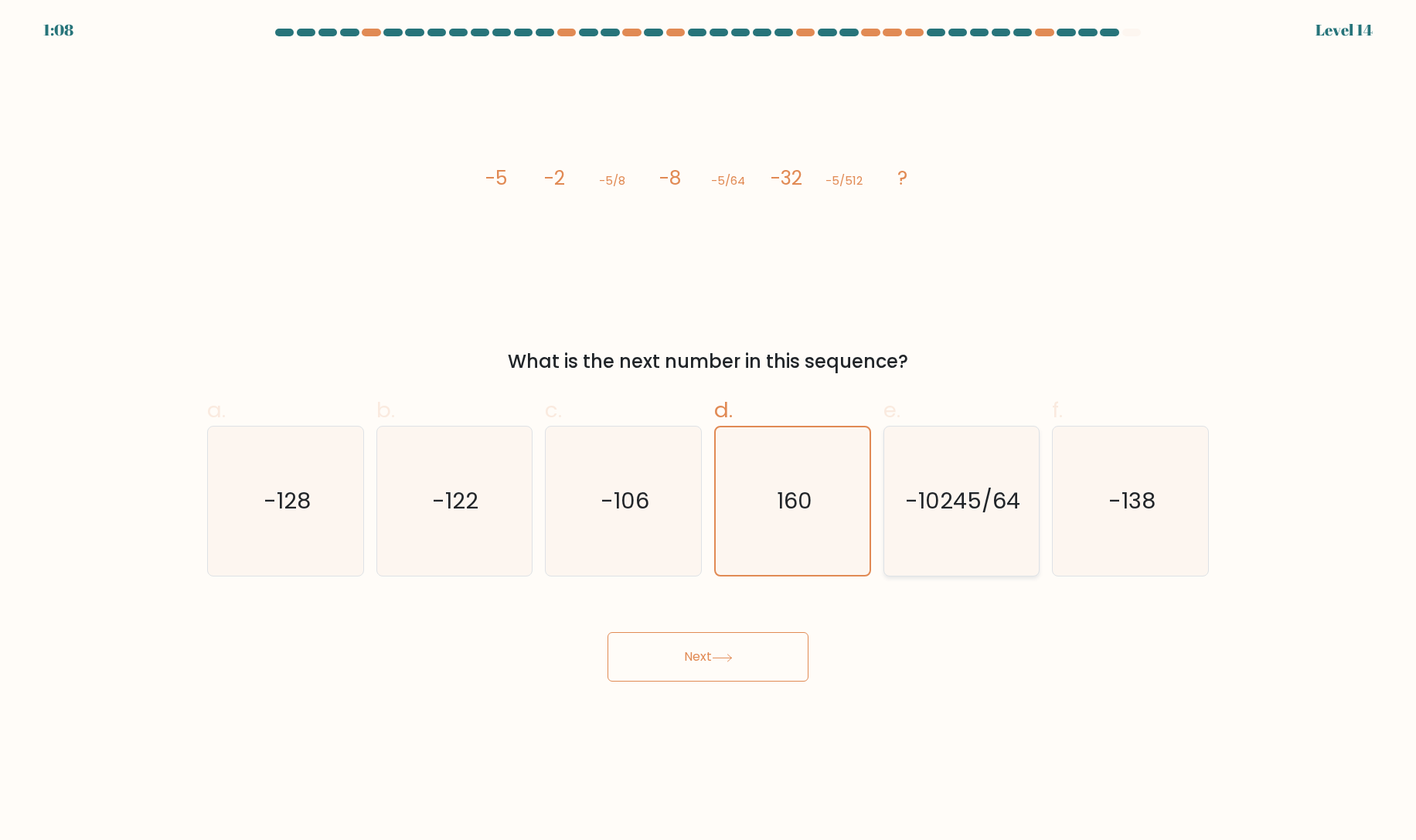
drag, startPoint x: 1019, startPoint y: 532, endPoint x: 994, endPoint y: 538, distance: 25.7
click at [1028, 534] on icon "-10245/64" at bounding box center [961, 501] width 149 height 149
click at [709, 431] on input "e. -10245/64" at bounding box center [708, 425] width 1 height 10
radio input "true"
drag, startPoint x: 362, startPoint y: 543, endPoint x: 388, endPoint y: 548, distance: 26.5
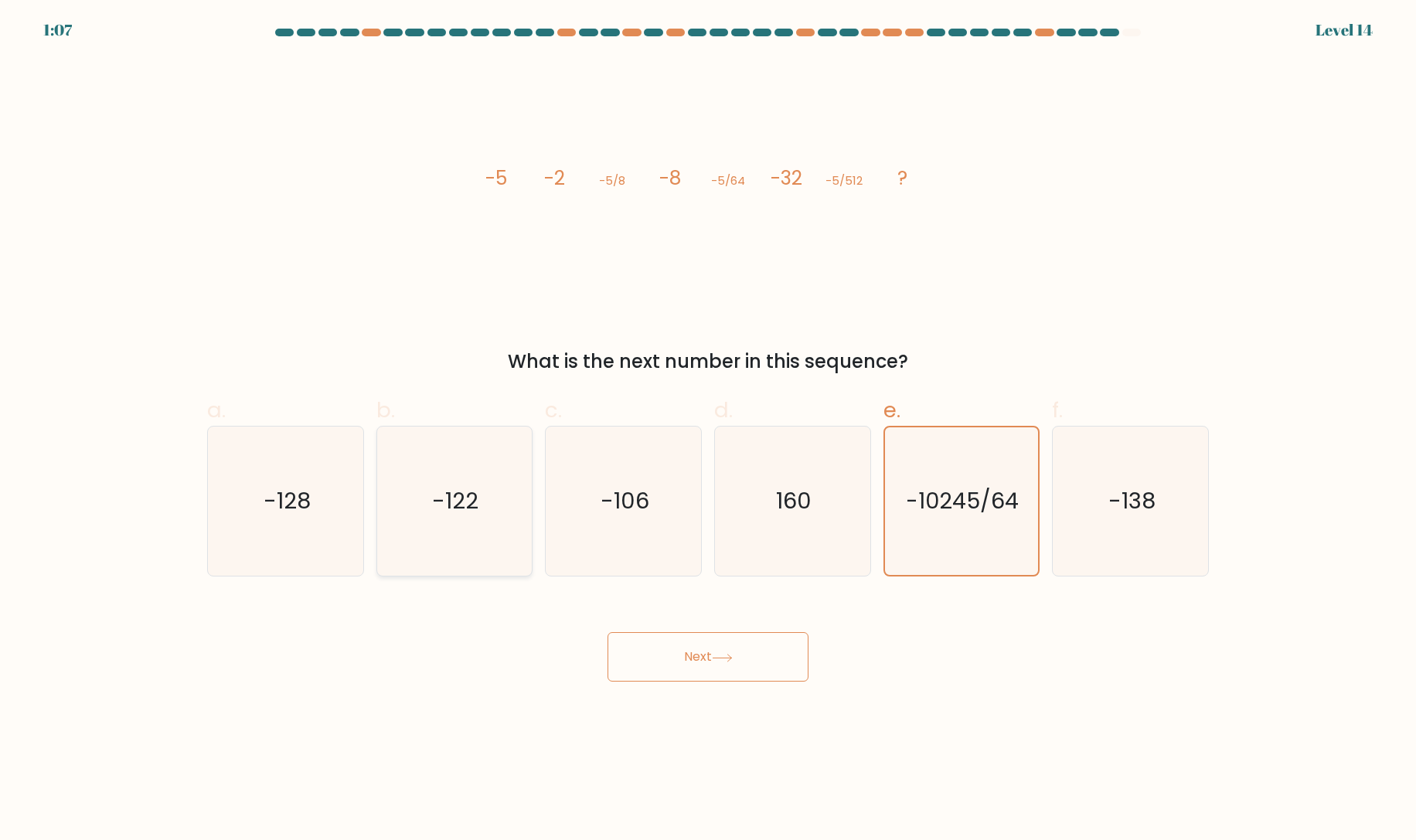
click at [363, 543] on div "-128" at bounding box center [285, 501] width 157 height 150
click at [708, 431] on input "a. -128" at bounding box center [708, 425] width 1 height 10
radio input "true"
drag, startPoint x: 514, startPoint y: 561, endPoint x: 546, endPoint y: 570, distance: 33.2
click at [529, 564] on icon "-122" at bounding box center [454, 501] width 149 height 149
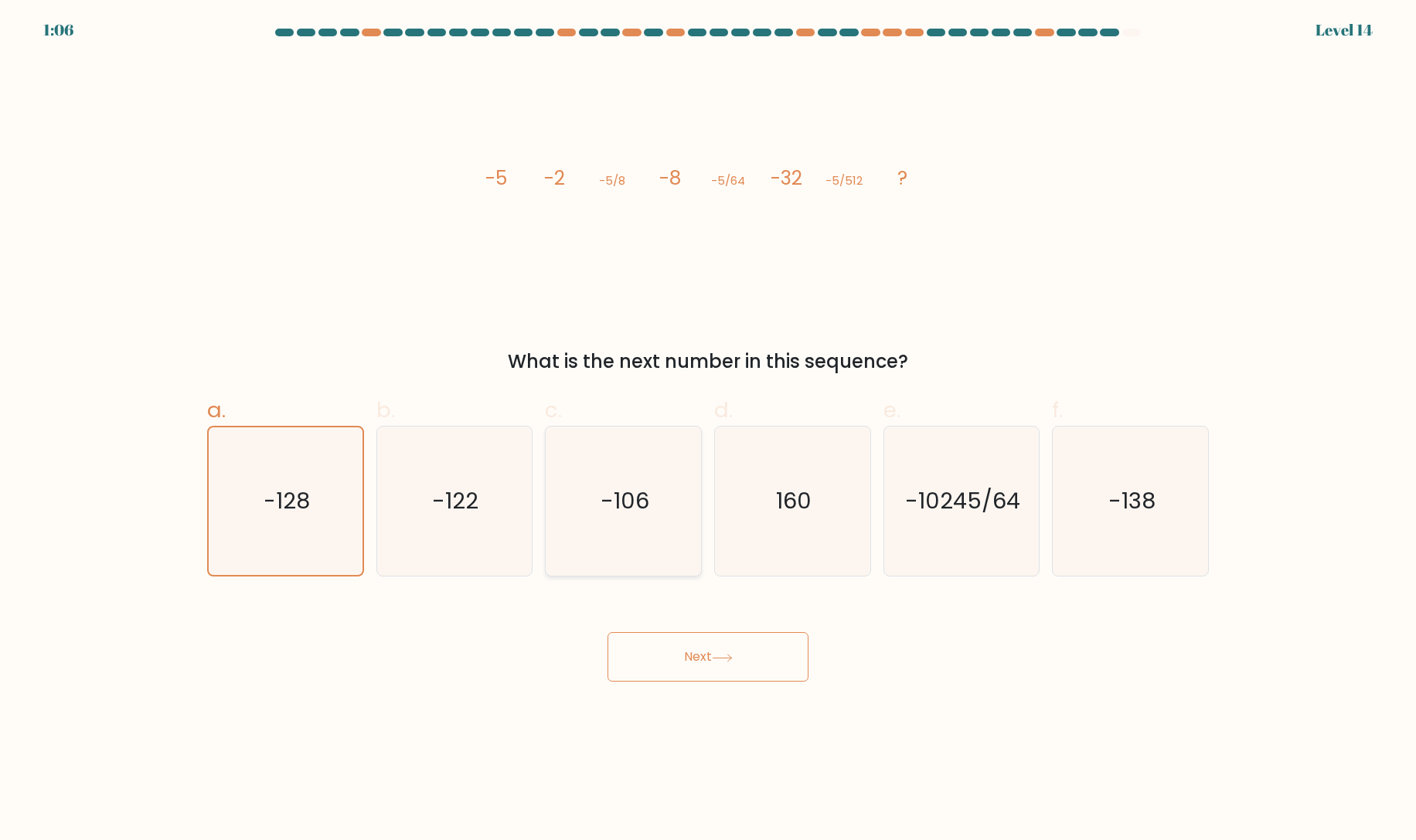
click at [708, 431] on input "b. -122" at bounding box center [708, 425] width 1 height 10
radio input "true"
drag, startPoint x: 713, startPoint y: 649, endPoint x: 733, endPoint y: 659, distance: 22.4
click at [717, 651] on button "Next" at bounding box center [708, 656] width 201 height 50
click at [733, 661] on icon at bounding box center [723, 658] width 21 height 8
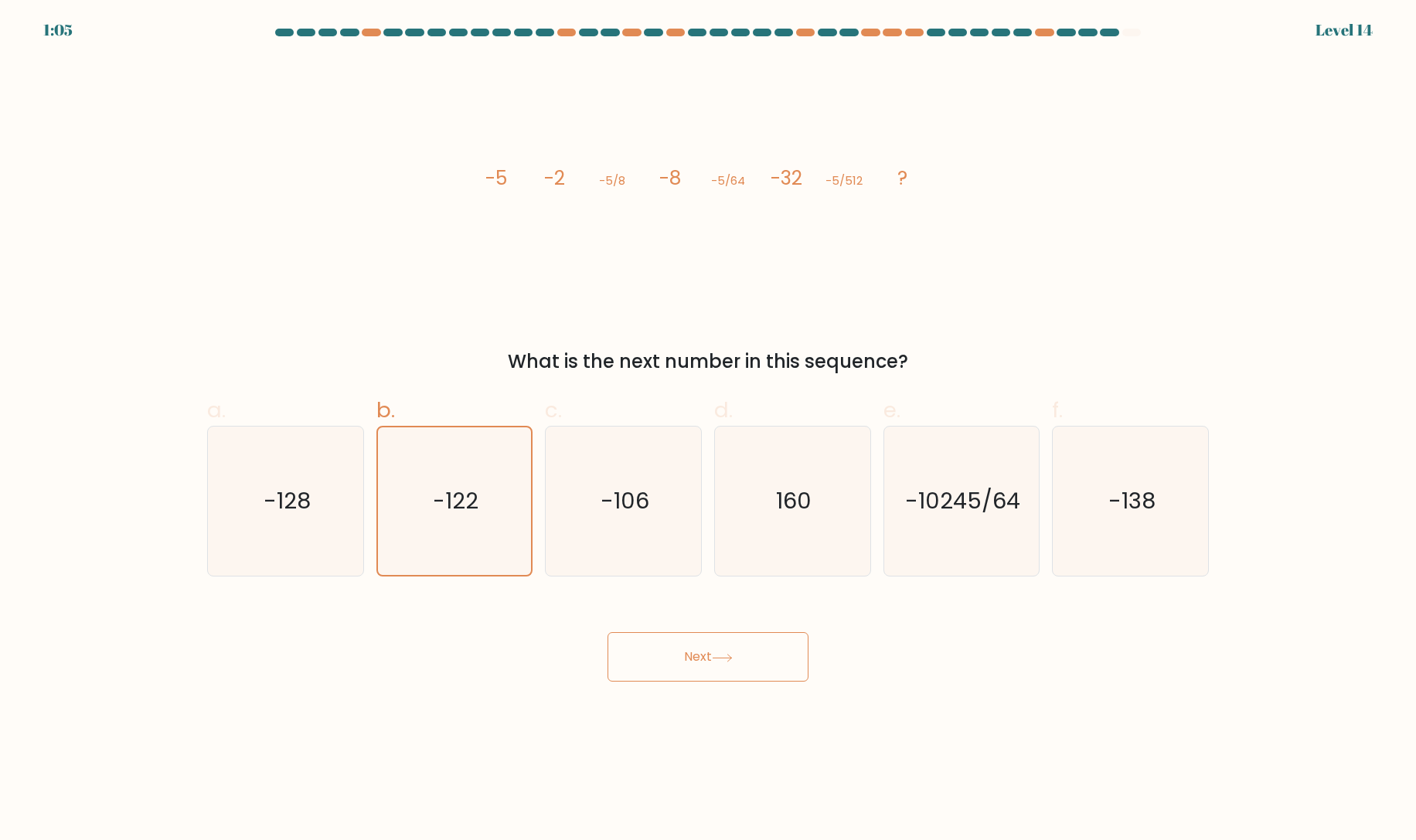
drag, startPoint x: 627, startPoint y: 546, endPoint x: 710, endPoint y: 693, distance: 168.8
click at [633, 549] on icon "-106" at bounding box center [623, 501] width 149 height 149
click at [708, 431] on input "c. -106" at bounding box center [708, 425] width 1 height 10
radio input "true"
drag, startPoint x: 728, startPoint y: 710, endPoint x: 722, endPoint y: 675, distance: 35.5
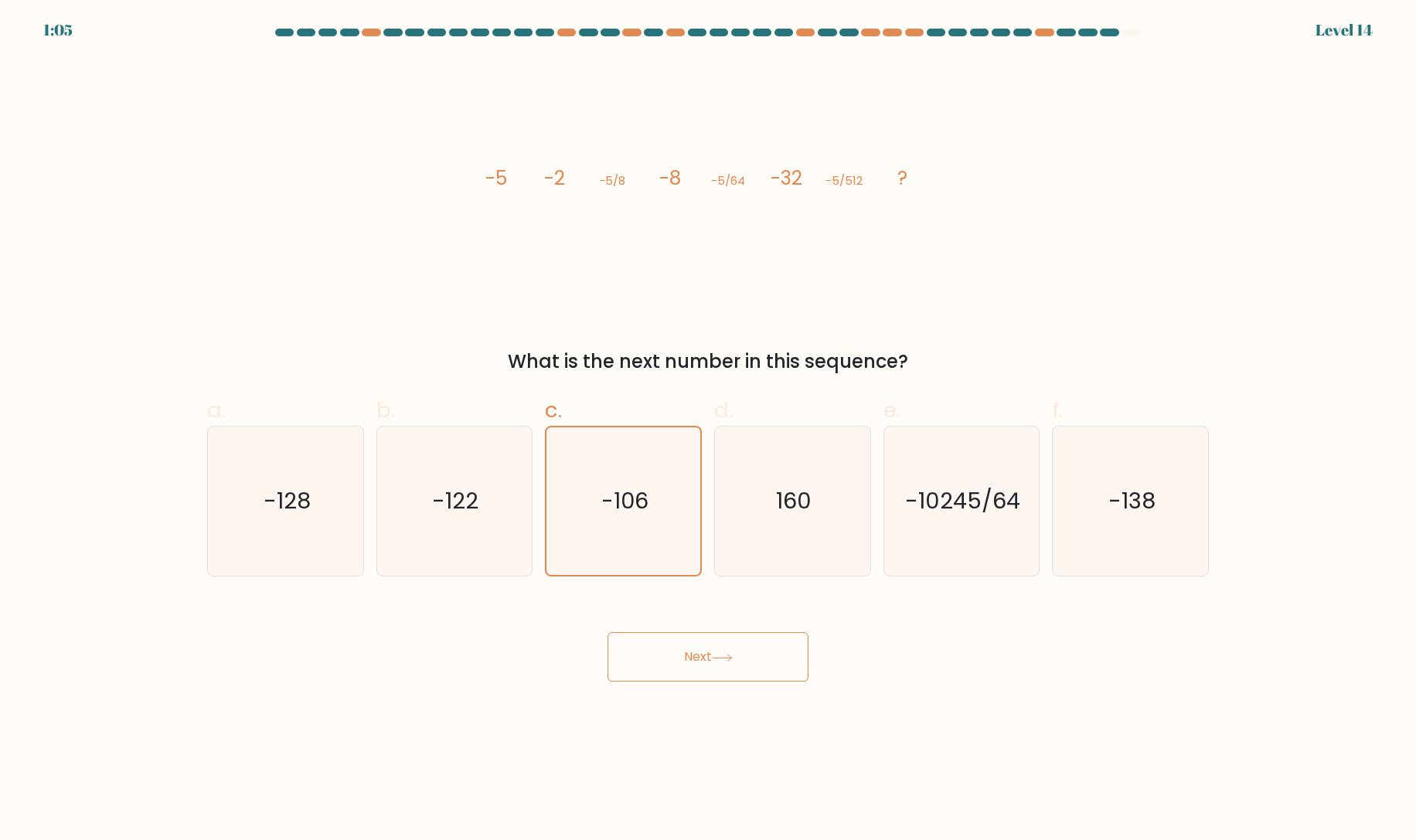
click at [722, 693] on body "1:05 Level 14" at bounding box center [708, 420] width 1416 height 840
click at [724, 672] on button "Next" at bounding box center [708, 656] width 201 height 50
click at [753, 662] on button "Next" at bounding box center [708, 656] width 201 height 50
drag, startPoint x: 1222, startPoint y: 511, endPoint x: 1159, endPoint y: 537, distance: 68.2
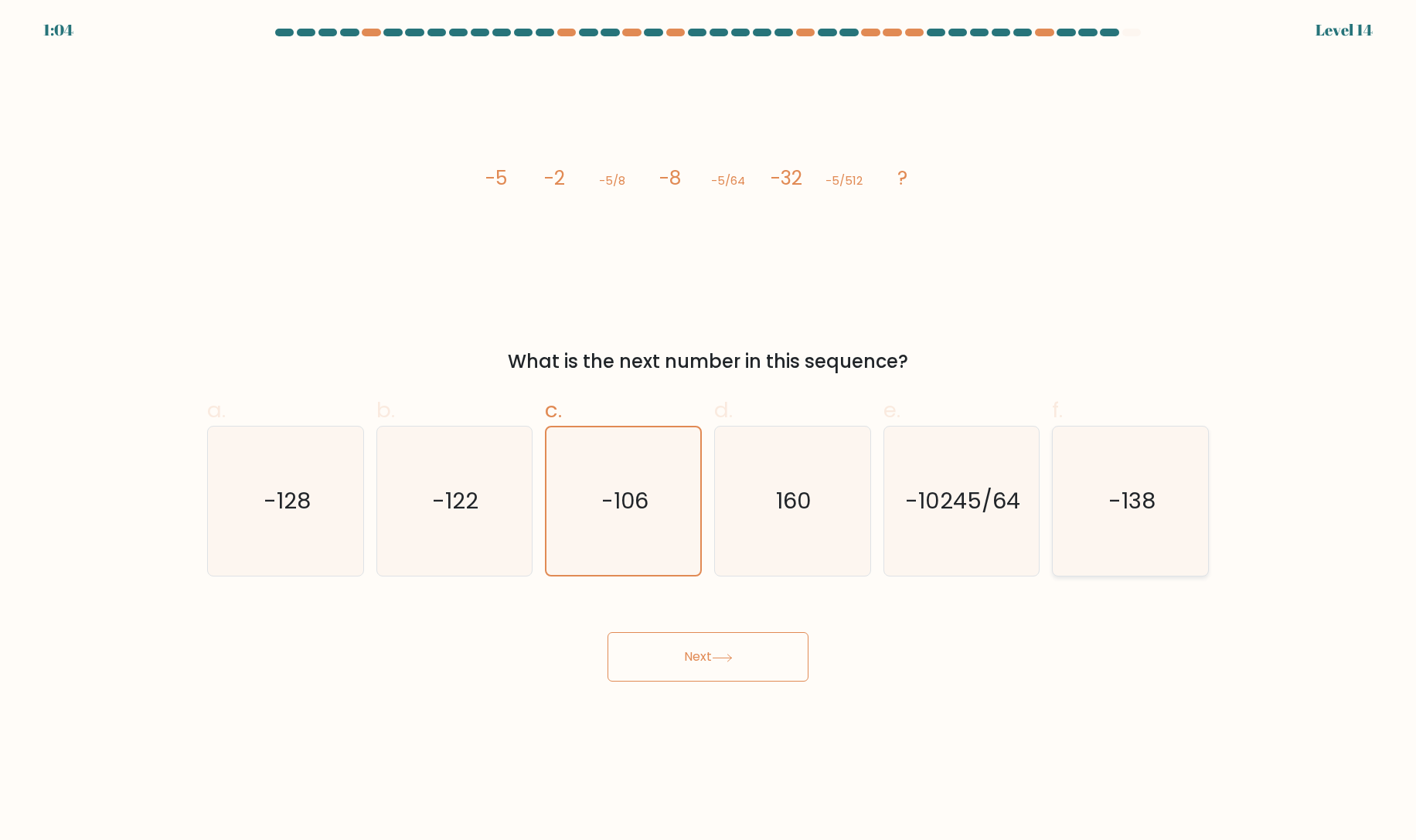
click at [1212, 514] on form at bounding box center [708, 355] width 1416 height 653
click at [1157, 538] on icon "-138" at bounding box center [1130, 501] width 149 height 149
click at [709, 431] on input "f. -138" at bounding box center [708, 425] width 1 height 10
radio input "true"
click at [724, 655] on icon at bounding box center [723, 658] width 21 height 8
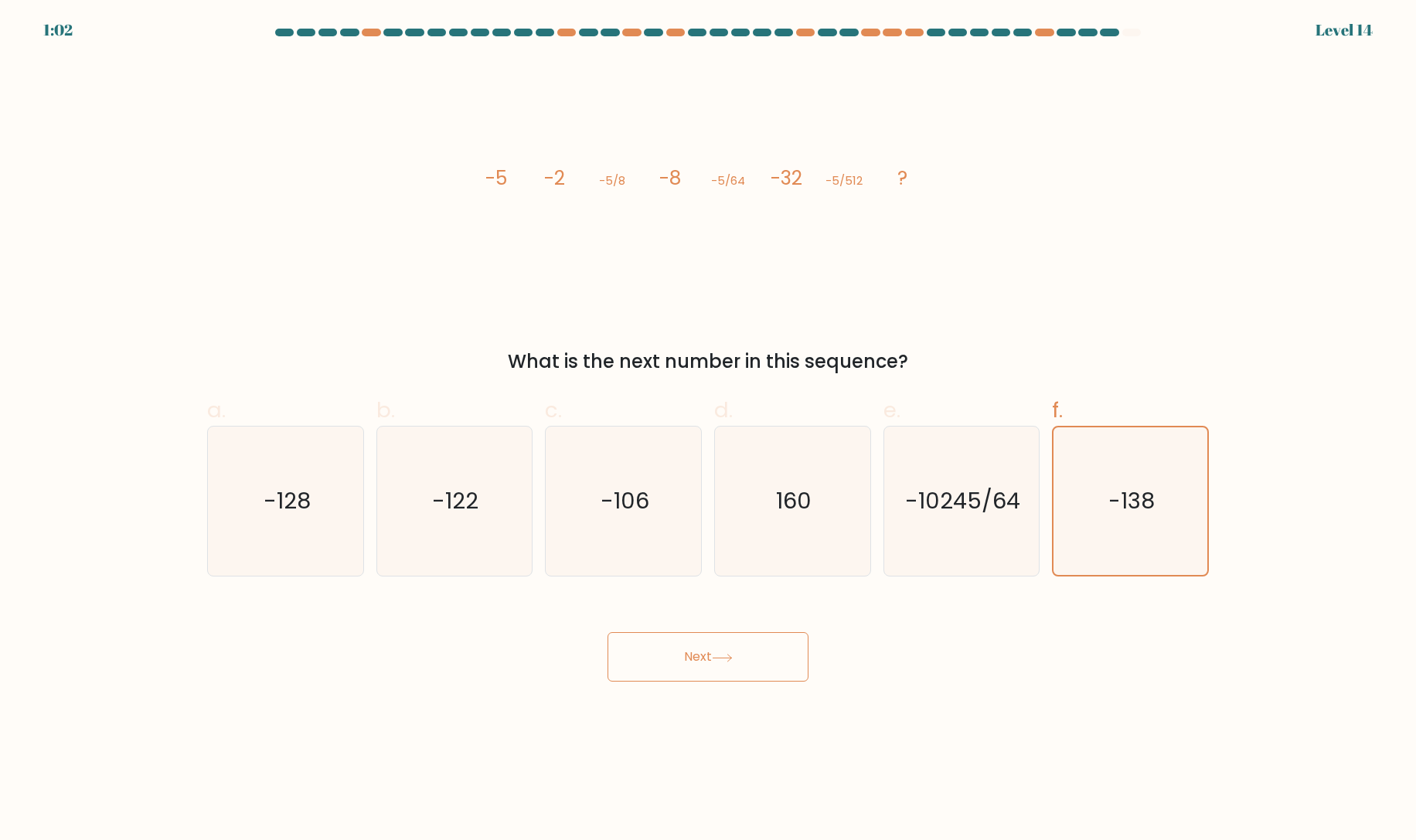
click at [731, 654] on icon at bounding box center [723, 658] width 21 height 8
drag, startPoint x: 732, startPoint y: 654, endPoint x: 502, endPoint y: 579, distance: 241.9
click at [623, 659] on button "Next" at bounding box center [708, 656] width 201 height 50
drag, startPoint x: 358, startPoint y: 531, endPoint x: 309, endPoint y: 515, distance: 51.5
click at [346, 528] on icon "-128" at bounding box center [285, 501] width 149 height 149
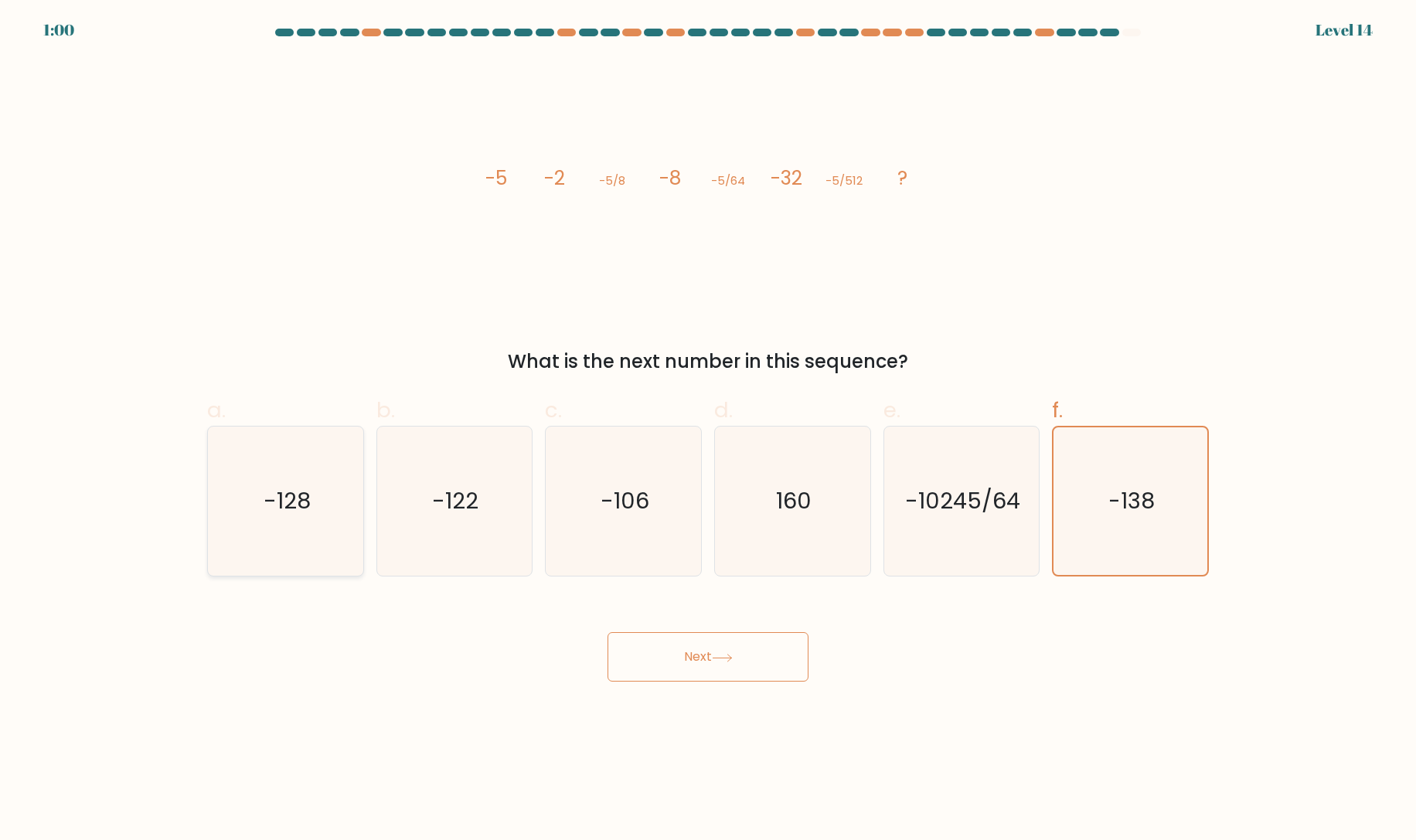
click at [708, 431] on input "a. -128" at bounding box center [708, 425] width 1 height 10
radio input "true"
drag, startPoint x: 309, startPoint y: 515, endPoint x: 772, endPoint y: 601, distance: 470.9
click at [406, 525] on div "a. -128 b. -122 c." at bounding box center [708, 479] width 1014 height 194
drag, startPoint x: 913, startPoint y: 674, endPoint x: 929, endPoint y: 570, distance: 105.2
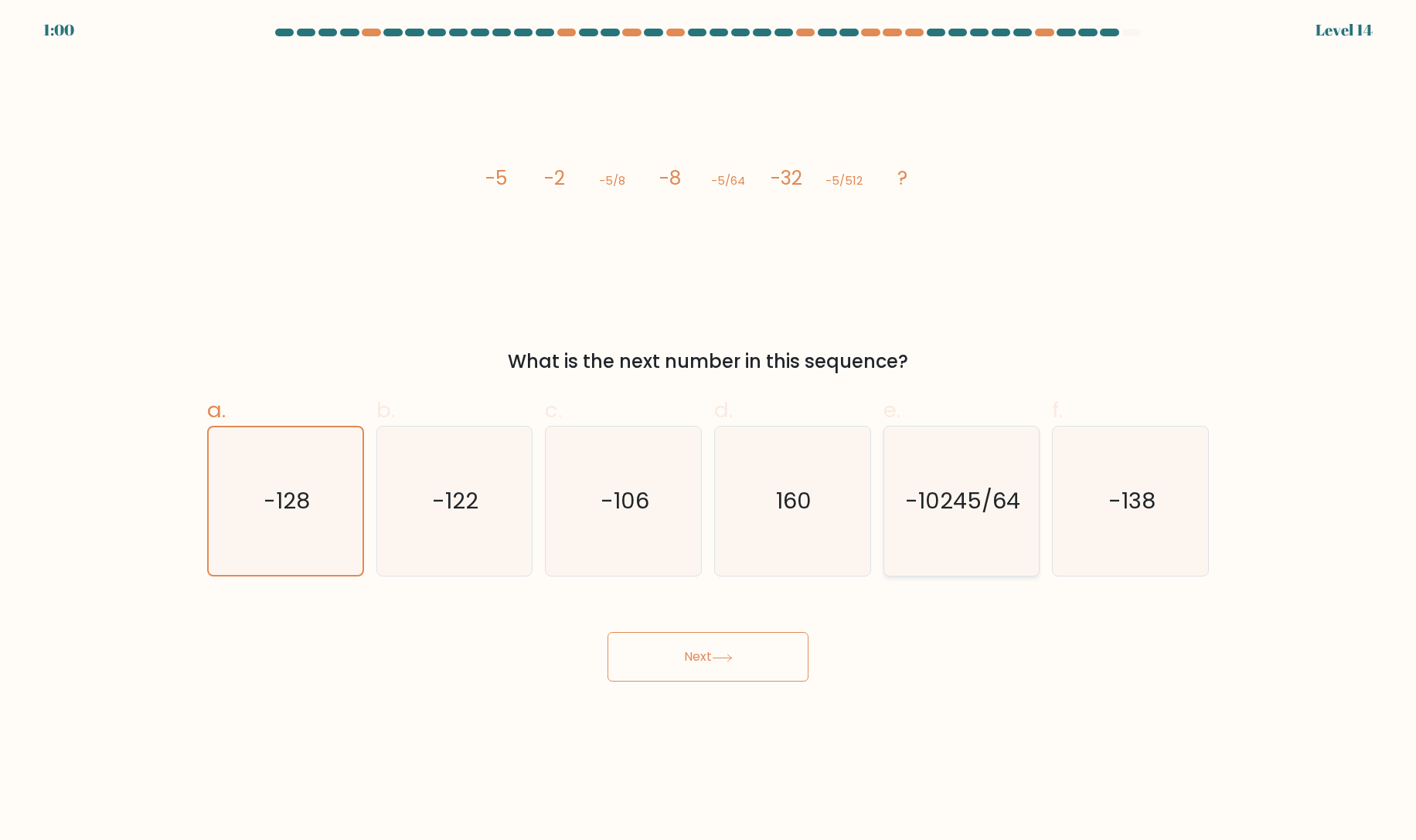
click at [911, 665] on div "Next" at bounding box center [708, 638] width 1020 height 87
drag, startPoint x: 755, startPoint y: 655, endPoint x: 742, endPoint y: 654, distance: 13.0
click at [755, 655] on button "Next" at bounding box center [708, 656] width 201 height 50
click at [742, 654] on button "Next" at bounding box center [708, 656] width 201 height 50
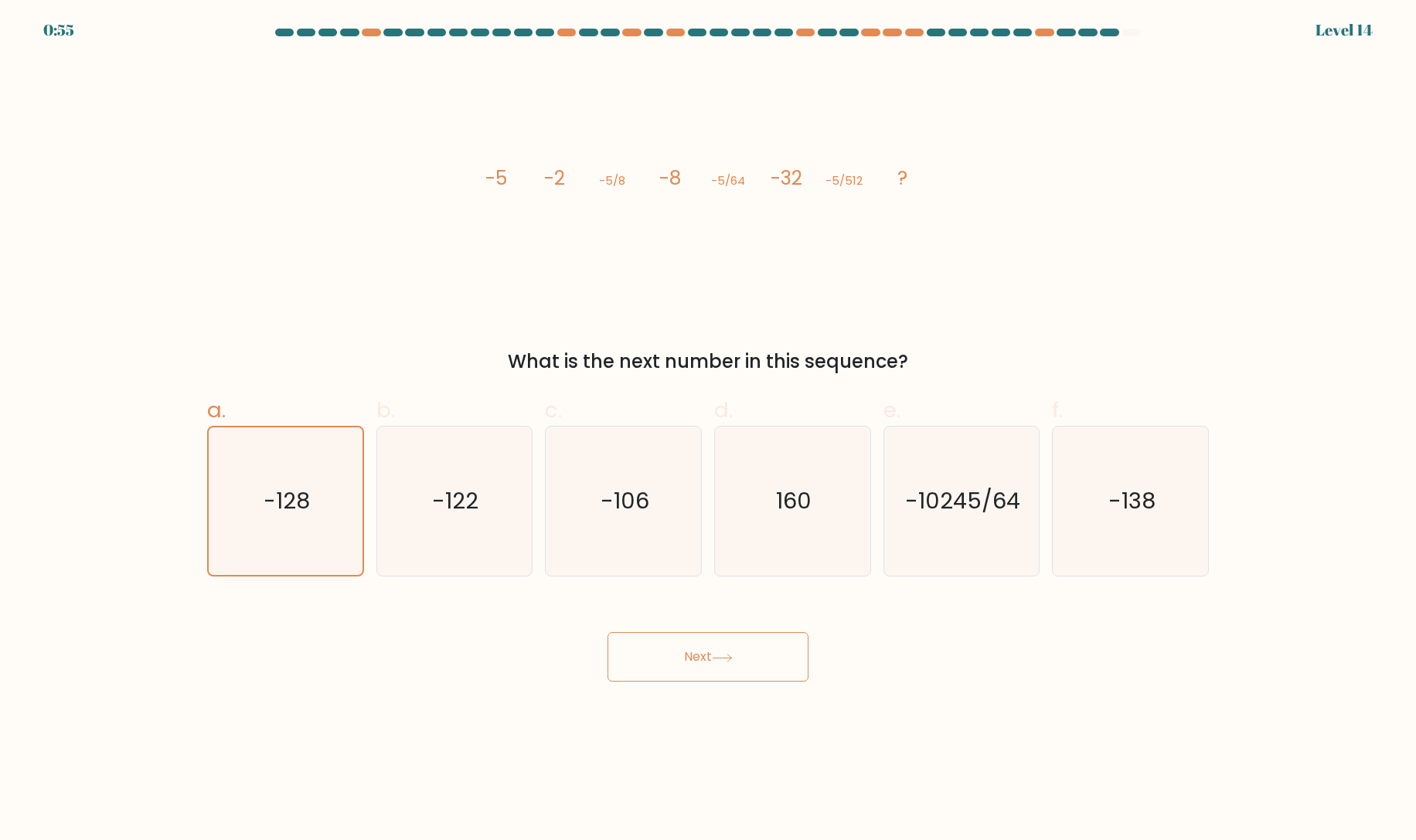
click at [742, 654] on button "Next" at bounding box center [708, 656] width 201 height 50
drag, startPoint x: 1158, startPoint y: 520, endPoint x: 1110, endPoint y: 517, distance: 48.1
click at [1143, 520] on icon "-138" at bounding box center [1130, 501] width 149 height 149
click at [709, 431] on input "f. -138" at bounding box center [708, 425] width 1 height 10
radio input "true"
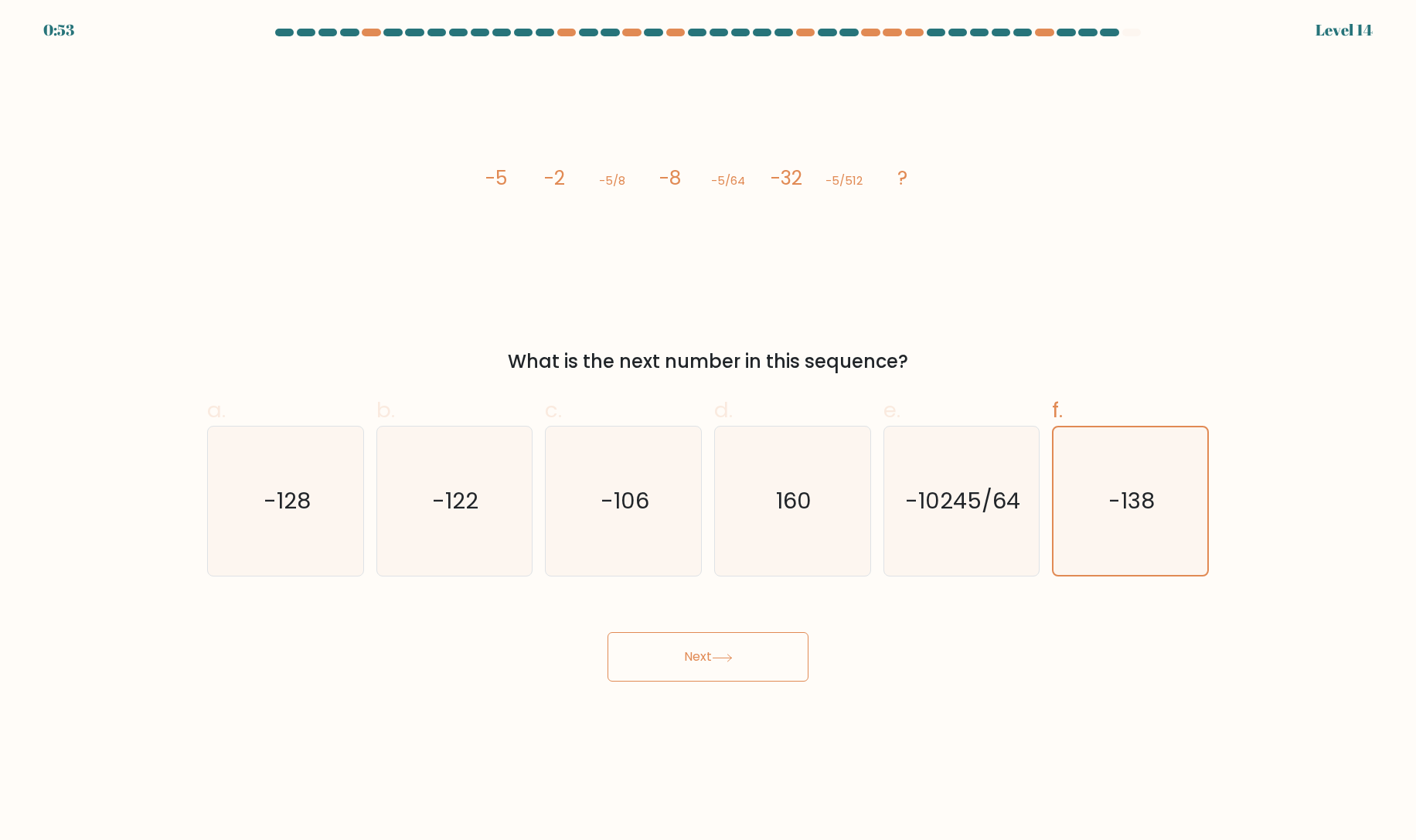
drag, startPoint x: 715, startPoint y: 637, endPoint x: 721, endPoint y: 649, distance: 13.4
click at [719, 643] on button "Next" at bounding box center [708, 656] width 201 height 50
click at [715, 653] on button "Next" at bounding box center [708, 656] width 201 height 50
click at [689, 646] on button "Next" at bounding box center [708, 656] width 201 height 50
click at [833, 588] on form at bounding box center [708, 355] width 1416 height 653
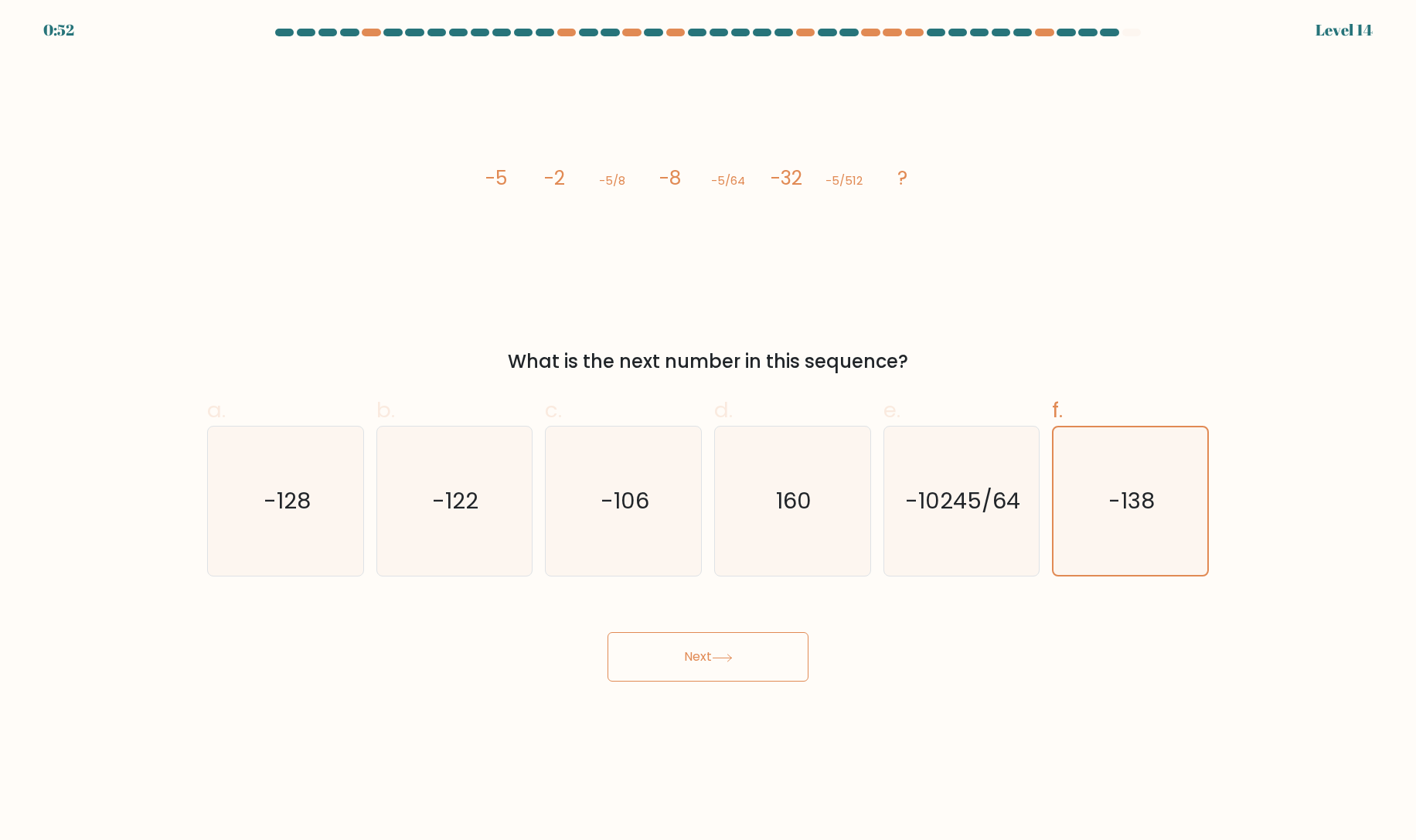
click at [833, 588] on form at bounding box center [708, 355] width 1416 height 653
drag, startPoint x: 687, startPoint y: 723, endPoint x: 688, endPoint y: 715, distance: 8.1
click at [688, 719] on body "0:52 Level 14" at bounding box center [708, 420] width 1416 height 840
click at [689, 674] on button "Next" at bounding box center [708, 656] width 201 height 50
click at [690, 669] on button "Next" at bounding box center [708, 656] width 201 height 50
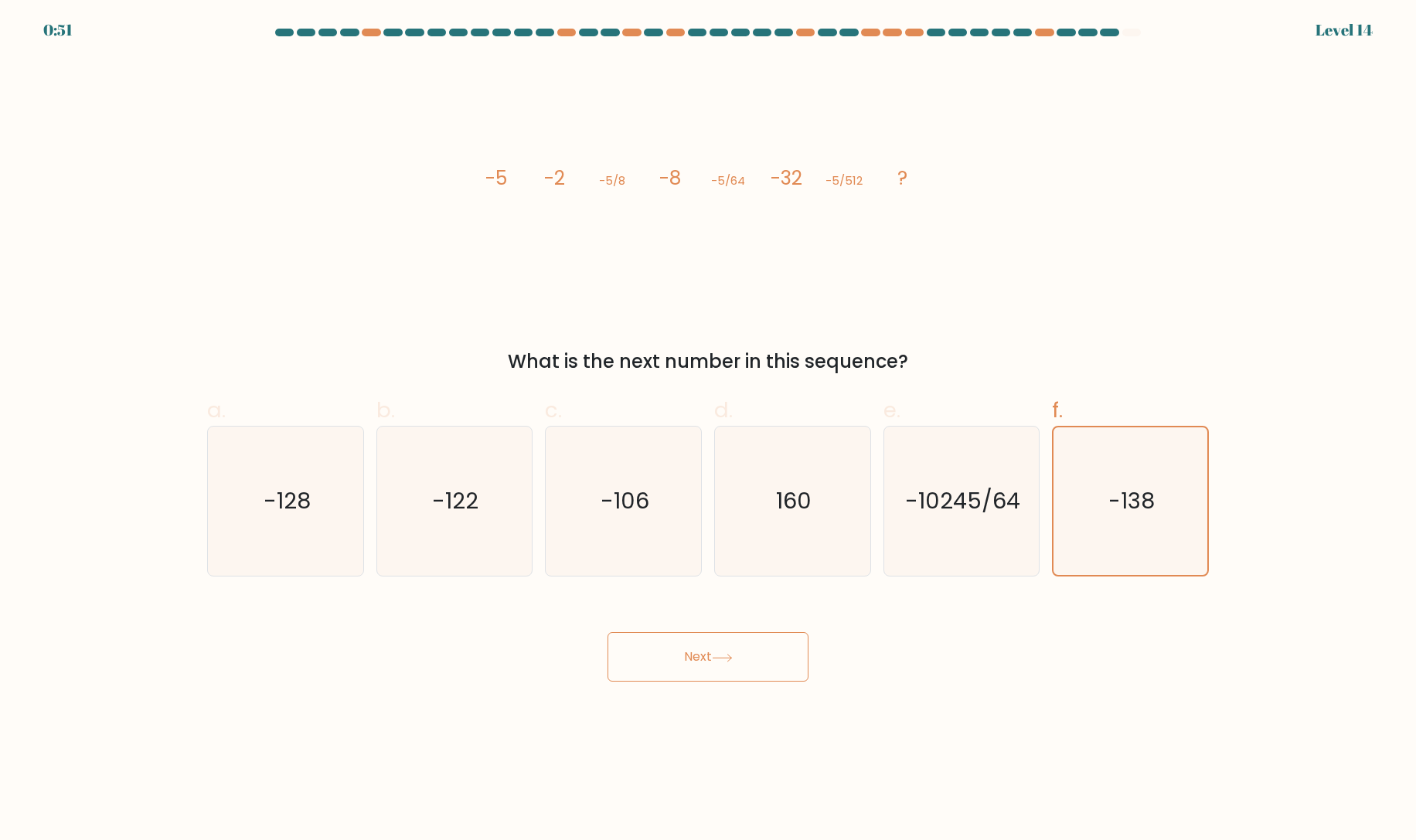
click at [687, 669] on button "Next" at bounding box center [708, 656] width 201 height 50
drag, startPoint x: 1083, startPoint y: 534, endPoint x: 1094, endPoint y: 538, distance: 11.7
click at [1087, 534] on icon "-138" at bounding box center [1130, 501] width 149 height 149
click at [709, 431] on input "f. -138" at bounding box center [708, 425] width 1 height 10
radio input "true"
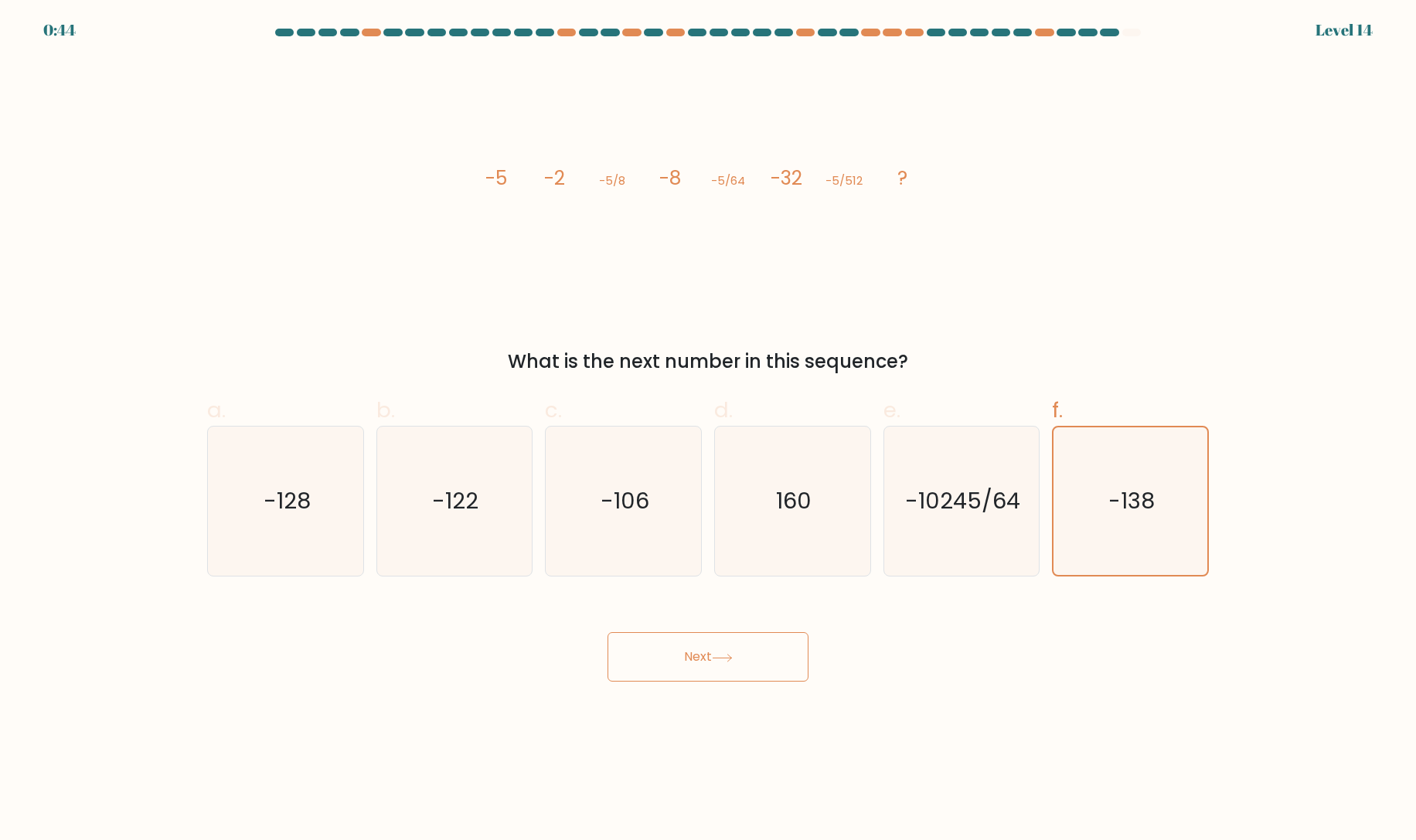
drag, startPoint x: 771, startPoint y: 632, endPoint x: 764, endPoint y: 644, distance: 13.9
click at [765, 637] on div "Next" at bounding box center [708, 638] width 1020 height 87
click at [758, 652] on button "Next" at bounding box center [708, 656] width 201 height 50
click at [720, 658] on icon at bounding box center [723, 658] width 21 height 8
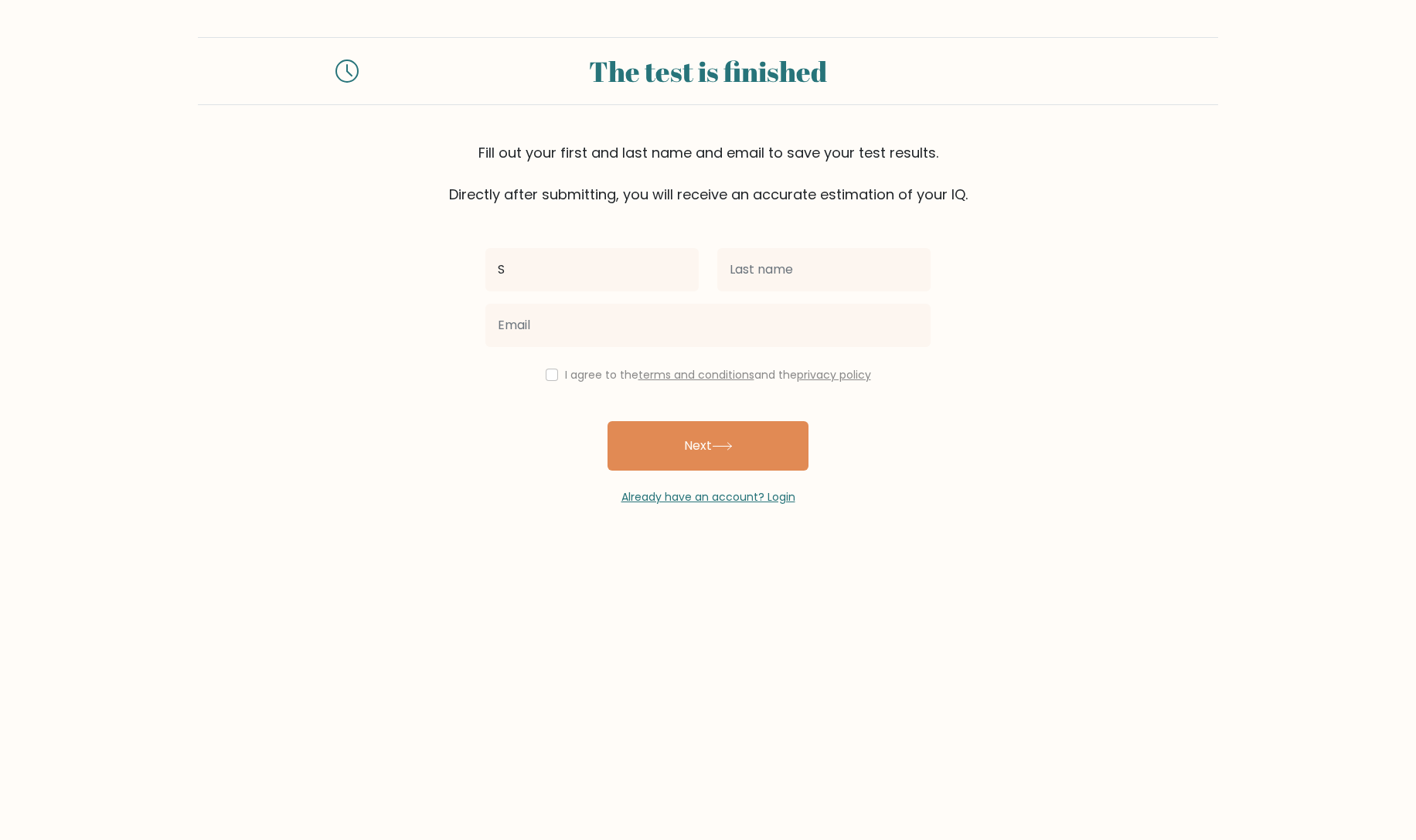
type input "S"
type input "El"
drag, startPoint x: 786, startPoint y: 708, endPoint x: 640, endPoint y: 646, distance: 158.6
click at [785, 708] on body "The test is finished Fill out your first and last name and email to save your t…" at bounding box center [708, 420] width 1416 height 840
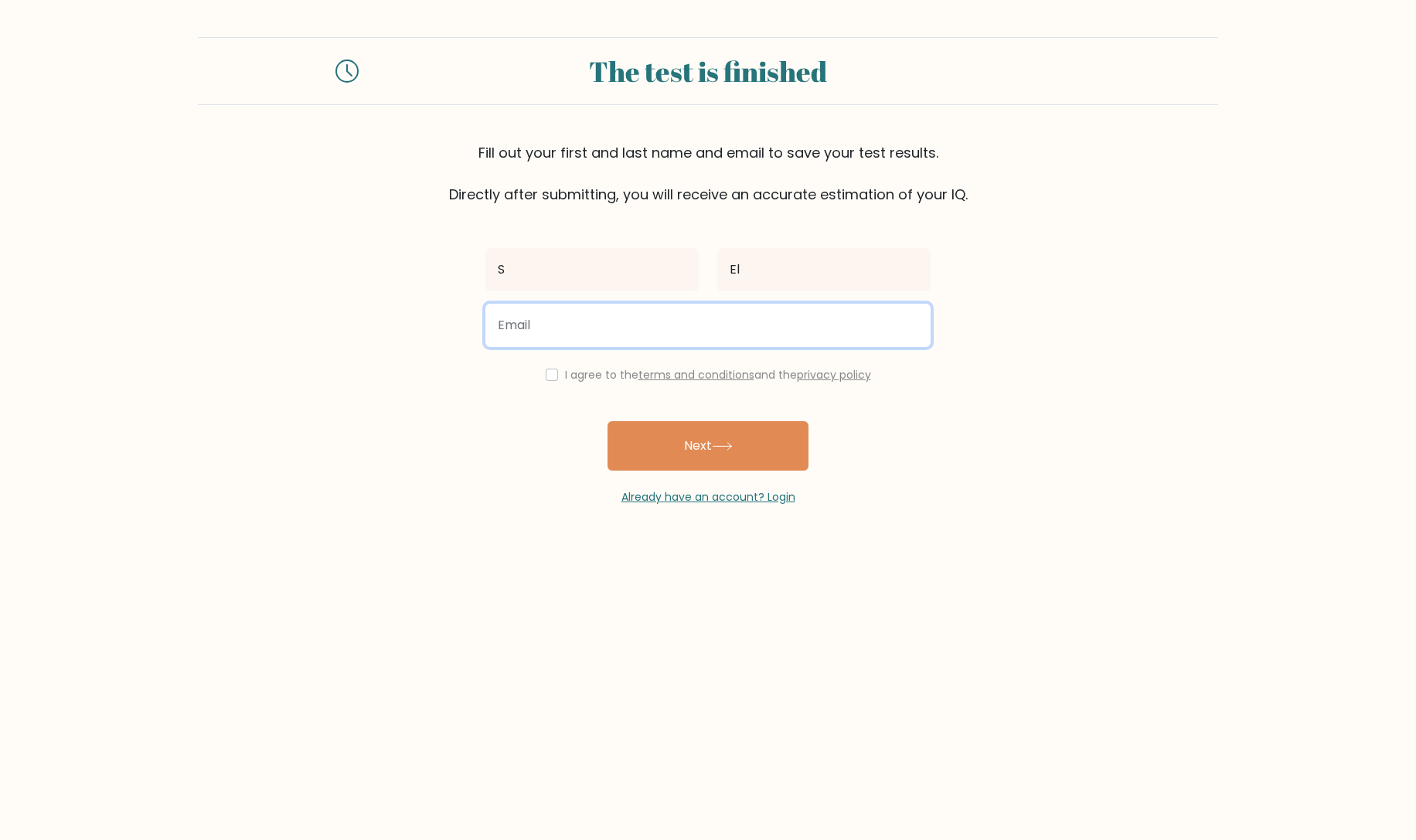
click at [917, 330] on input "email" at bounding box center [708, 325] width 446 height 43
click at [912, 328] on input "email" at bounding box center [708, 325] width 446 height 43
click at [916, 327] on input "email" at bounding box center [708, 325] width 446 height 43
click at [824, 333] on input "email" at bounding box center [708, 325] width 446 height 43
type input "a"
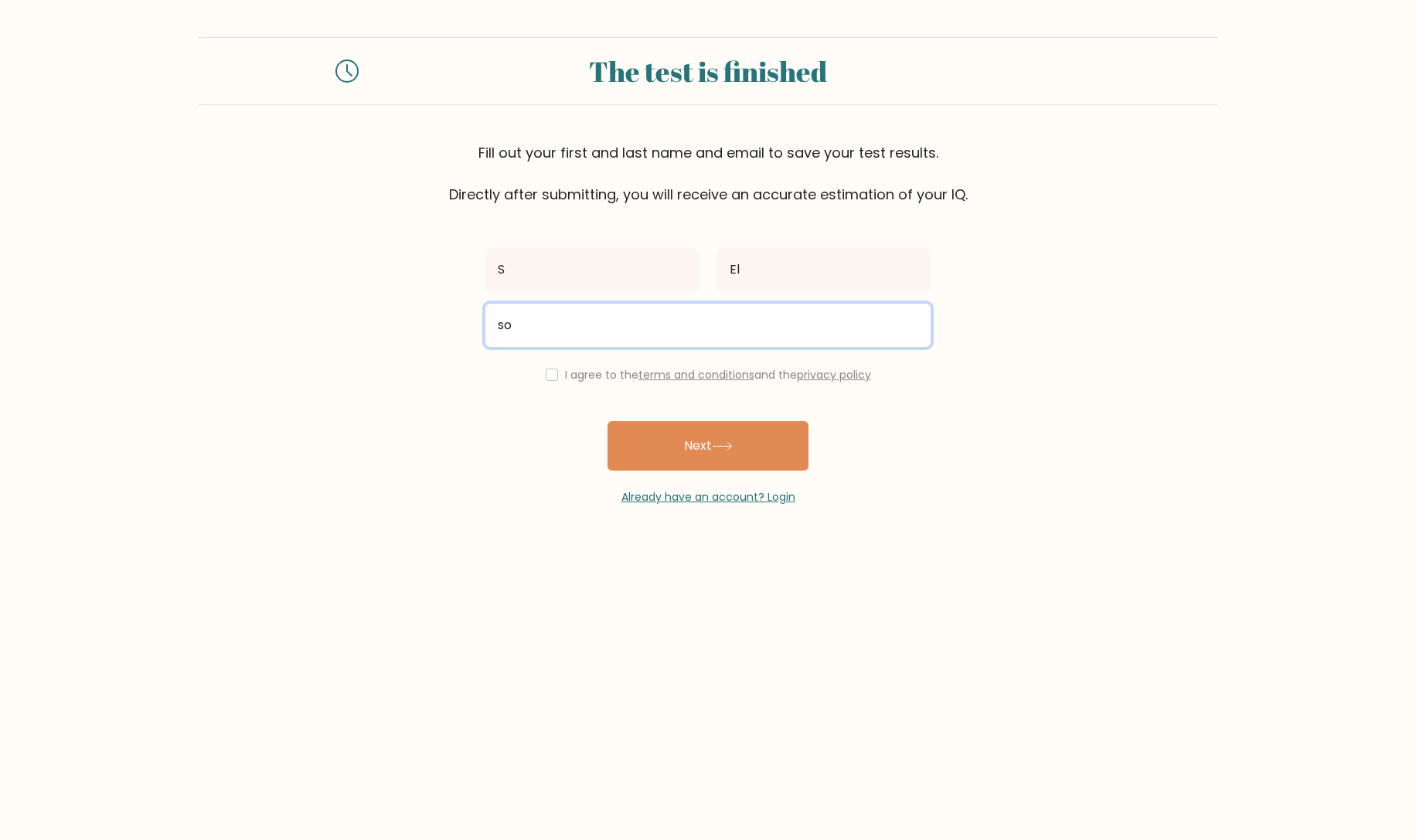
type input "s"
click at [914, 328] on input "email" at bounding box center [708, 325] width 446 height 43
type input "m"
type input "s"
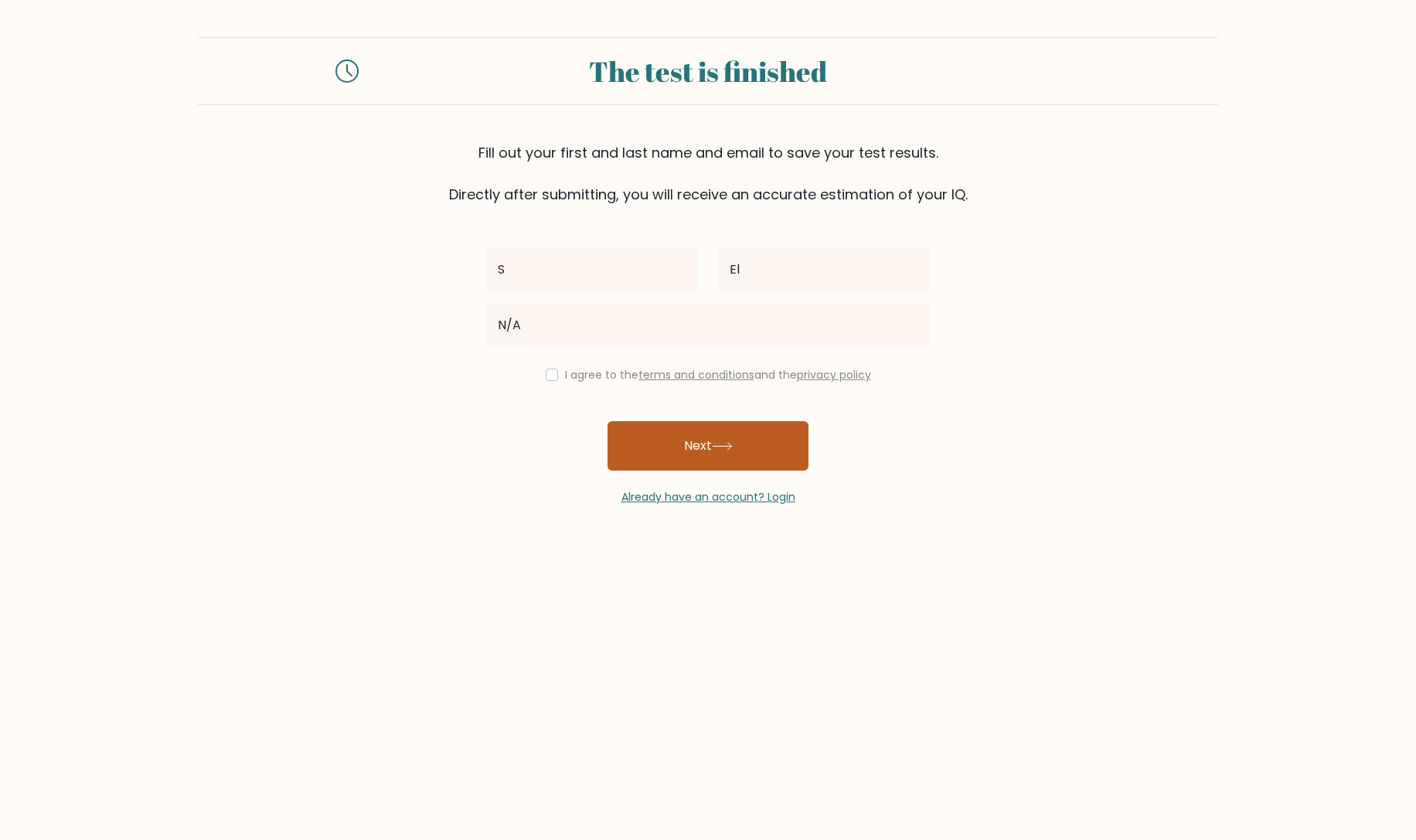
click at [676, 458] on button "Next" at bounding box center [708, 445] width 201 height 50
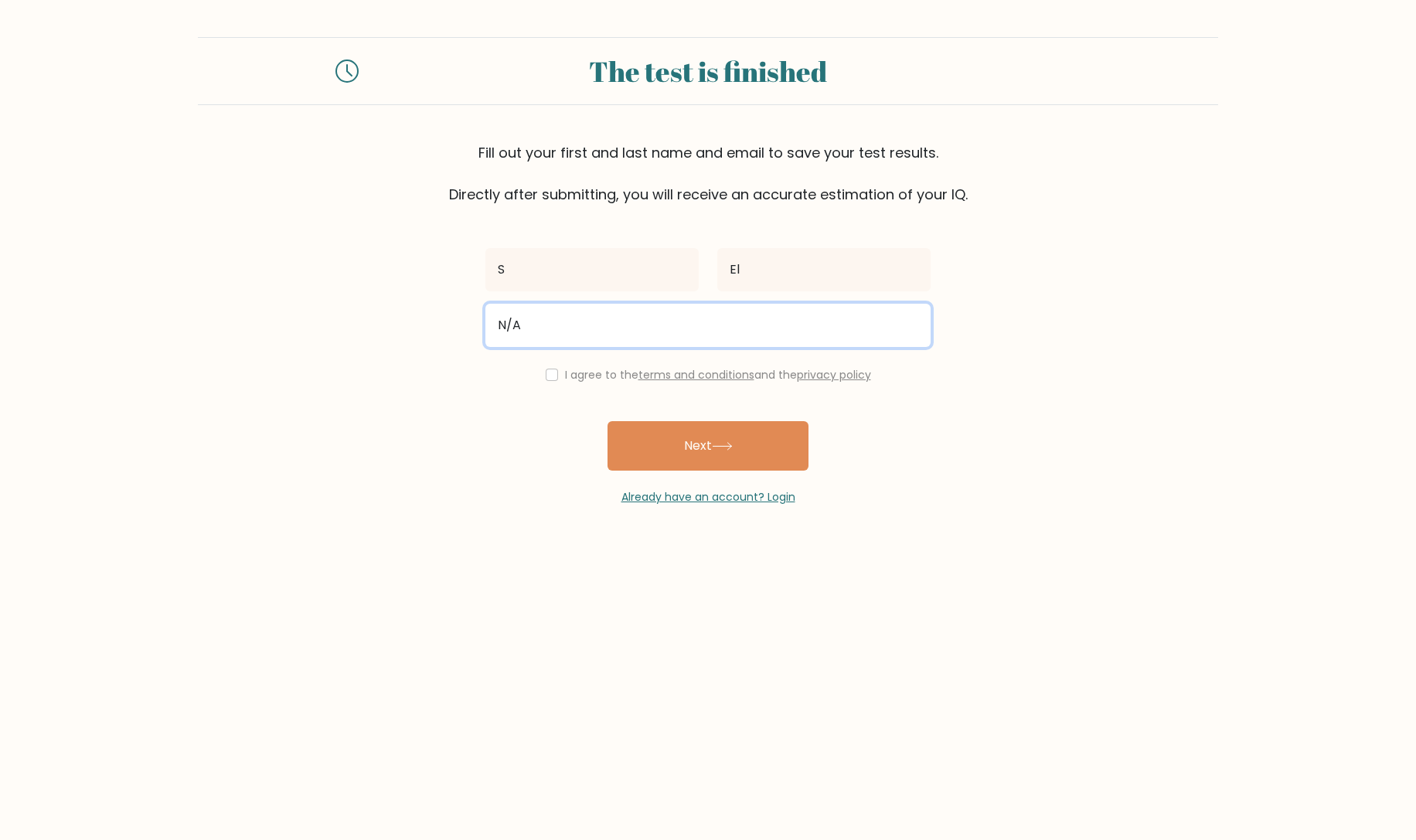
click at [516, 341] on input "N/A" at bounding box center [708, 325] width 446 height 43
click at [516, 340] on input "N/A" at bounding box center [708, 325] width 446 height 43
click at [510, 334] on input "N/A" at bounding box center [708, 325] width 446 height 43
type input "N"
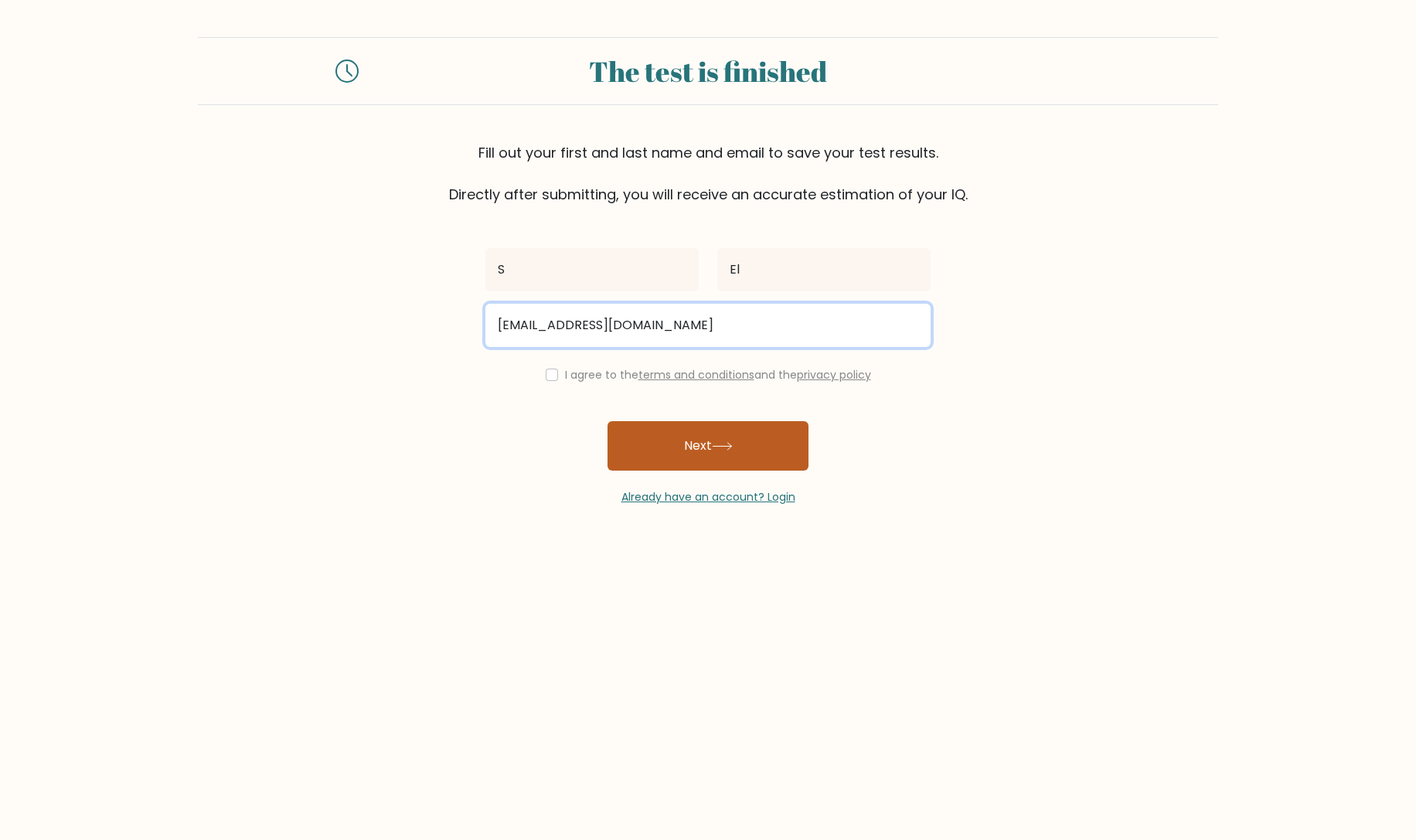
type input "myemail@yahoo.com"
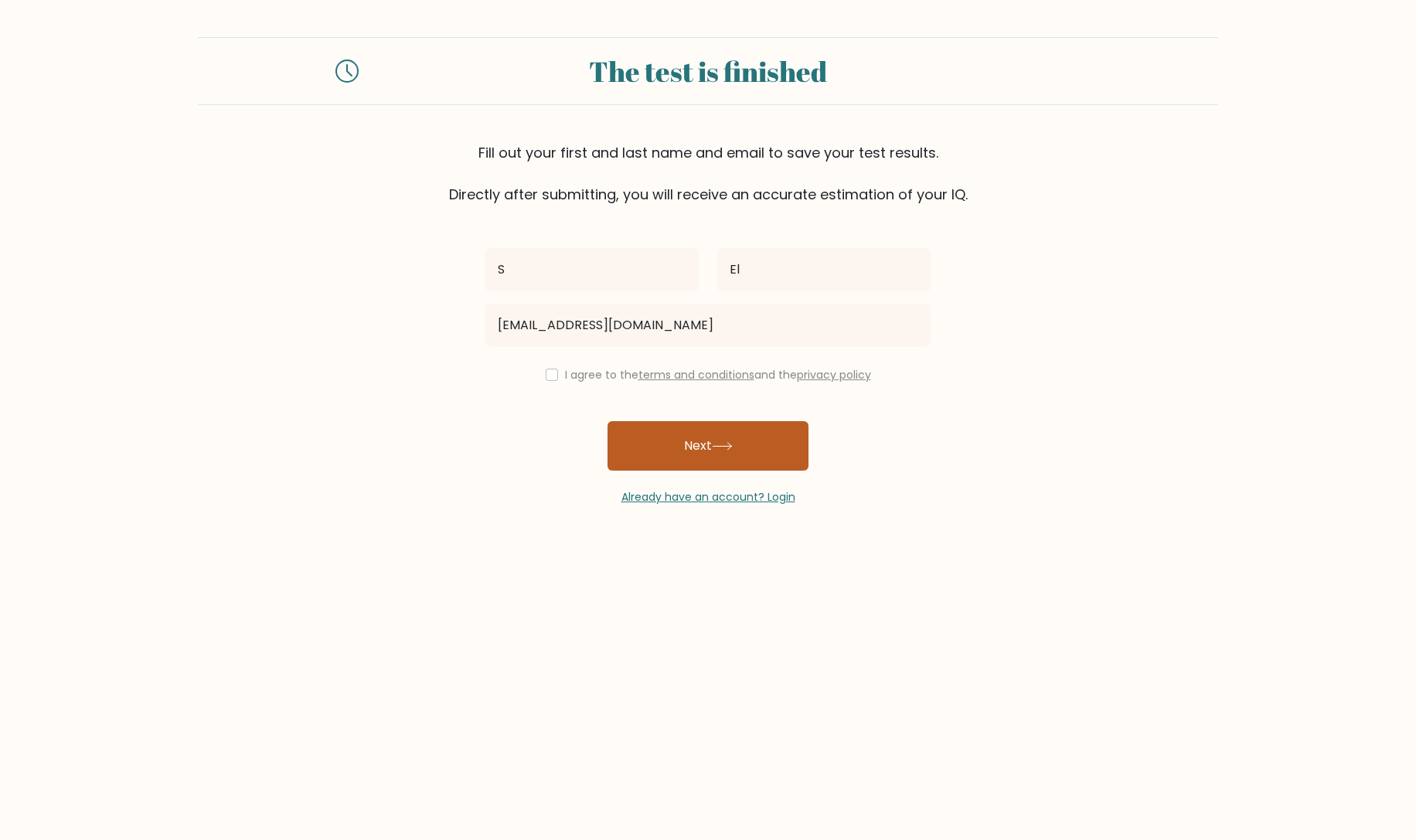
click at [659, 445] on button "Next" at bounding box center [708, 445] width 201 height 50
click at [545, 373] on input "checkbox" at bounding box center [551, 374] width 12 height 12
checkbox input "true"
click at [714, 468] on button "Next" at bounding box center [708, 445] width 201 height 50
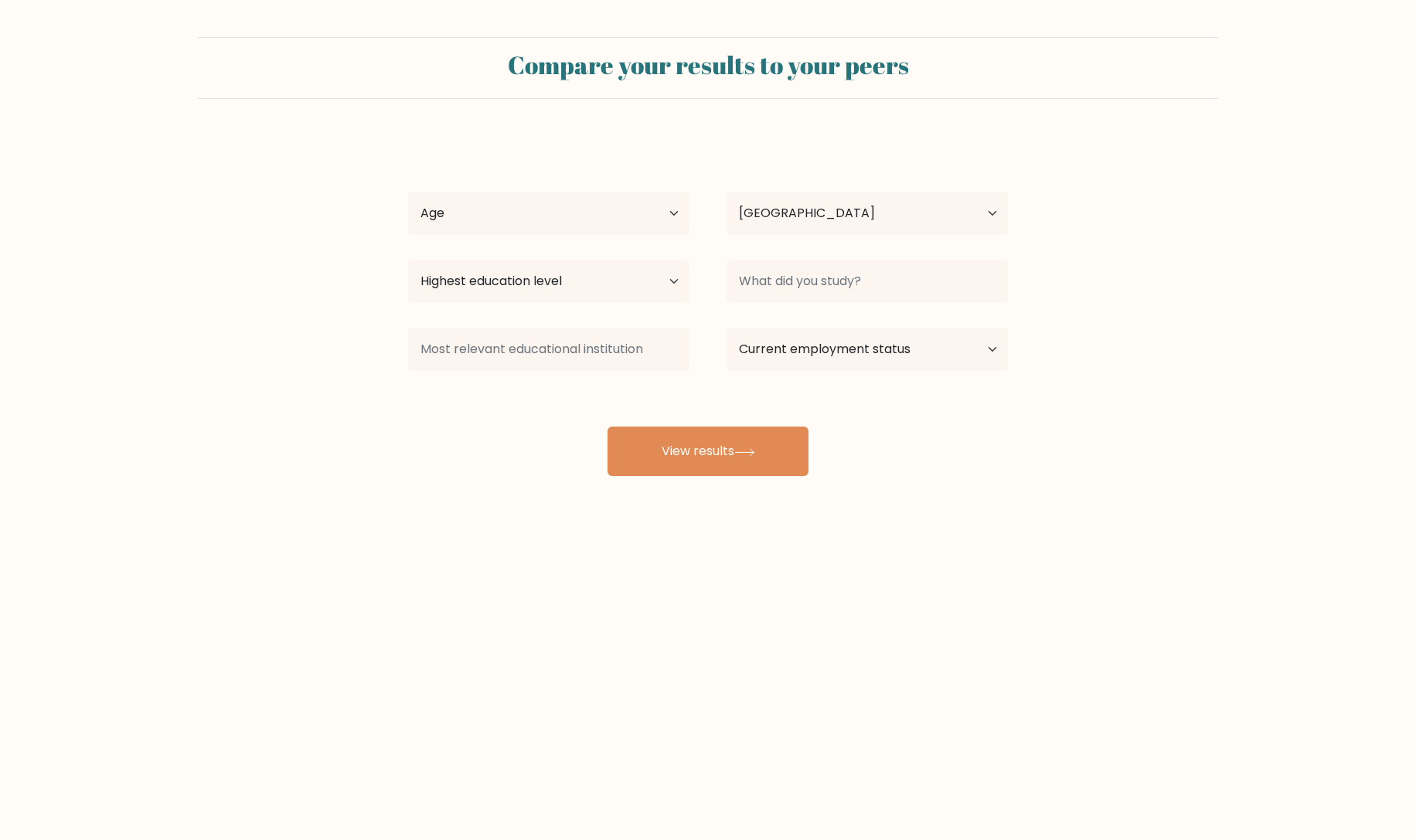
select select "US"
select select "35_44"
select select "primary"
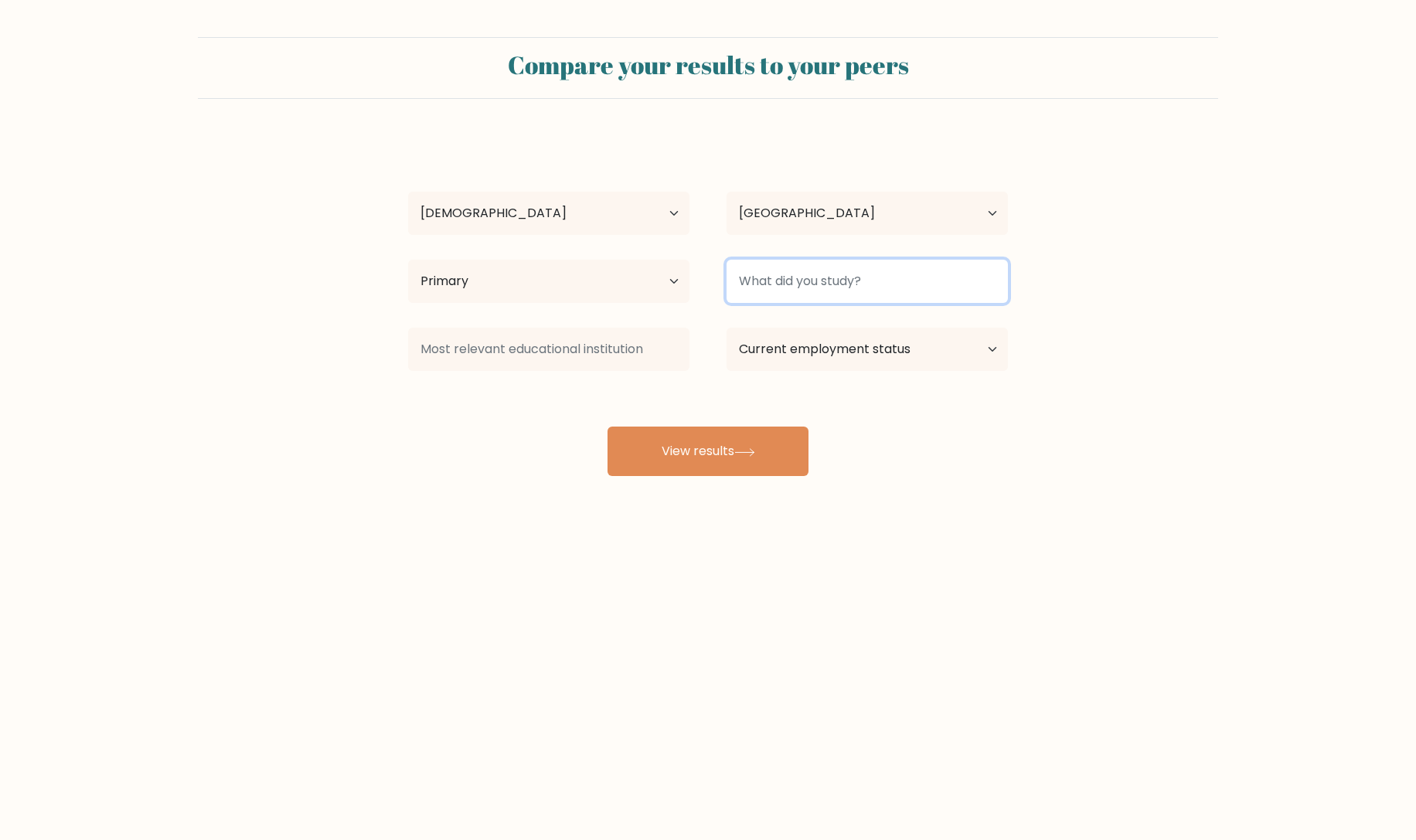
click at [820, 290] on input at bounding box center [867, 281] width 281 height 43
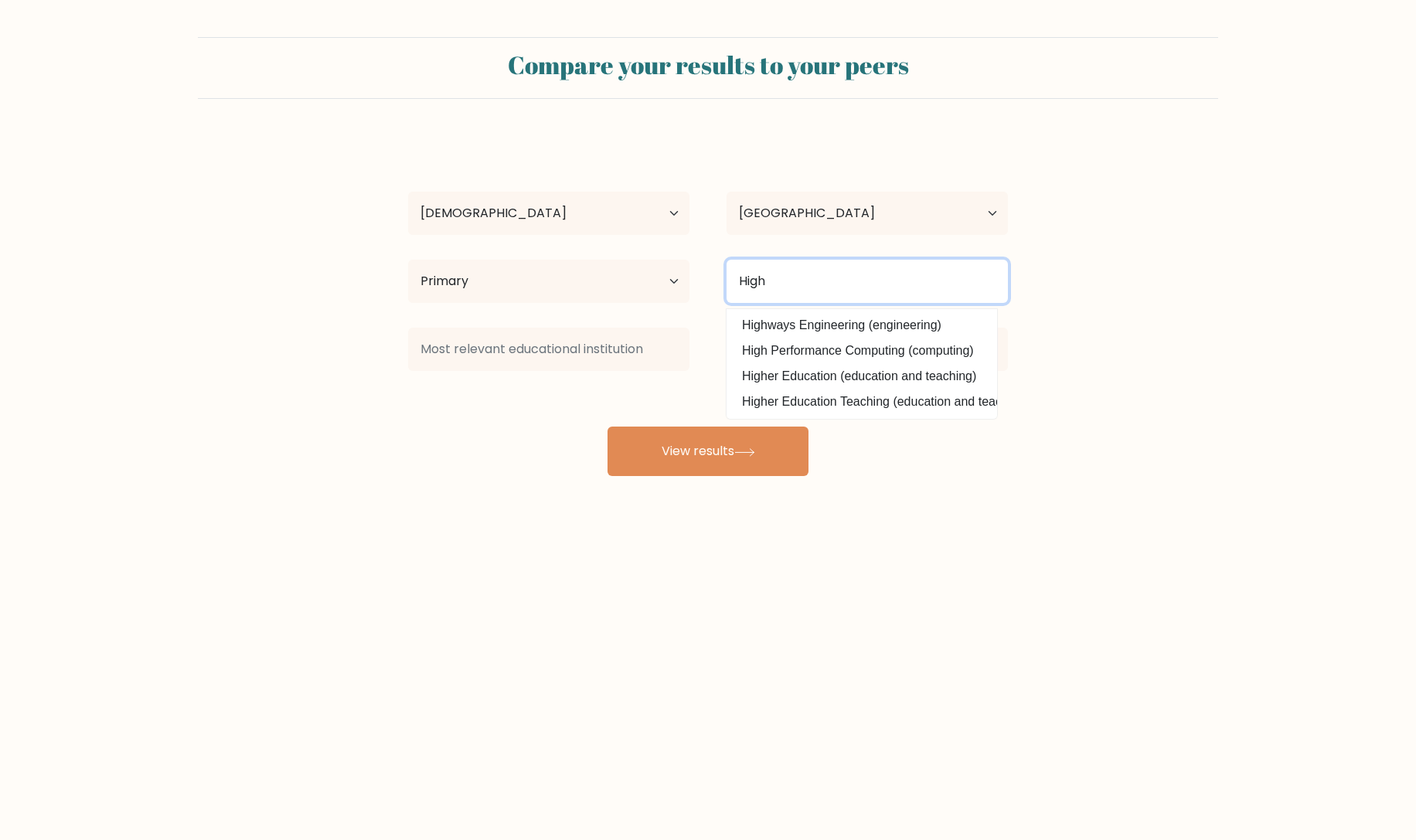
type input "High"
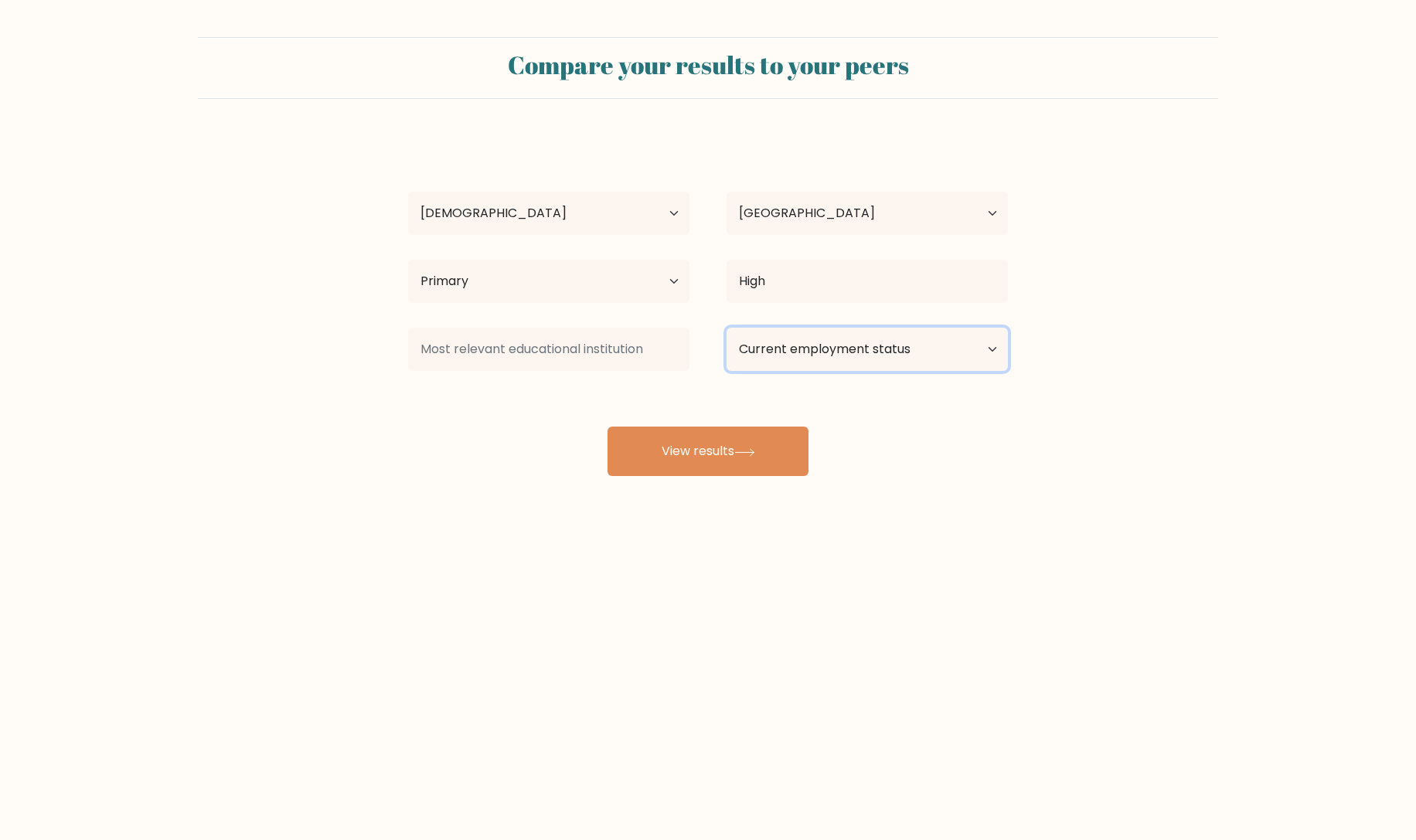
select select "employed"
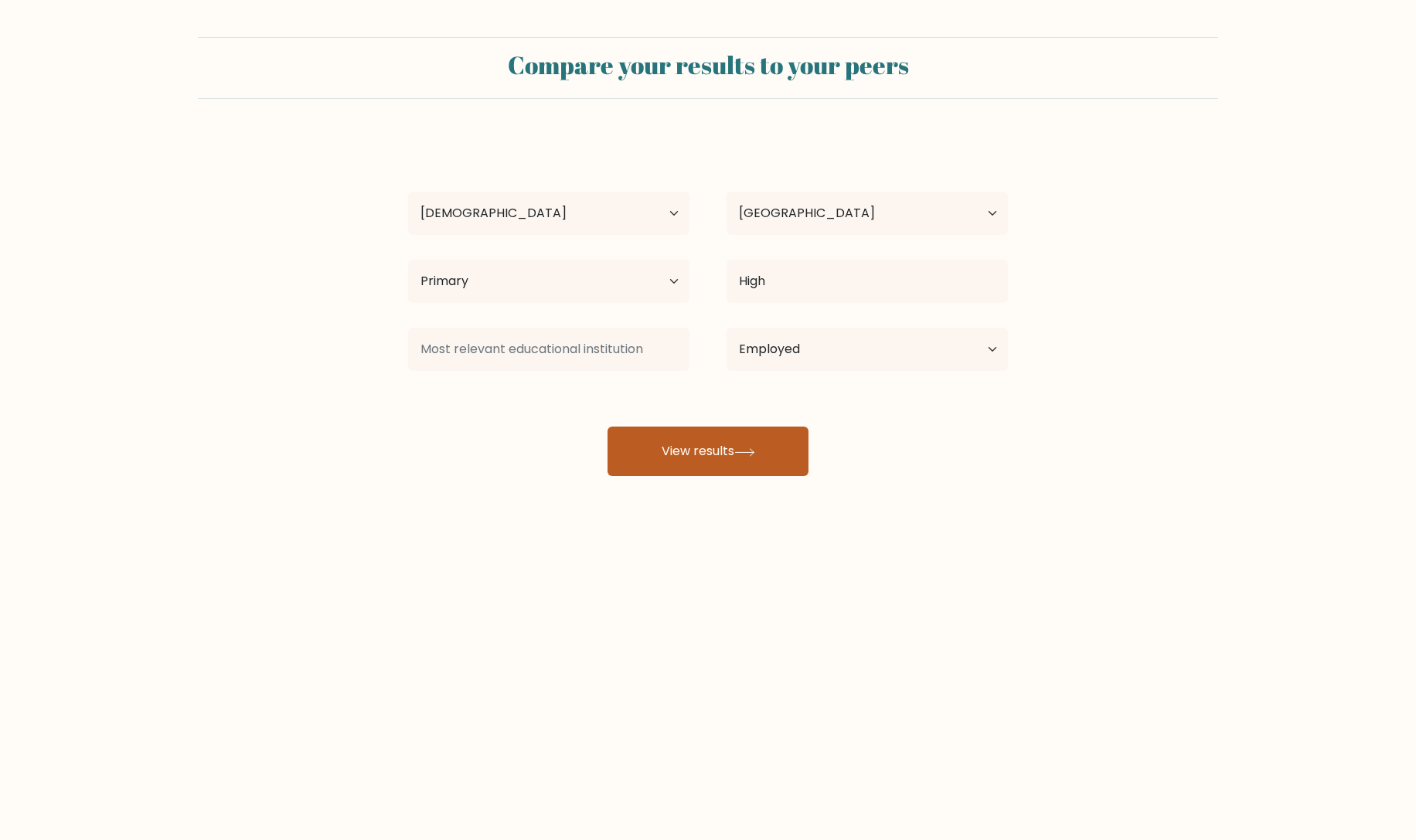
click at [730, 459] on div "S El Age Under [DEMOGRAPHIC_DATA] [DEMOGRAPHIC_DATA] [DEMOGRAPHIC_DATA] [DEMOGR…" at bounding box center [708, 306] width 618 height 340
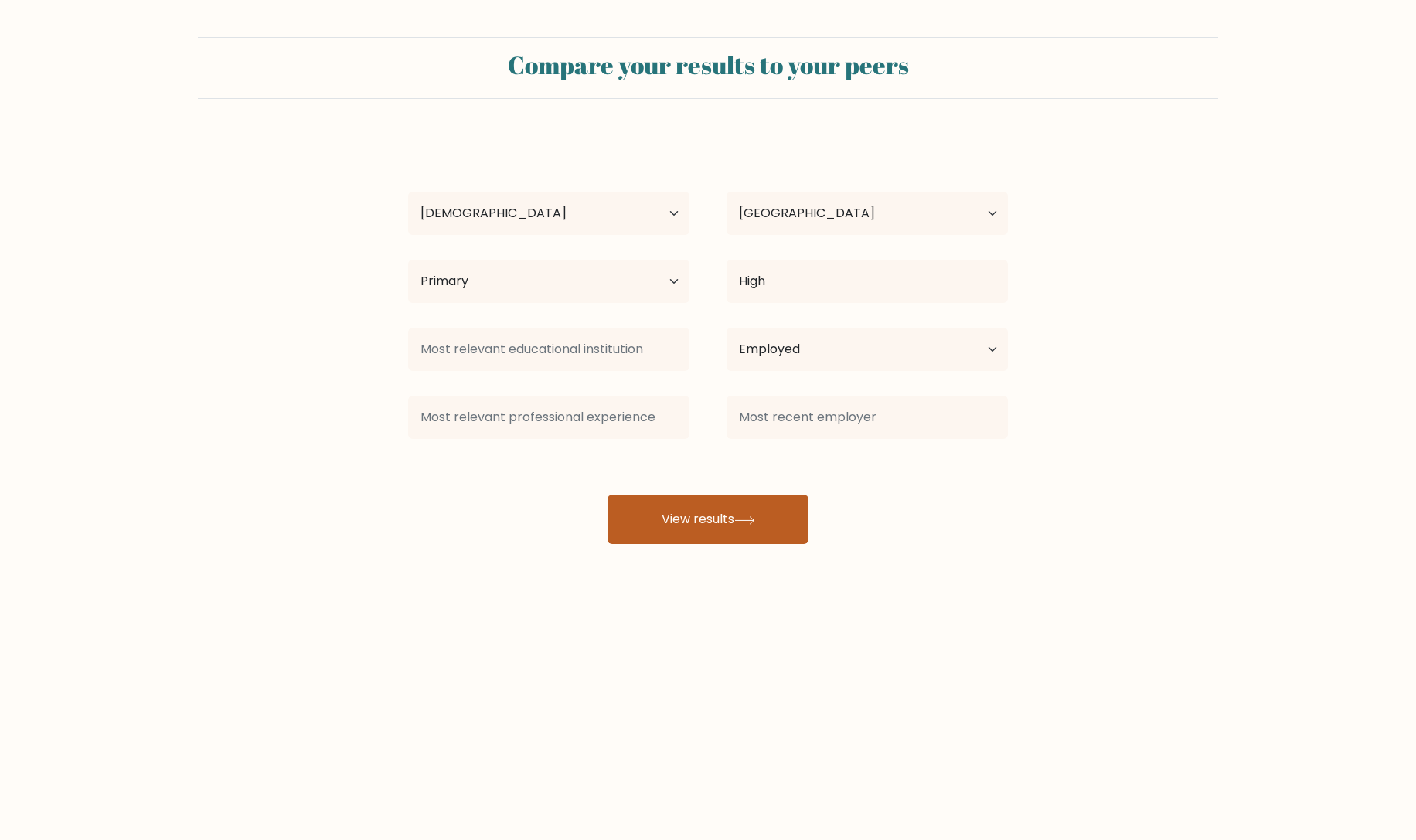
click at [736, 519] on button "View results" at bounding box center [708, 519] width 201 height 50
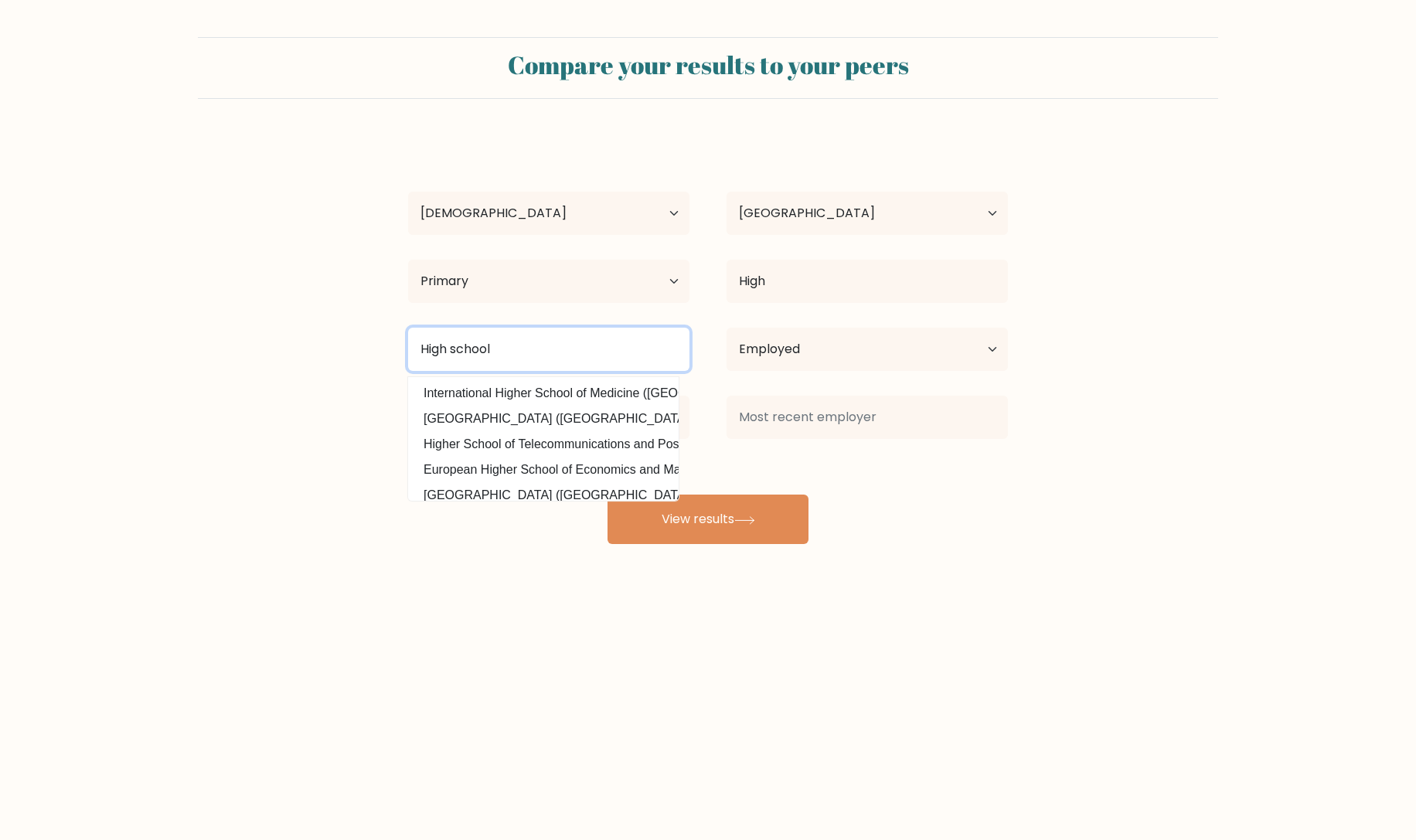
type input "High school"
drag, startPoint x: 412, startPoint y: 521, endPoint x: 505, endPoint y: 431, distance: 129.4
click at [420, 516] on div "S El Age Under 18 years old 18-24 years old 25-34 years old 35-44 years old 45-…" at bounding box center [708, 339] width 618 height 408
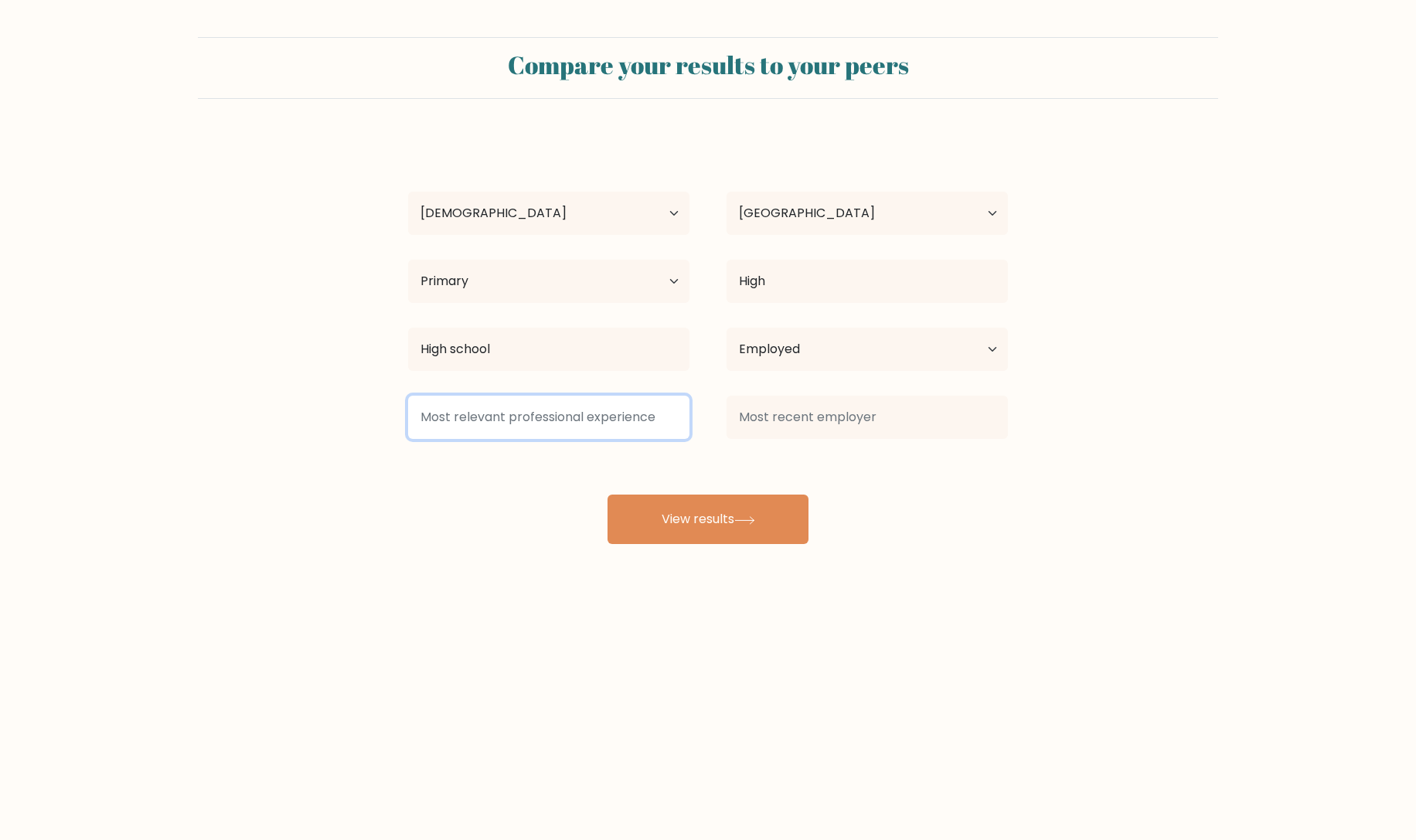
click at [643, 424] on input at bounding box center [549, 417] width 281 height 43
click at [674, 426] on input at bounding box center [549, 417] width 281 height 43
click at [673, 418] on input at bounding box center [549, 417] width 281 height 43
click at [491, 407] on input at bounding box center [549, 417] width 281 height 43
type input "f"
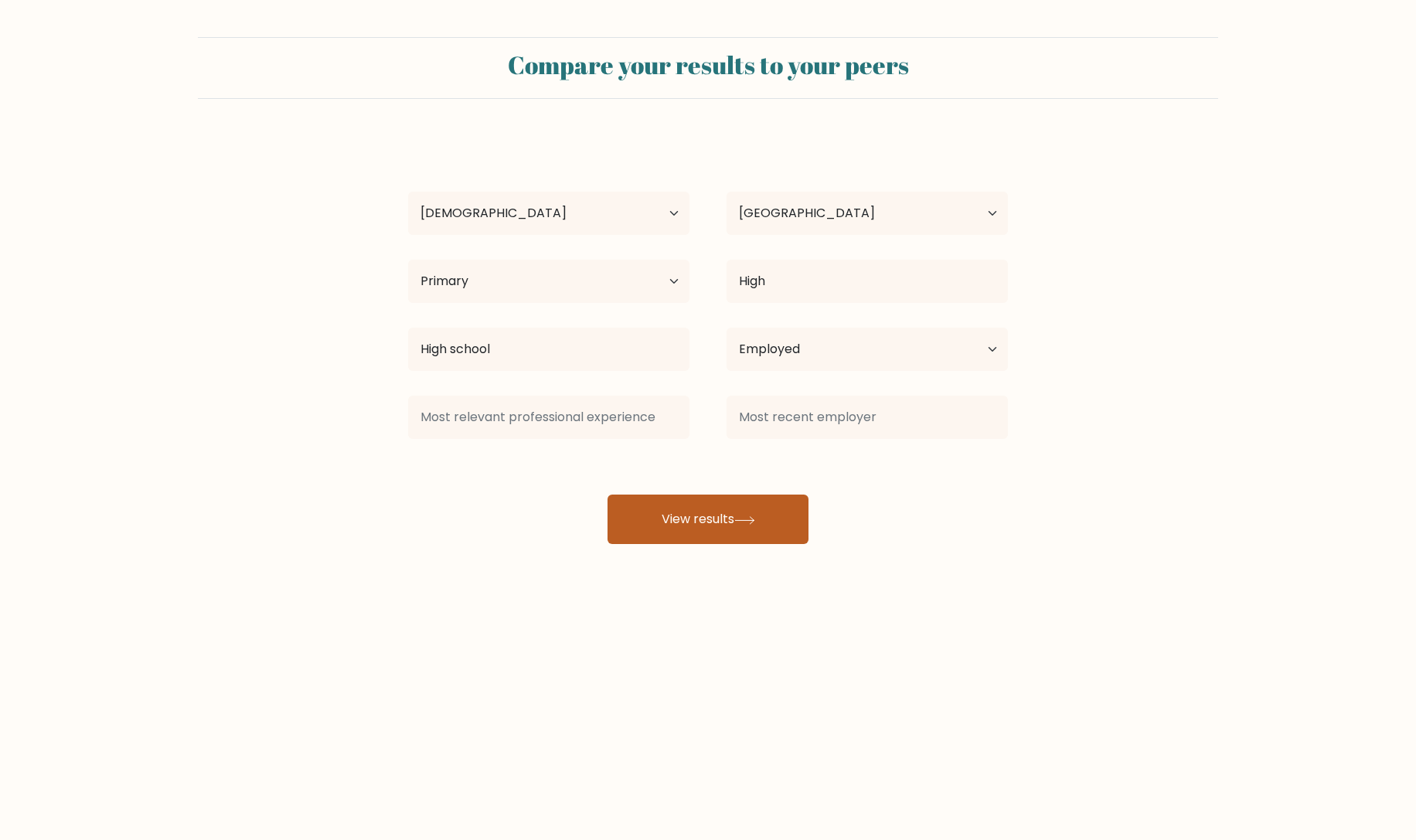
click at [702, 529] on button "View results" at bounding box center [708, 519] width 201 height 50
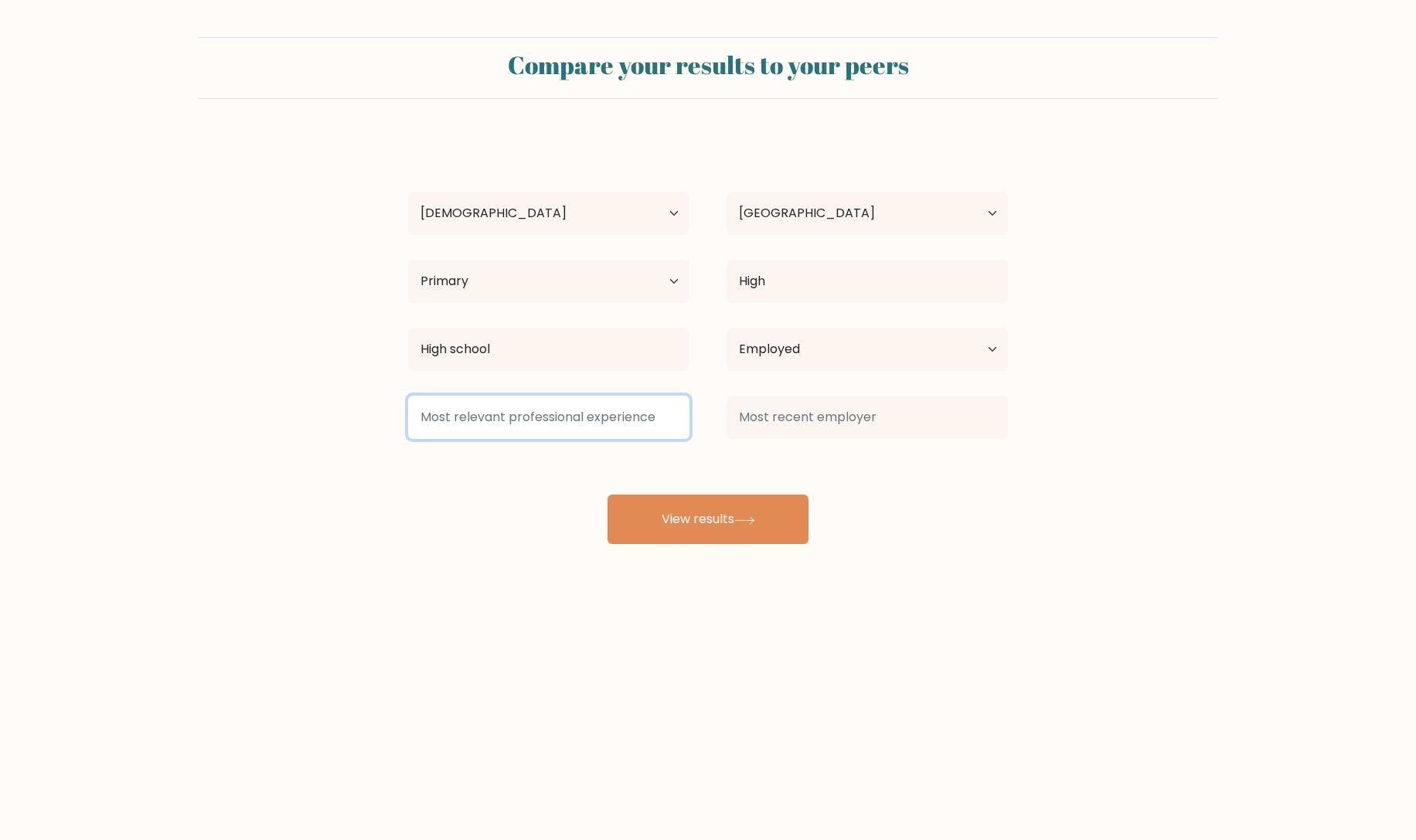
click at [587, 422] on input at bounding box center [549, 417] width 281 height 43
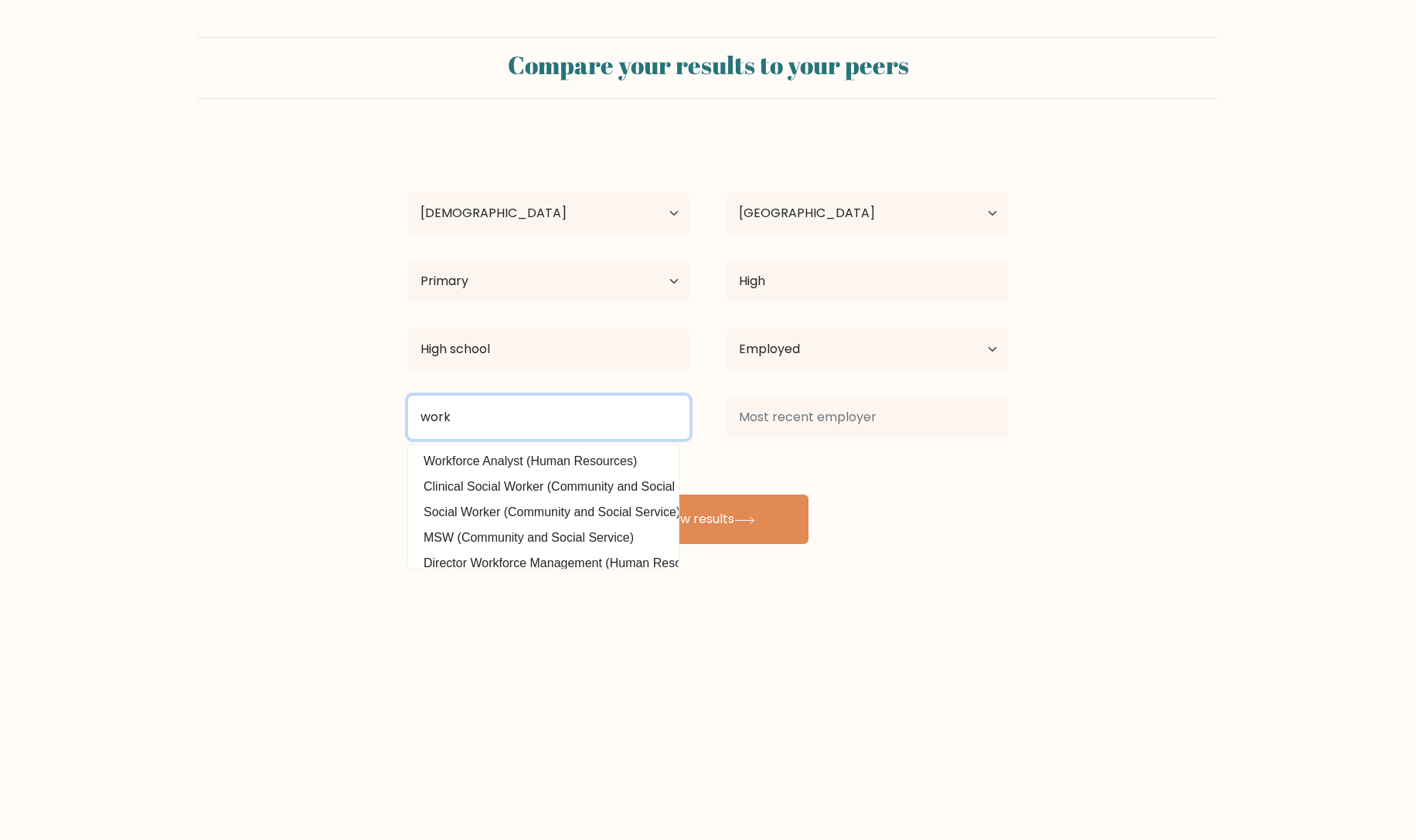
type input "work"
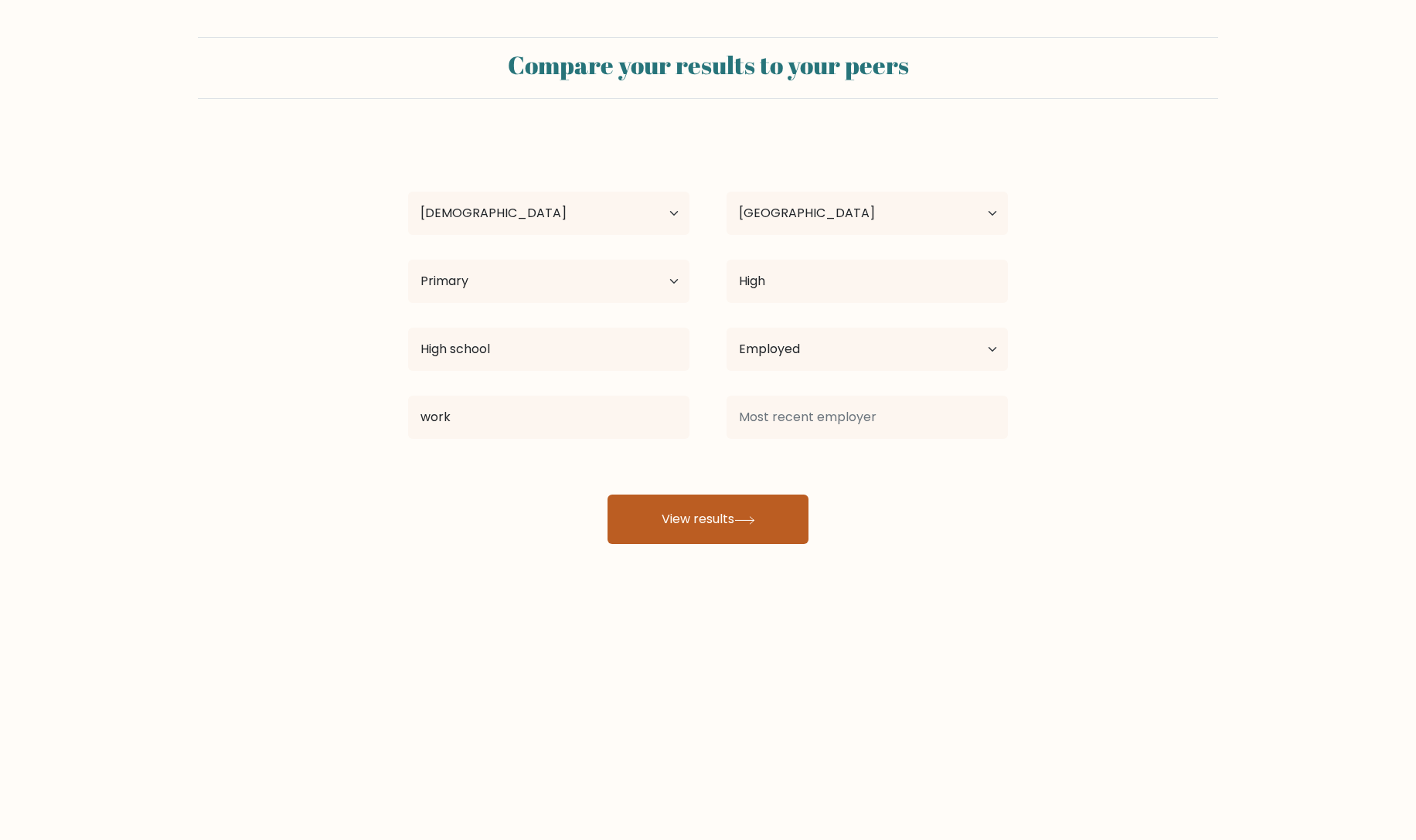
click at [672, 525] on button "View results" at bounding box center [708, 519] width 201 height 50
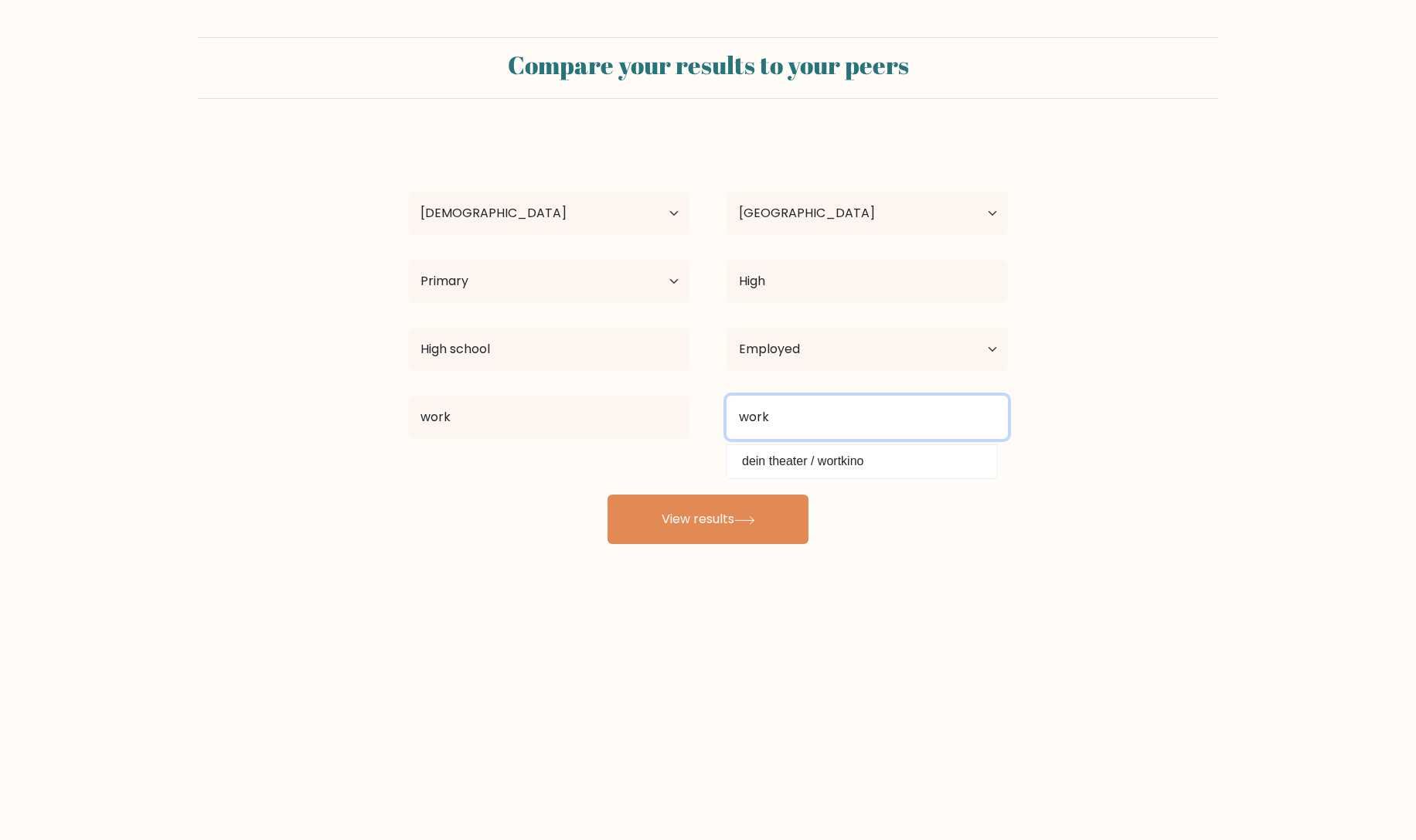
type input "work"
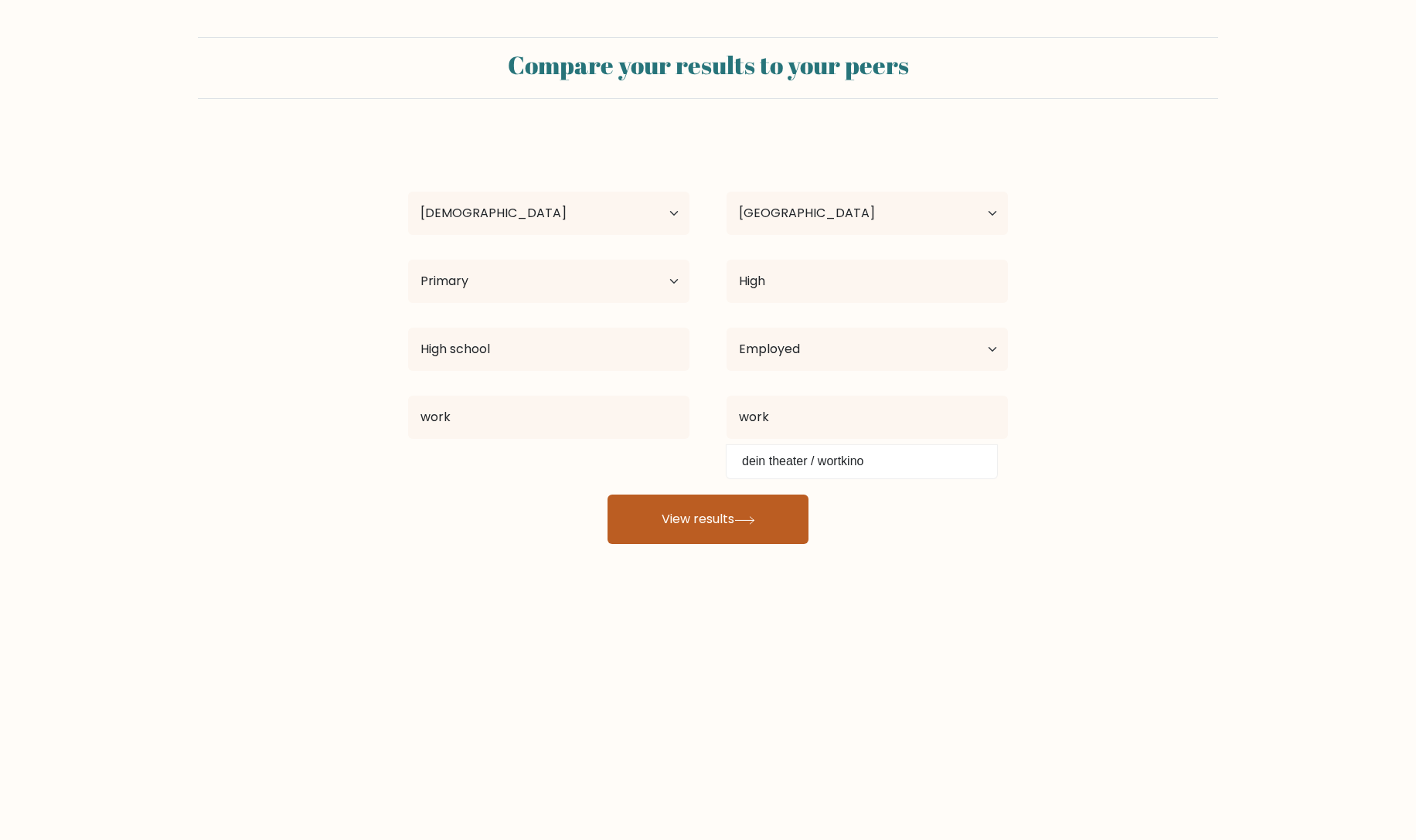
drag, startPoint x: 782, startPoint y: 465, endPoint x: 728, endPoint y: 504, distance: 66.6
click at [728, 504] on button "View results" at bounding box center [708, 519] width 201 height 50
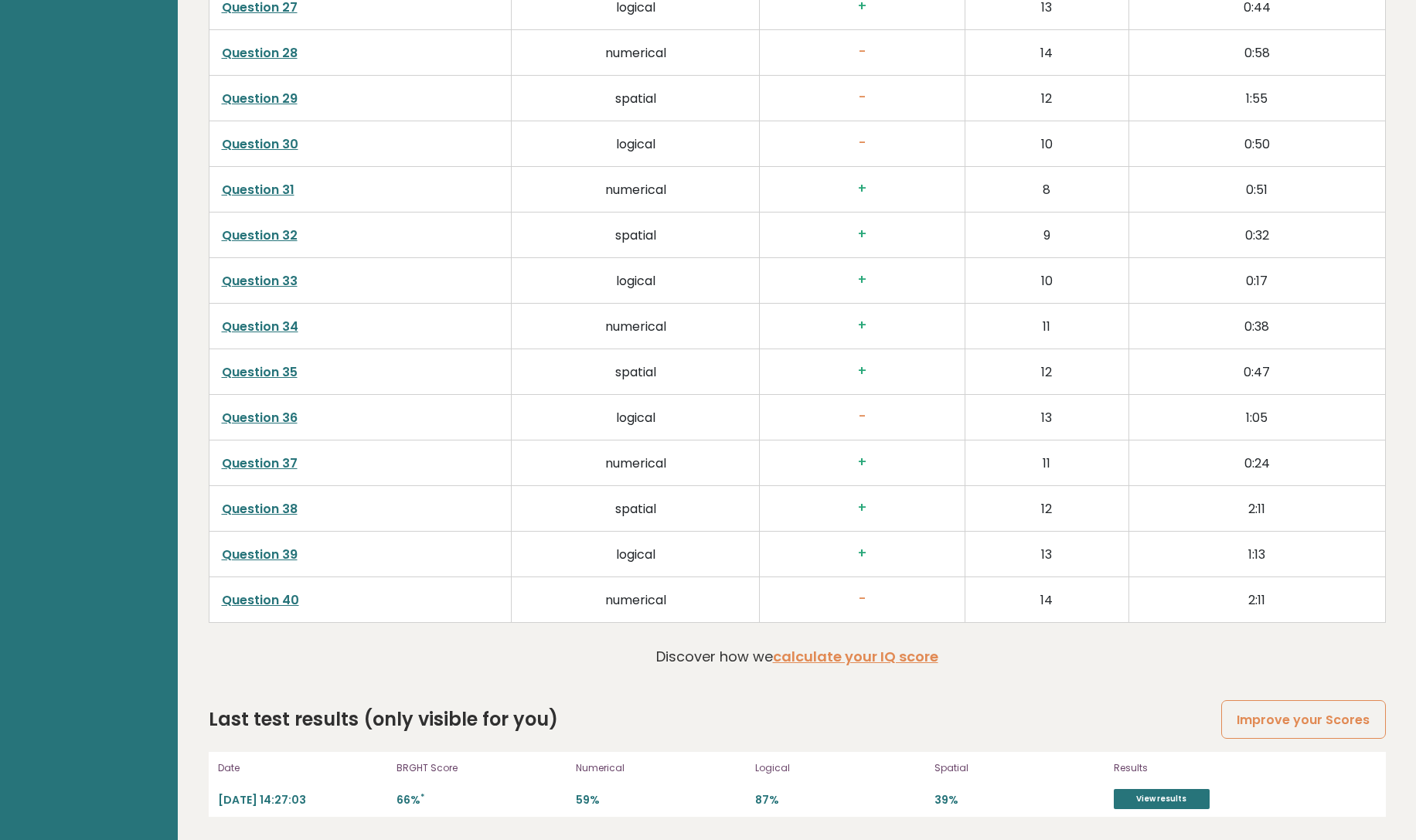
scroll to position [3784, -1]
click at [636, 440] on td "numerical" at bounding box center [635, 463] width 248 height 46
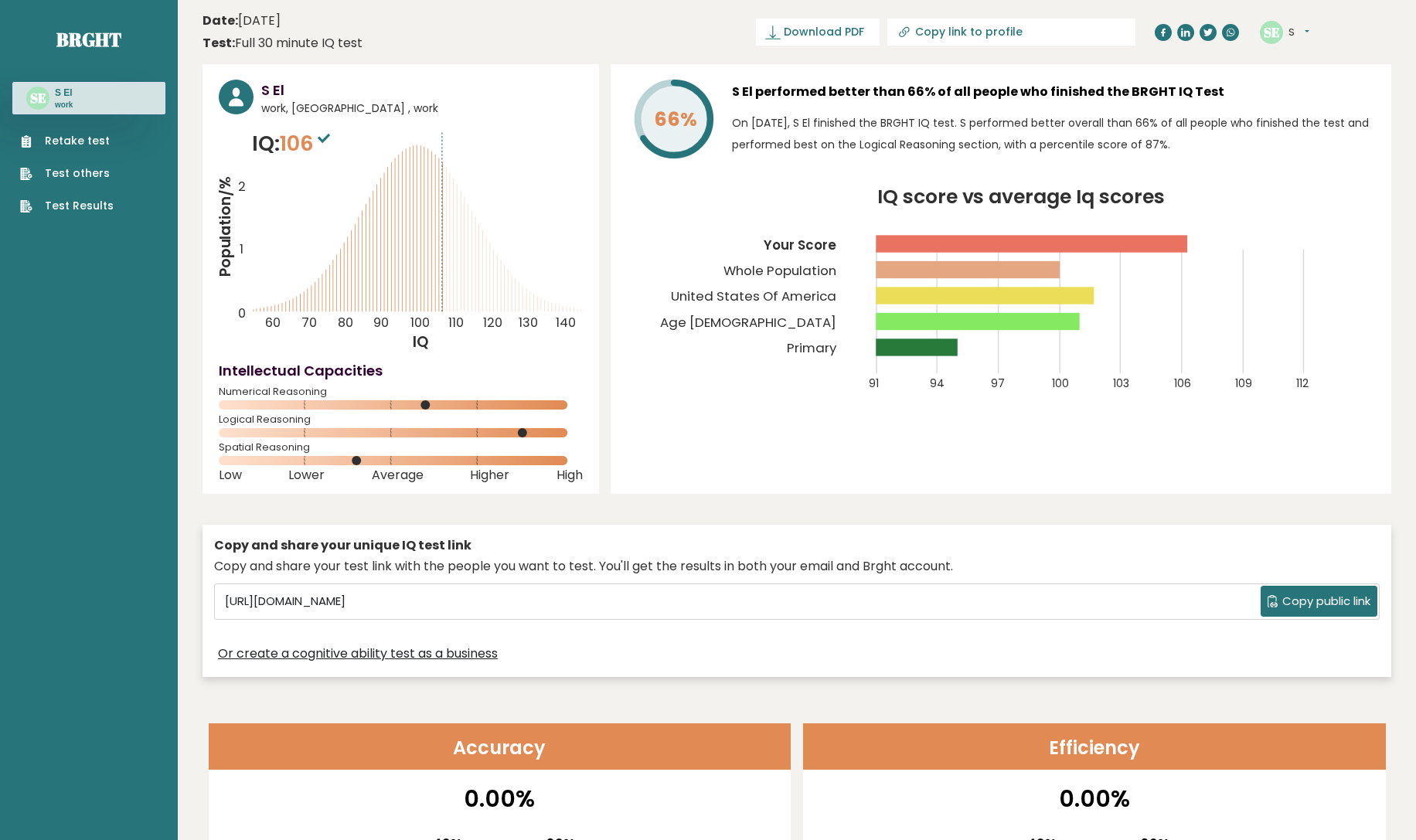
scroll to position [0, 0]
click at [61, 206] on link "Test Results" at bounding box center [67, 206] width 93 height 16
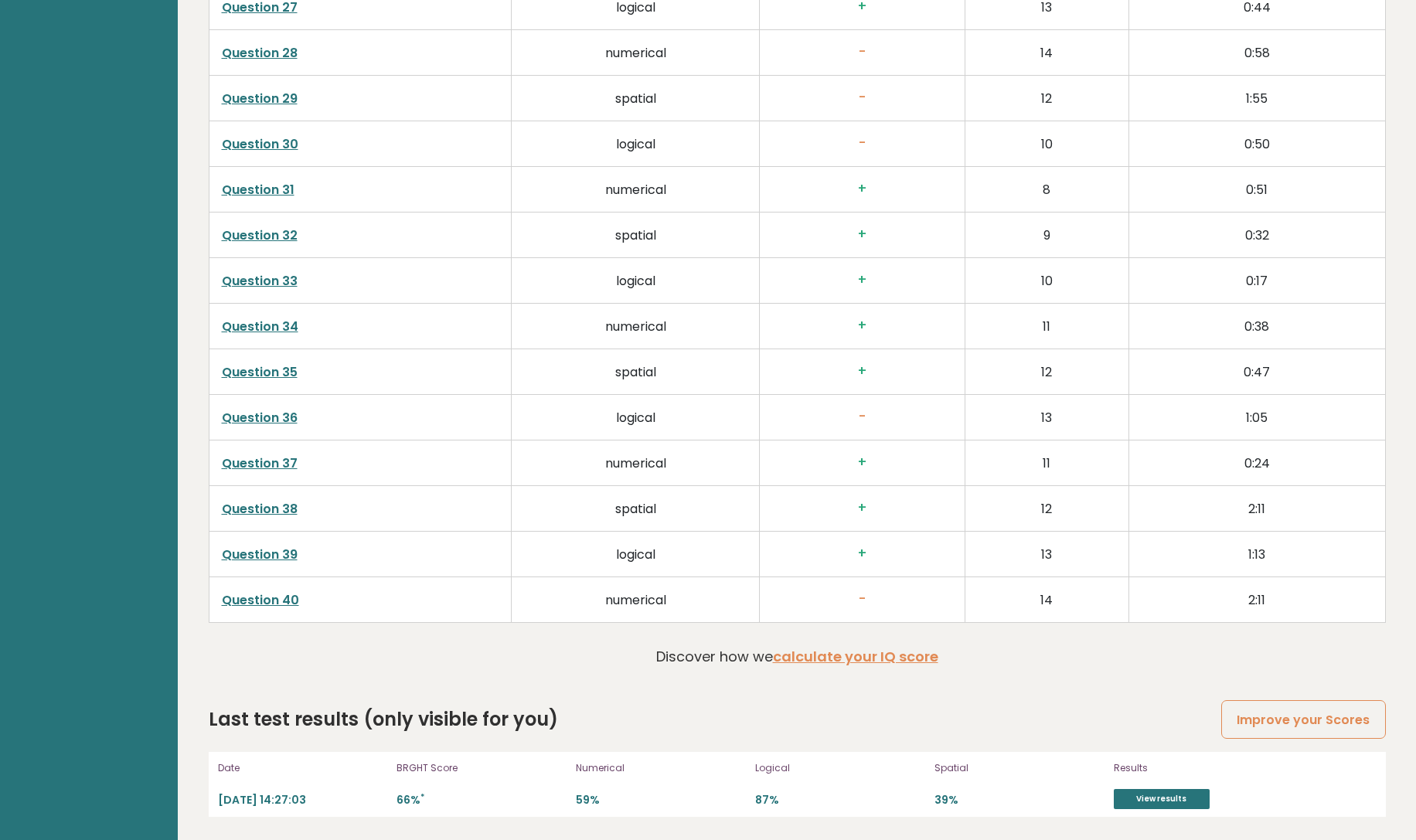
scroll to position [3770, 0]
click at [860, 655] on link "calculate your IQ score" at bounding box center [855, 656] width 165 height 20
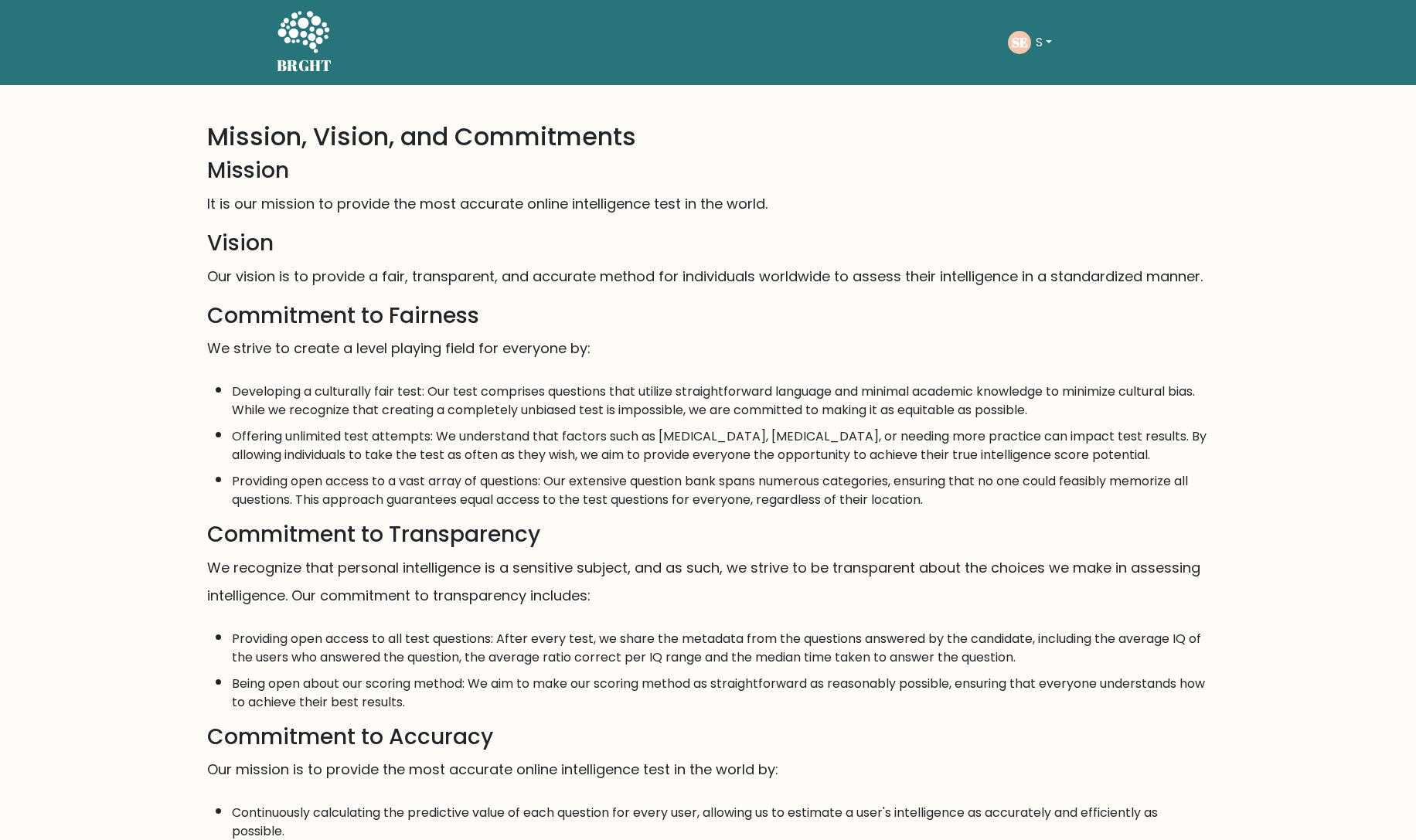
scroll to position [1, 0]
